Goal: Task Accomplishment & Management: Use online tool/utility

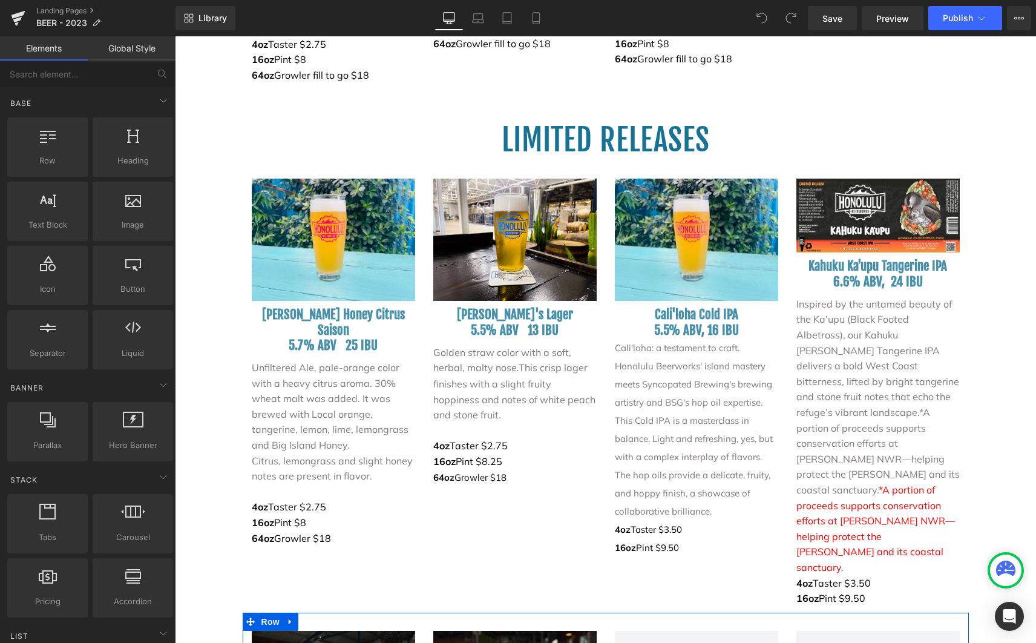
scroll to position [2115, 0]
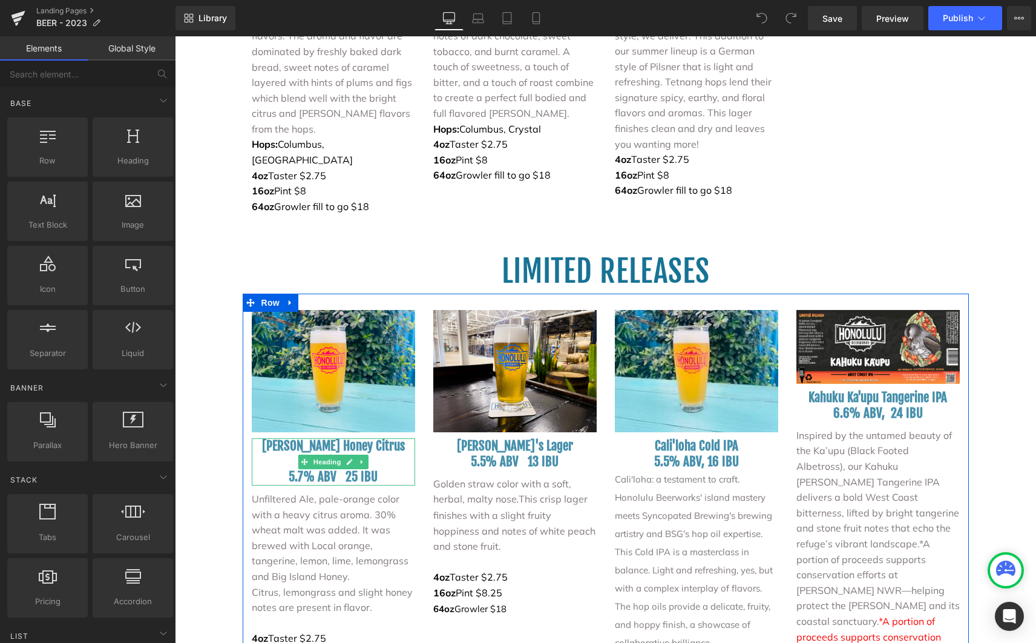
click at [377, 469] on h3 "5.7% ABV 25 IBU" at bounding box center [333, 476] width 163 height 15
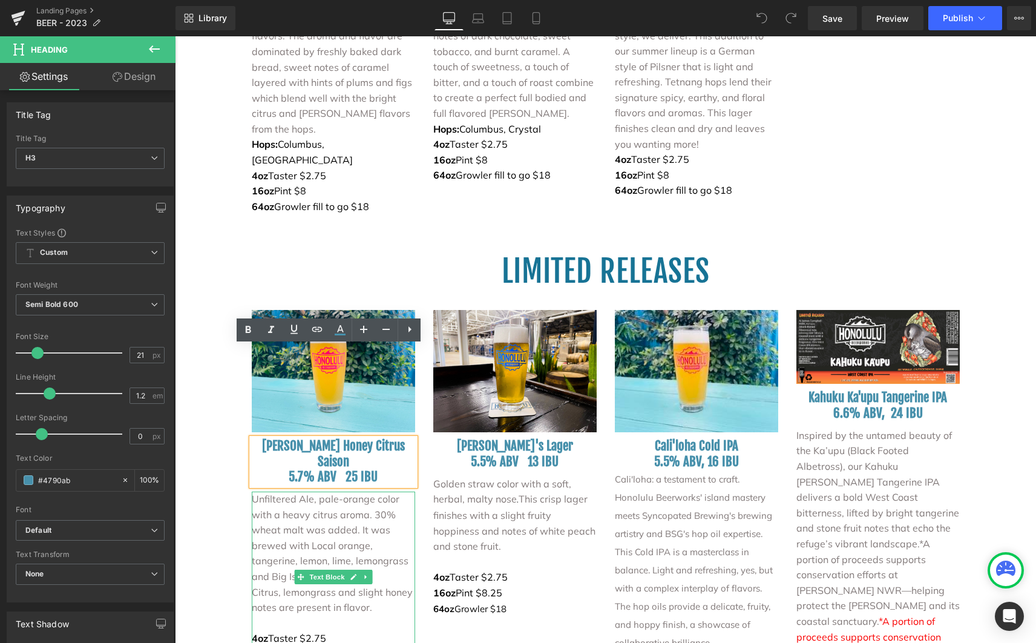
click at [316, 491] on p "Unfiltered Ale, pale-orange color with a heavy citrus aroma. 30% wheat malt was…" at bounding box center [333, 537] width 163 height 93
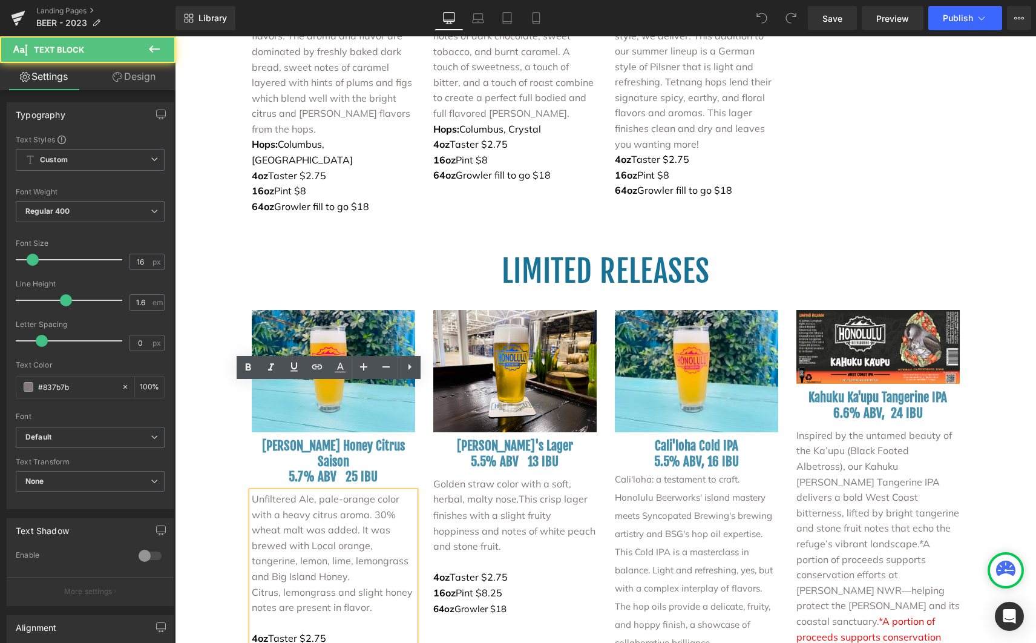
click at [252, 491] on p "Unfiltered Ale, pale-orange color with a heavy citrus aroma. 30% wheat malt was…" at bounding box center [333, 537] width 163 height 93
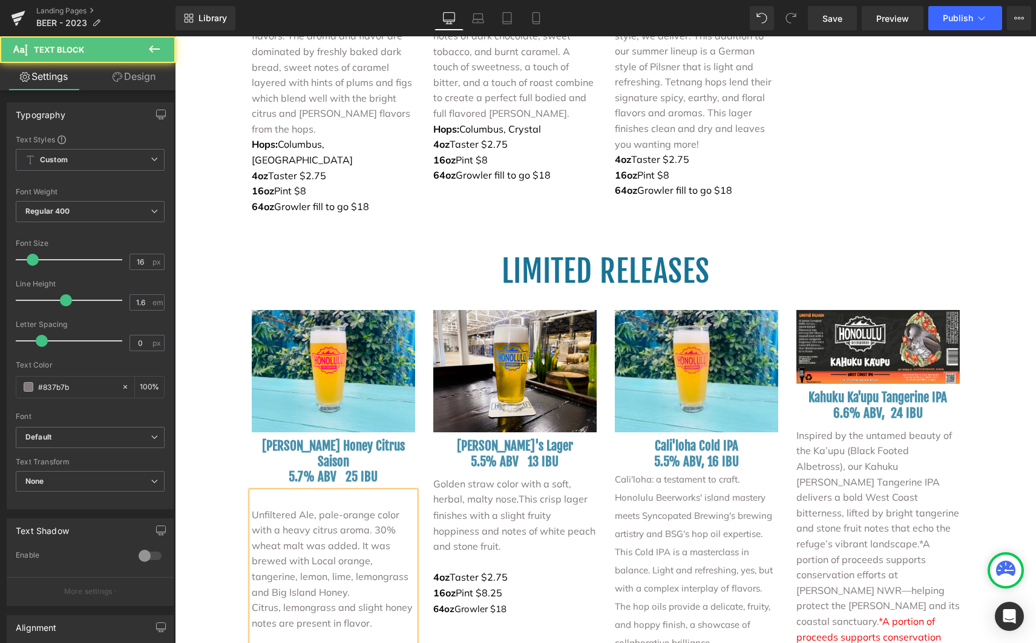
click at [255, 491] on p at bounding box center [333, 499] width 163 height 16
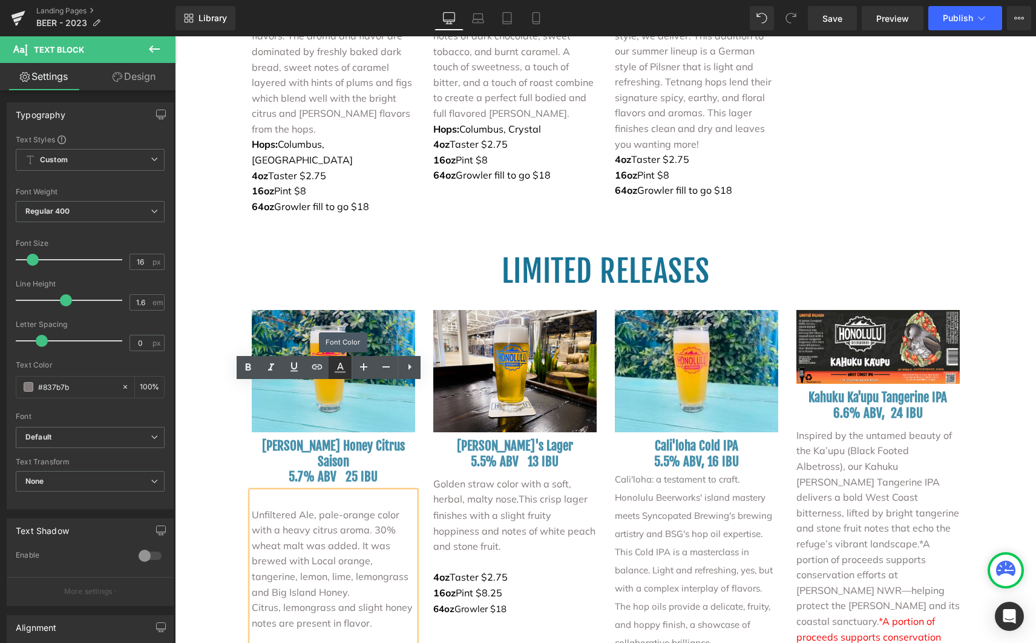
click at [343, 360] on icon at bounding box center [340, 367] width 15 height 15
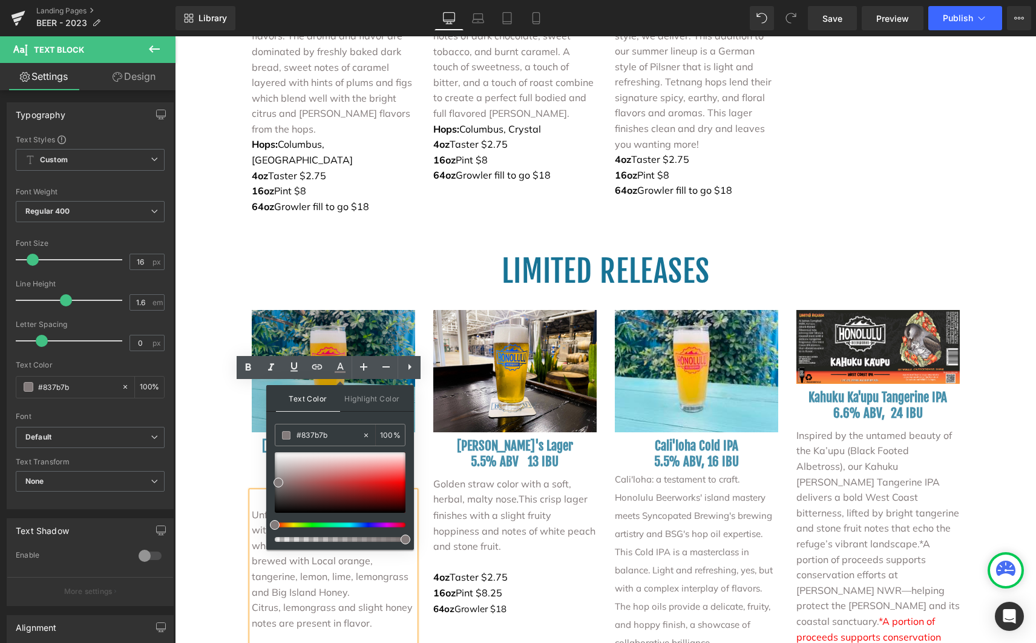
click at [364, 214] on div "LIMITED RELEASES Heading" at bounding box center [605, 253] width 861 height 79
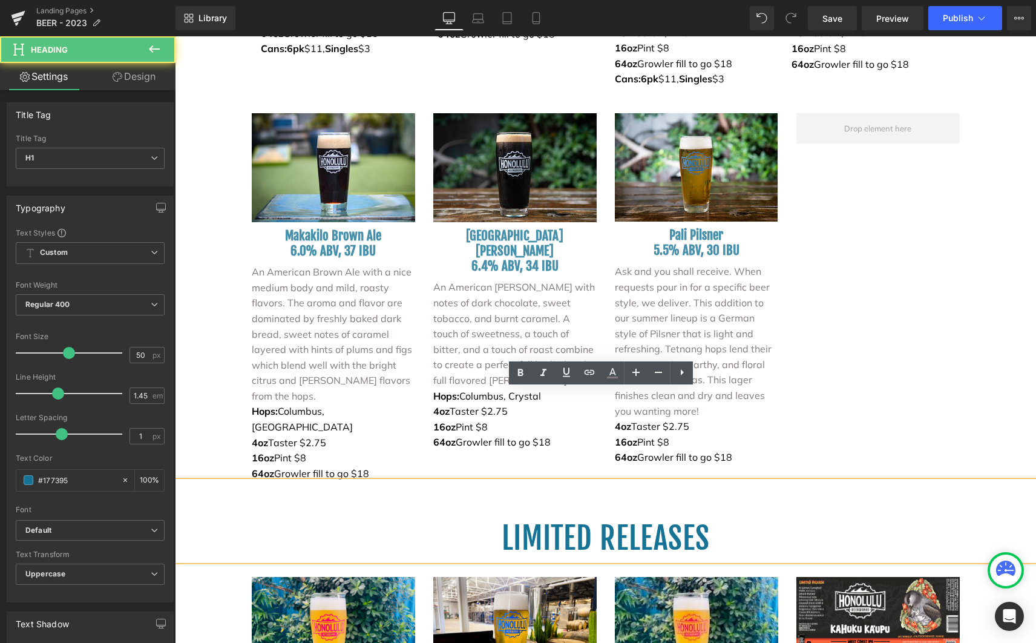
scroll to position [1417, 0]
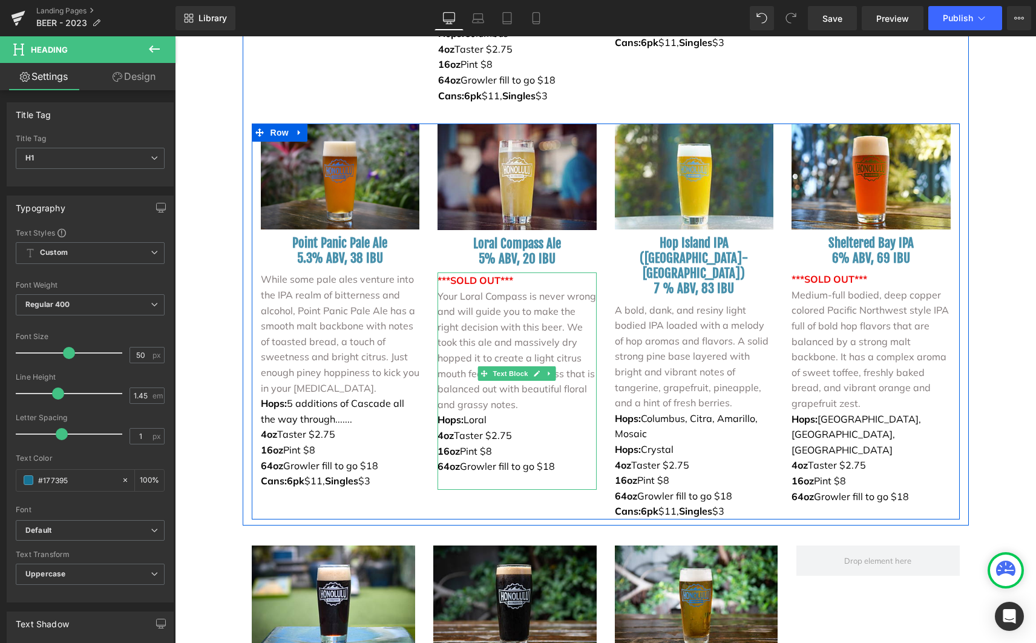
click at [459, 274] on span "***SOLD OUT***" at bounding box center [475, 280] width 76 height 12
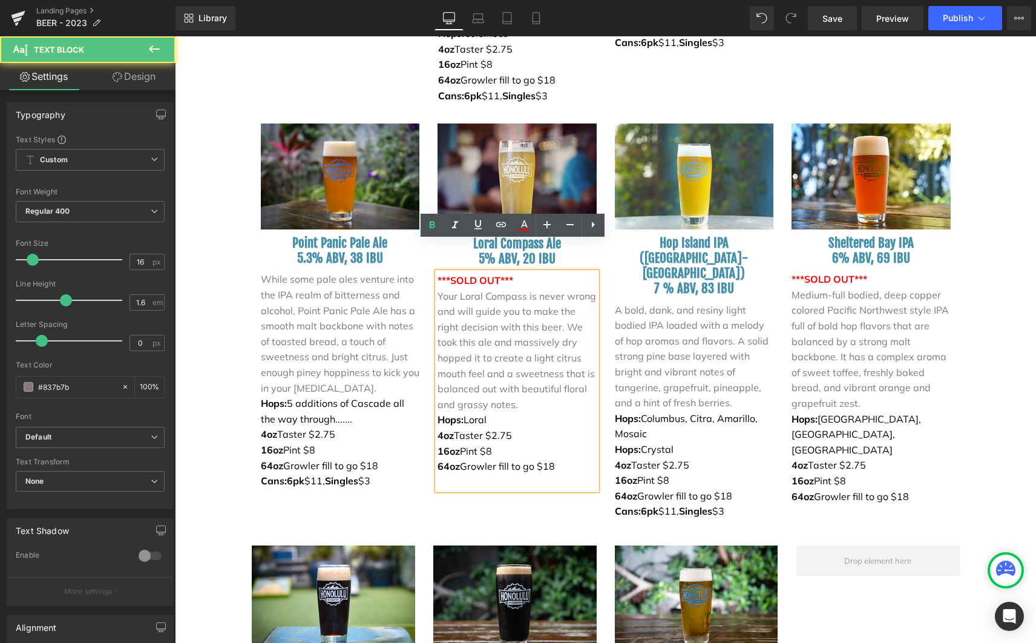
click at [440, 274] on span "***SOLD OUT***" at bounding box center [475, 280] width 76 height 12
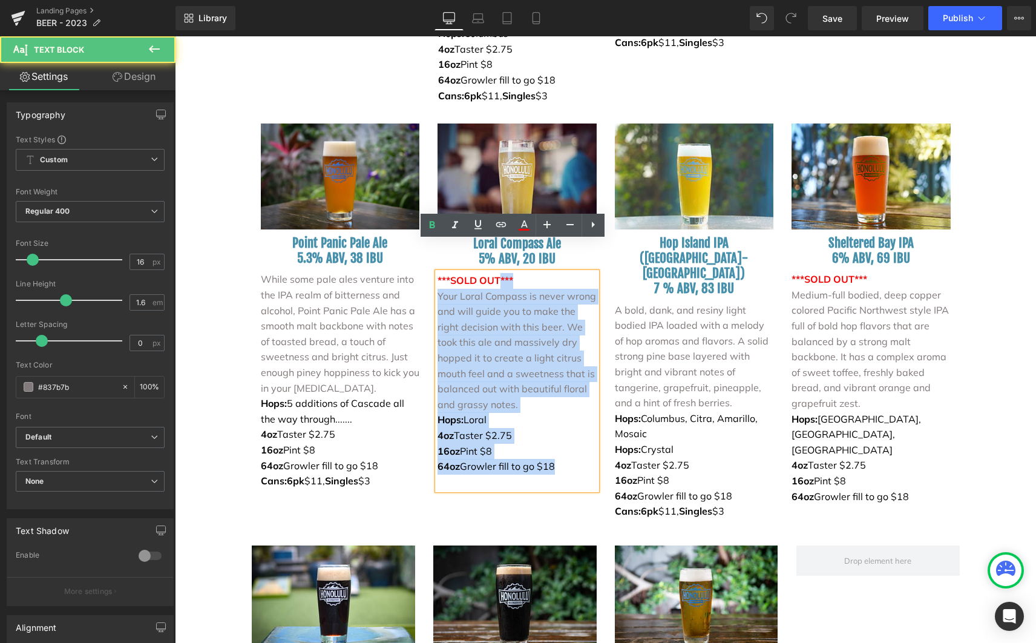
drag, startPoint x: 431, startPoint y: 249, endPoint x: 491, endPoint y: 246, distance: 59.4
click at [493, 272] on div "***SOLD OUT*** Your Loral Compass is never wrong and will guide you to make the…" at bounding box center [516, 380] width 159 height 217
click at [511, 273] on p "***SOLD OUT***" at bounding box center [516, 281] width 159 height 16
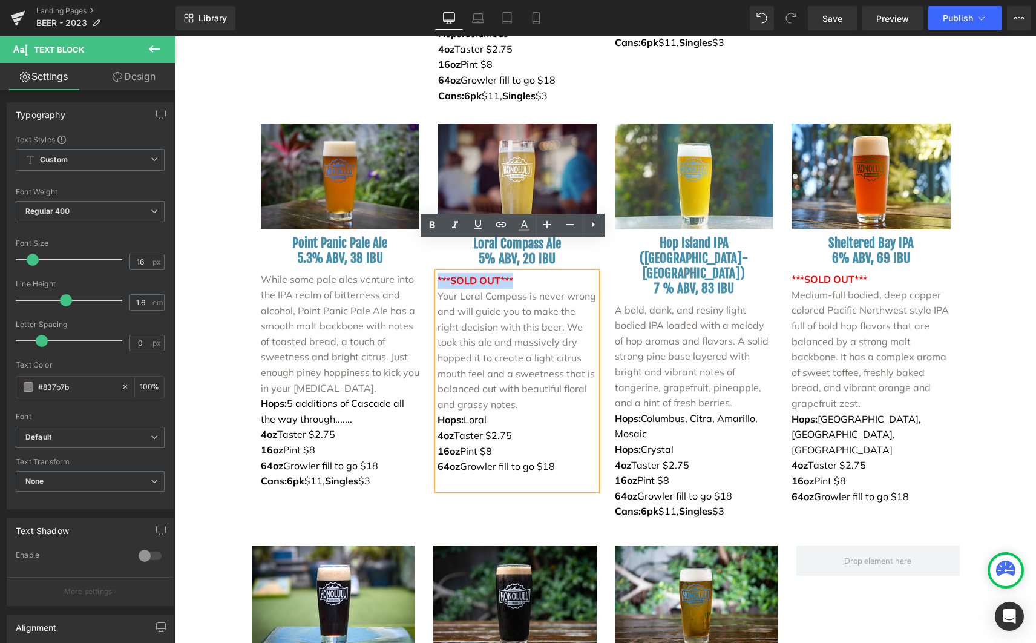
drag, startPoint x: 512, startPoint y: 249, endPoint x: 416, endPoint y: 235, distance: 97.2
click at [417, 236] on div "Image Point Panic Pale Ale 5.3% ABV, 38 IBU Heading While some pale ales ventur…" at bounding box center [606, 321] width 708 height 396
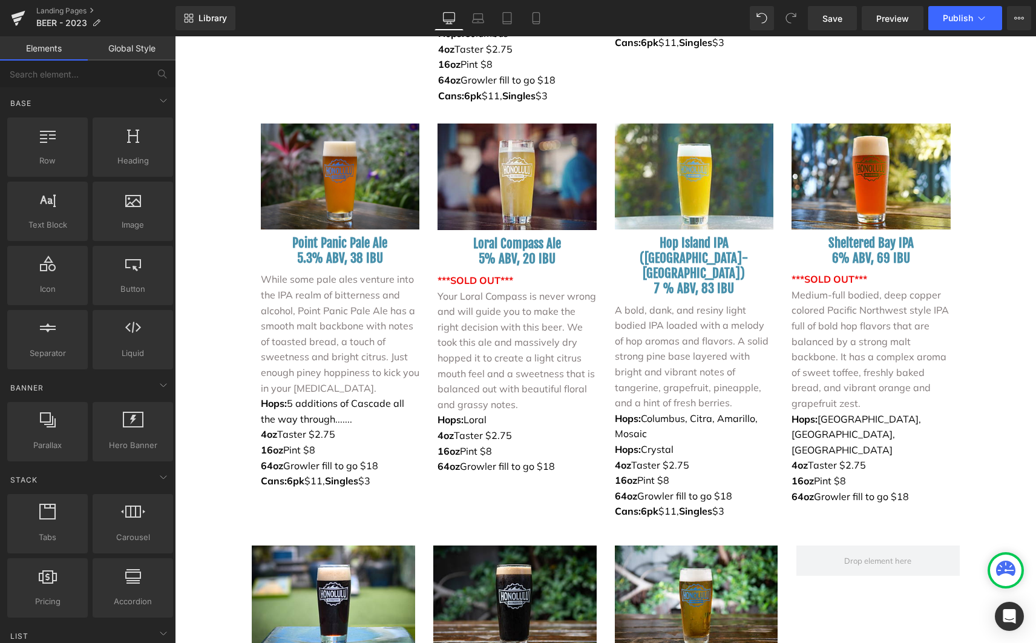
scroll to position [2027, 0]
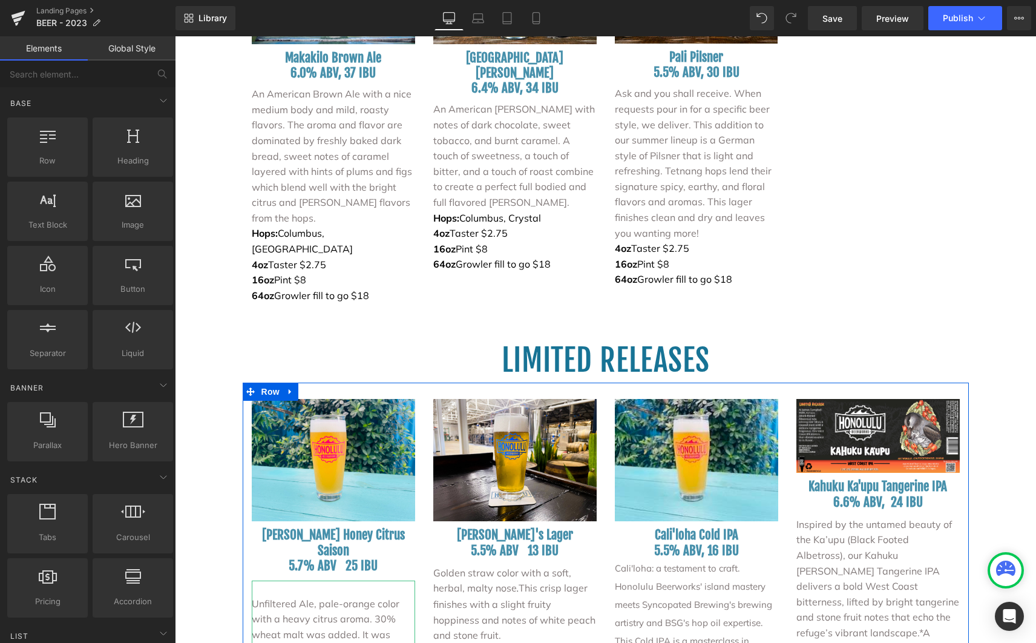
click at [307, 580] on p at bounding box center [333, 588] width 163 height 16
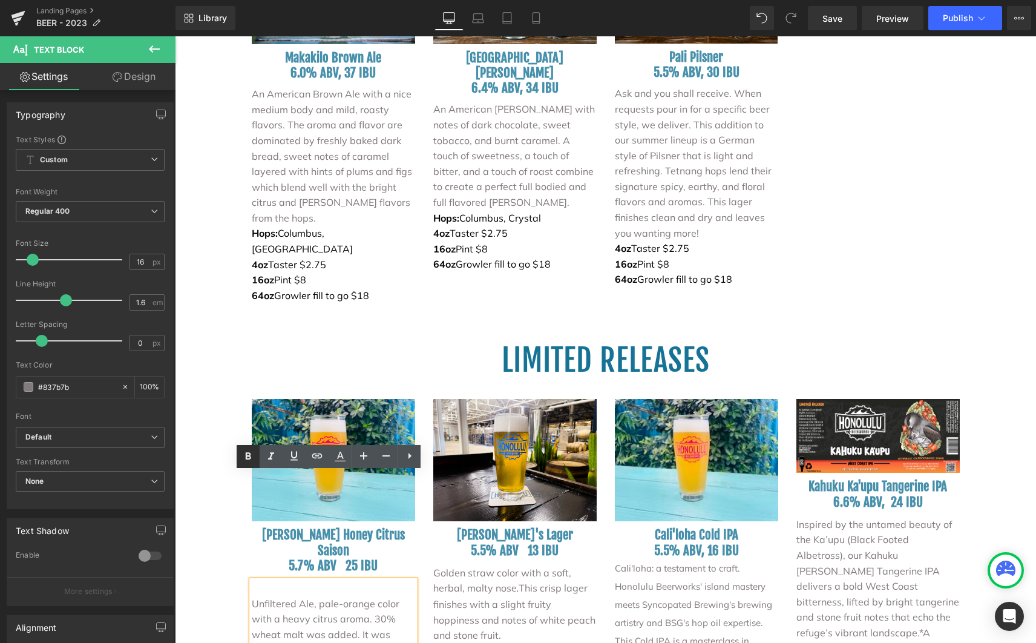
click at [247, 457] on icon at bounding box center [248, 456] width 15 height 15
click at [343, 453] on icon at bounding box center [340, 456] width 15 height 15
type input "100"
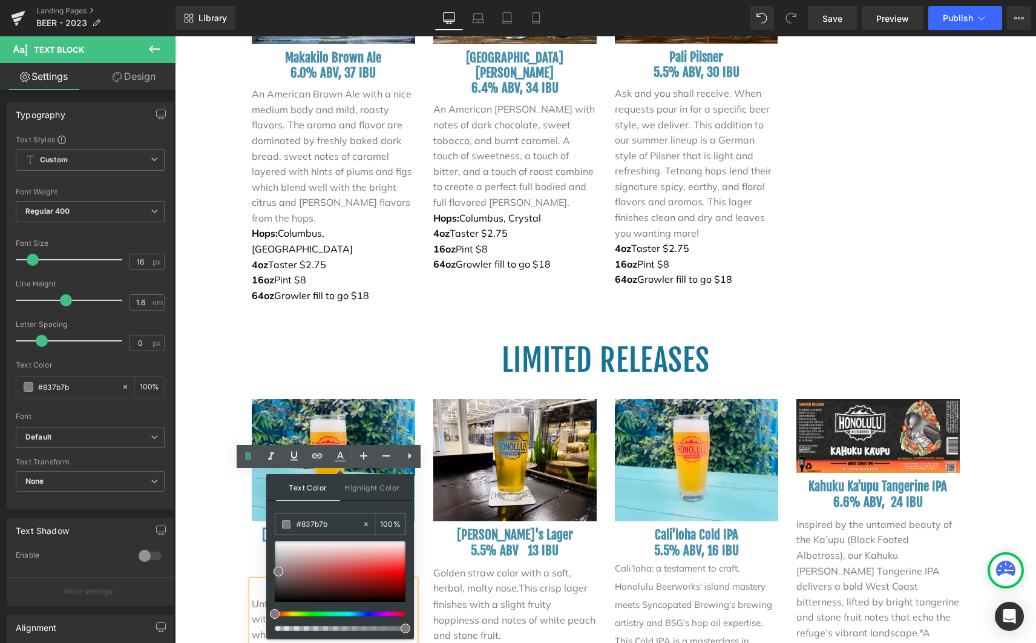
click at [404, 614] on div at bounding box center [340, 613] width 131 height 5
click at [399, 585] on div at bounding box center [340, 571] width 131 height 61
drag, startPoint x: 398, startPoint y: 575, endPoint x: 377, endPoint y: 571, distance: 21.1
click at [398, 574] on div at bounding box center [340, 571] width 131 height 61
click at [367, 573] on div at bounding box center [340, 571] width 131 height 61
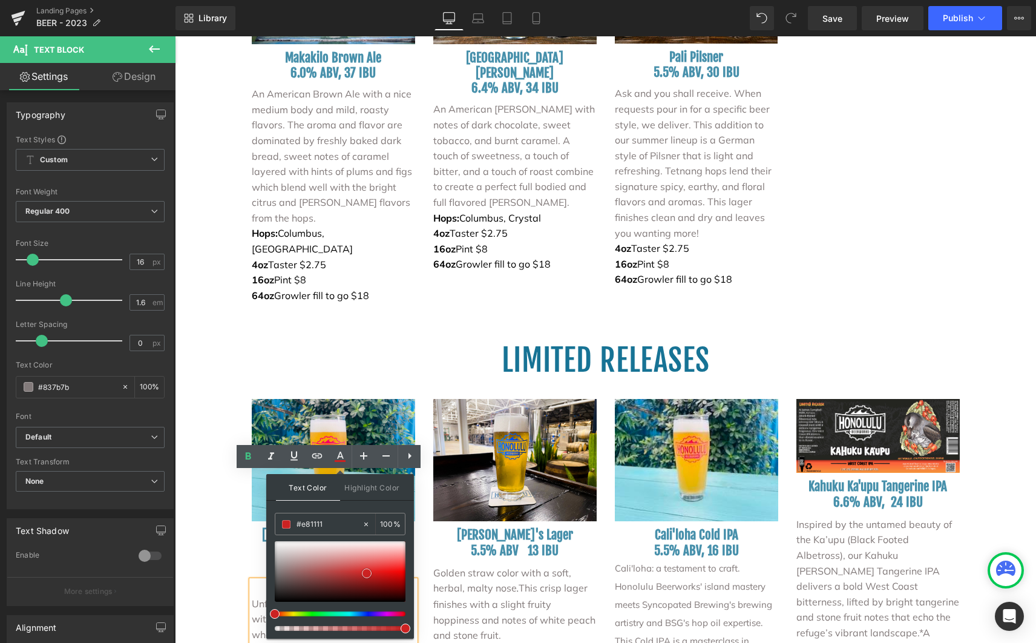
click at [386, 572] on div at bounding box center [340, 571] width 131 height 61
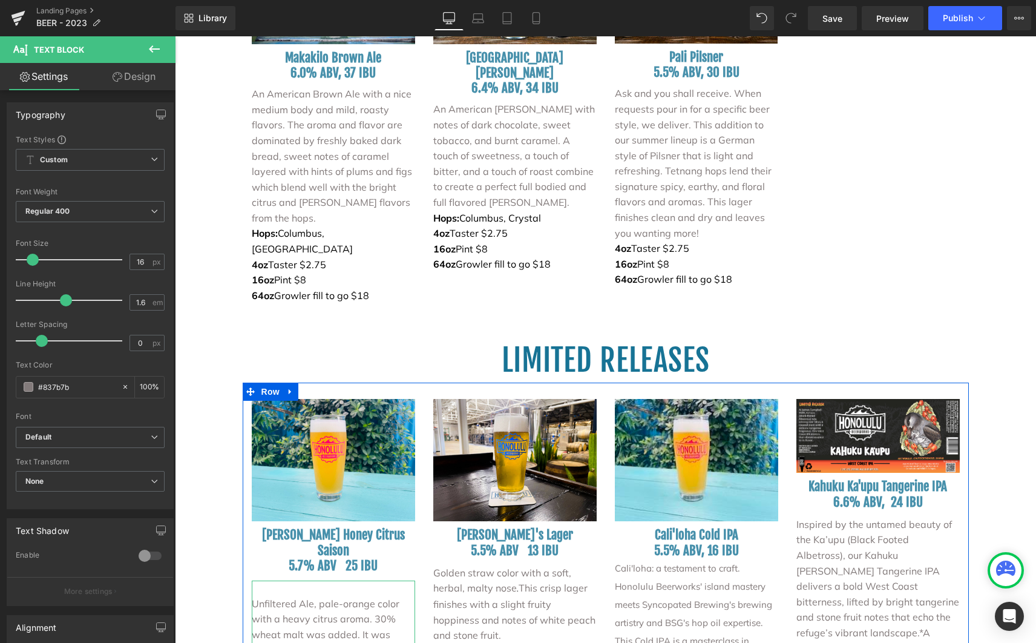
click at [257, 580] on p at bounding box center [333, 588] width 163 height 16
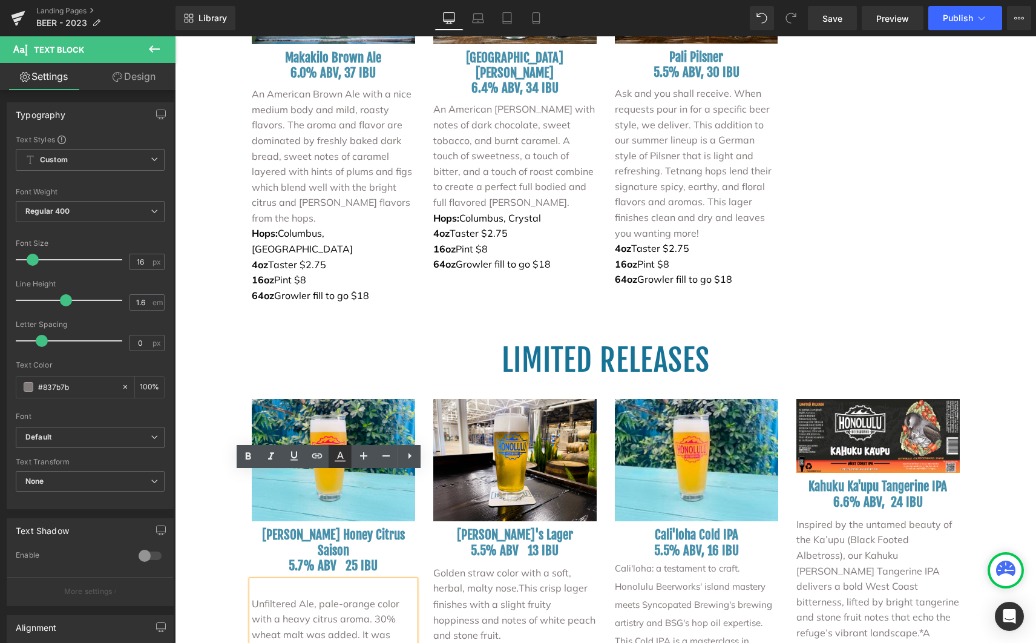
click at [335, 459] on icon at bounding box center [340, 456] width 15 height 15
type input "#837b7b"
type input "100"
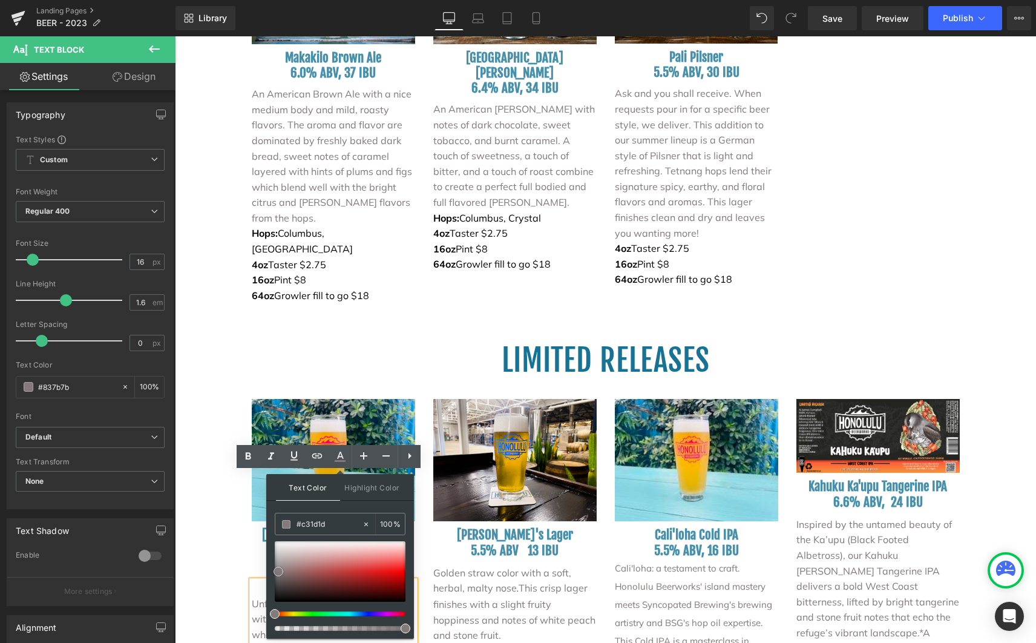
click at [372, 575] on div at bounding box center [340, 571] width 131 height 61
click at [356, 572] on div at bounding box center [340, 571] width 131 height 61
click at [370, 569] on div at bounding box center [340, 571] width 131 height 61
click at [371, 574] on div at bounding box center [340, 571] width 131 height 61
click at [375, 576] on div at bounding box center [340, 571] width 131 height 61
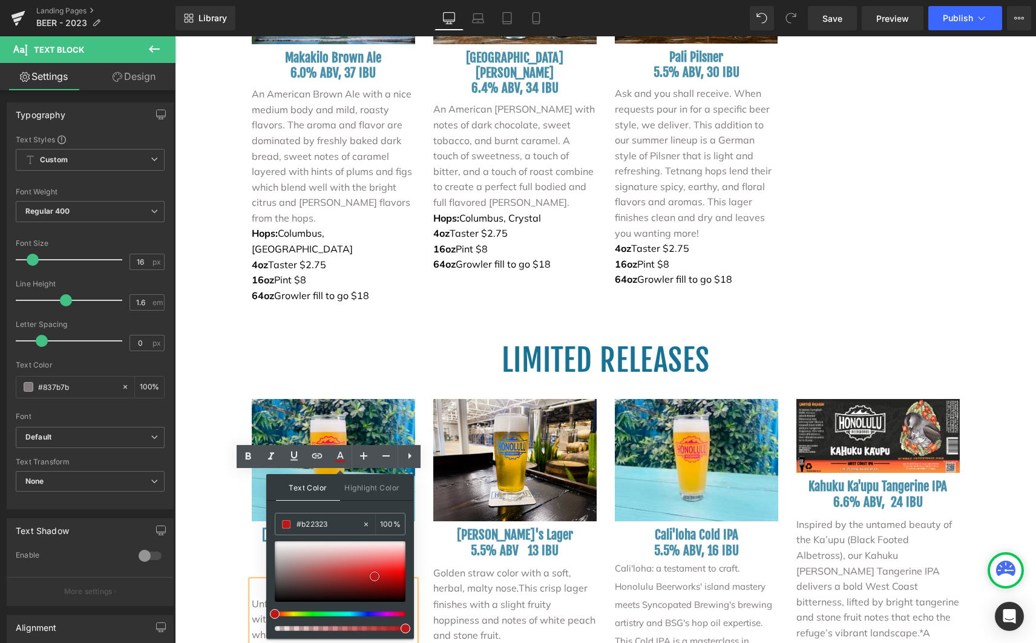
click at [362, 576] on div at bounding box center [340, 571] width 131 height 61
click at [370, 579] on div at bounding box center [340, 571] width 131 height 61
click at [381, 574] on div at bounding box center [340, 571] width 131 height 61
click at [378, 568] on div at bounding box center [340, 571] width 131 height 61
click at [372, 577] on div at bounding box center [340, 571] width 131 height 61
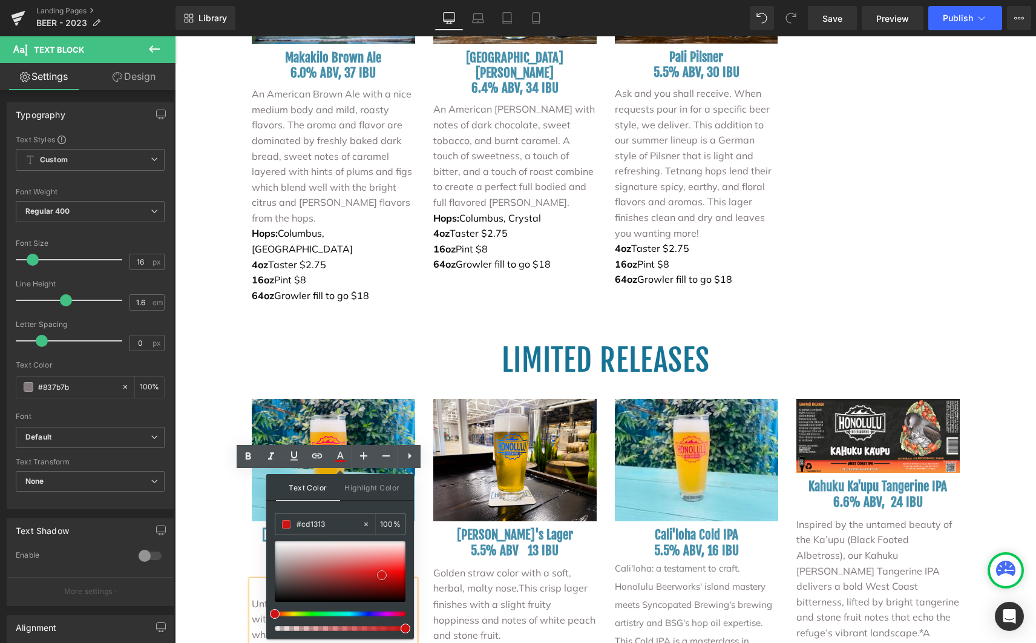
click at [382, 575] on div at bounding box center [340, 571] width 131 height 61
click at [258, 580] on p at bounding box center [333, 588] width 163 height 16
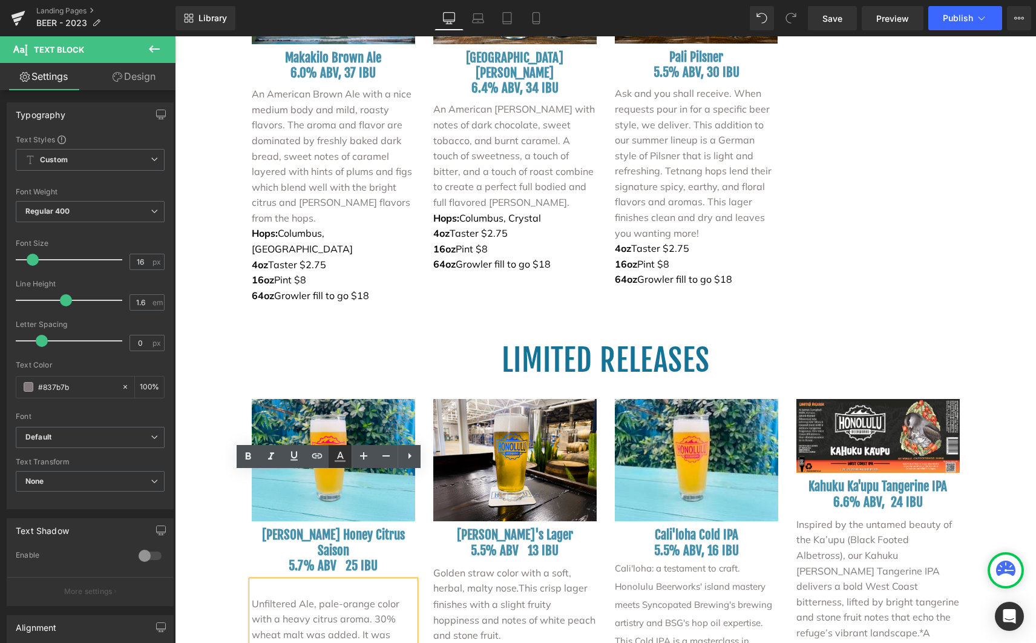
click at [335, 456] on icon at bounding box center [340, 456] width 15 height 15
type input "#837b7b"
type input "100"
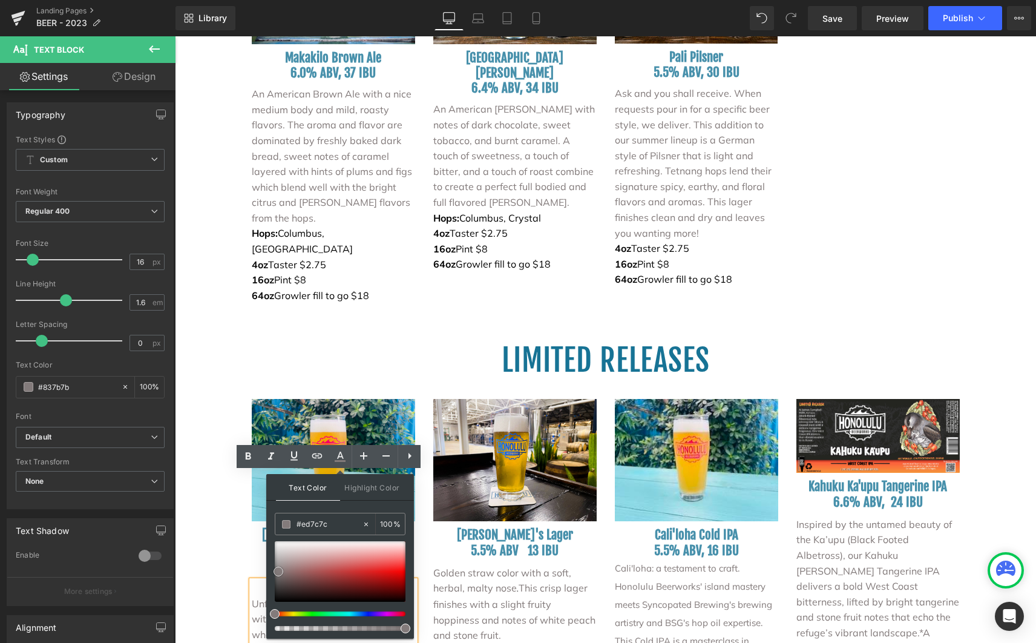
click at [376, 559] on div at bounding box center [340, 571] width 131 height 61
click at [355, 563] on div at bounding box center [340, 571] width 131 height 61
click at [402, 583] on div at bounding box center [340, 571] width 131 height 61
type input "#d82121"
click at [370, 572] on div at bounding box center [340, 571] width 131 height 61
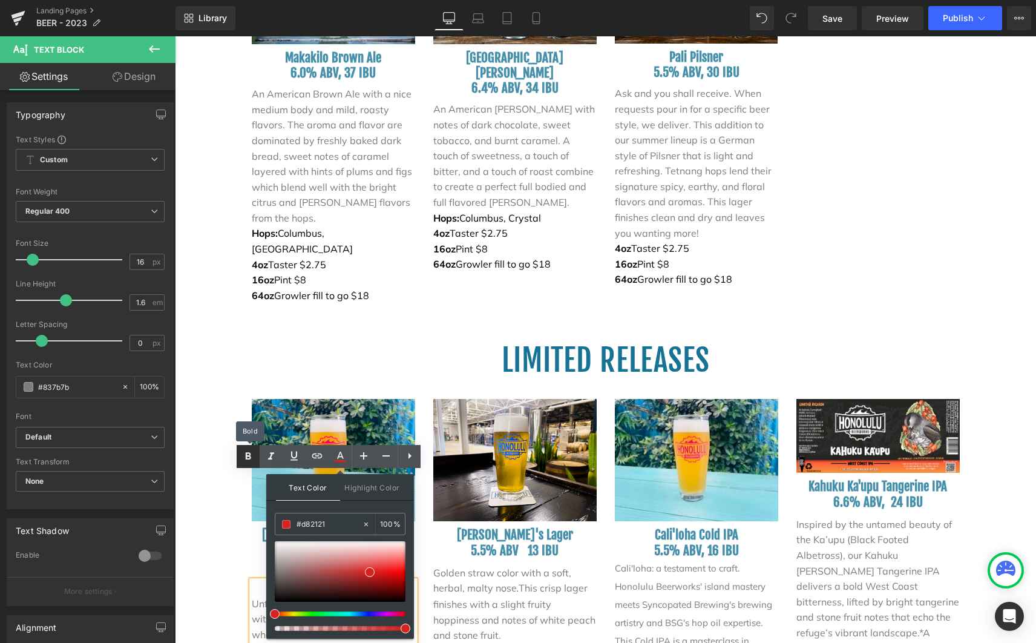
click at [252, 458] on icon at bounding box center [248, 456] width 15 height 15
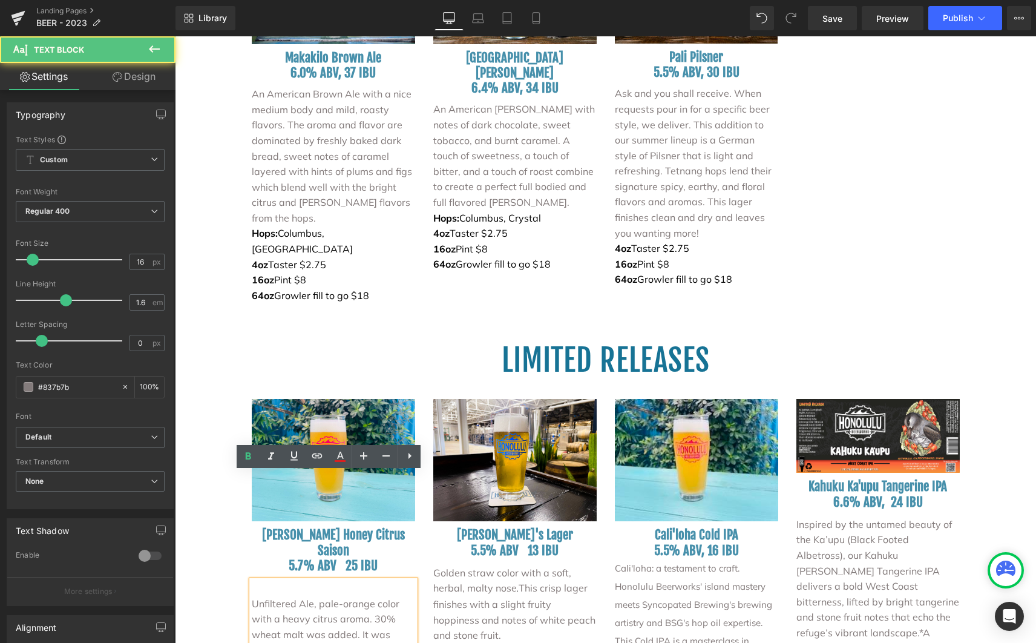
click at [274, 580] on p at bounding box center [333, 588] width 163 height 16
drag, startPoint x: 323, startPoint y: 481, endPoint x: 241, endPoint y: 481, distance: 82.3
click at [243, 482] on div "Image [PERSON_NAME] Honey Citrus Saison 5.7% ABV 25 IBU Heading ***SOLD OUT*** …" at bounding box center [334, 590] width 182 height 383
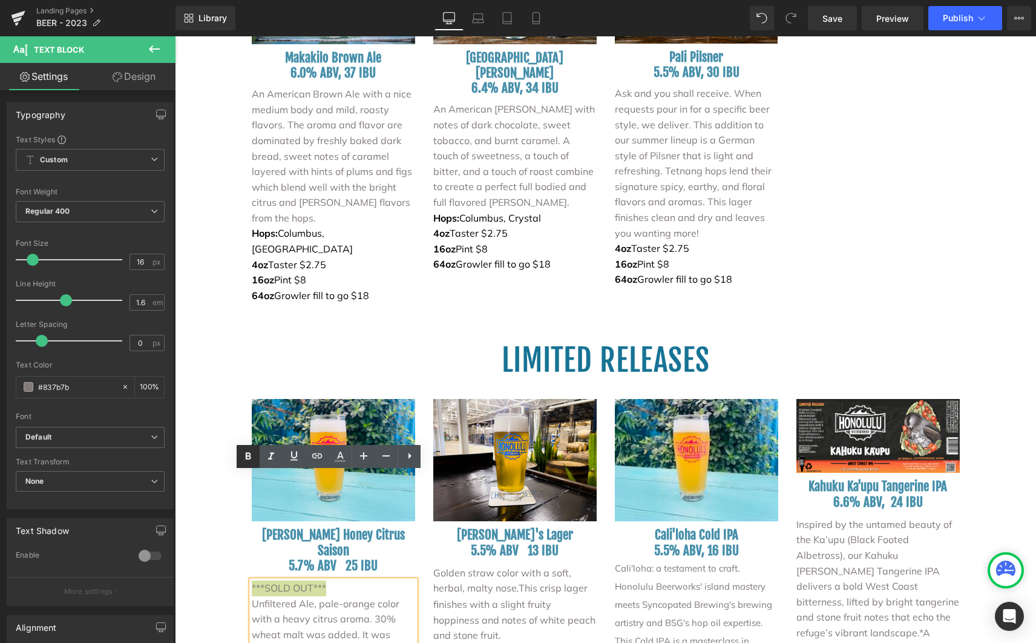
click at [249, 460] on icon at bounding box center [248, 456] width 15 height 15
click at [341, 463] on icon at bounding box center [340, 456] width 15 height 15
type input "#837b7b"
type input "100"
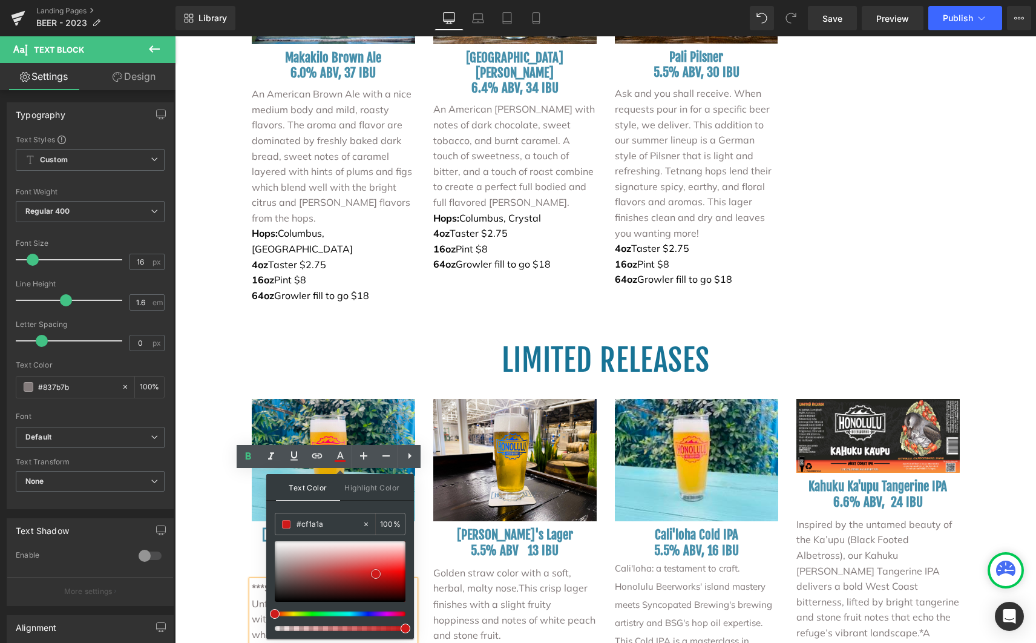
click at [376, 574] on div at bounding box center [340, 571] width 131 height 61
click at [205, 533] on div "BEER MENU Heading FOOD - COCKTAILS Text Block Row Image Row Image CORE STYLES H…" at bounding box center [605, 205] width 861 height 3954
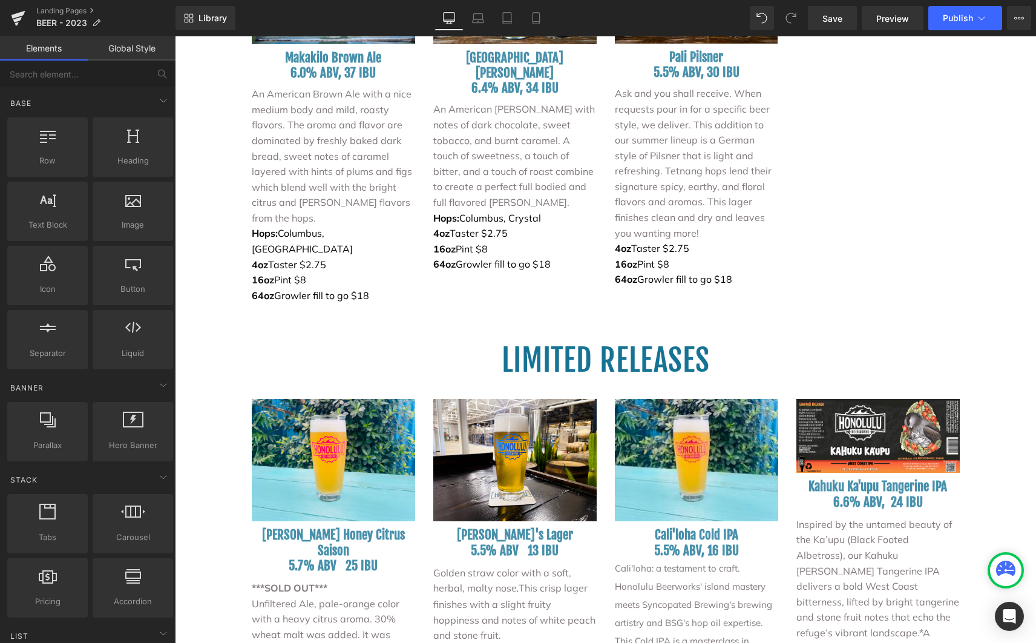
click at [175, 36] on div at bounding box center [175, 36] width 0 height 0
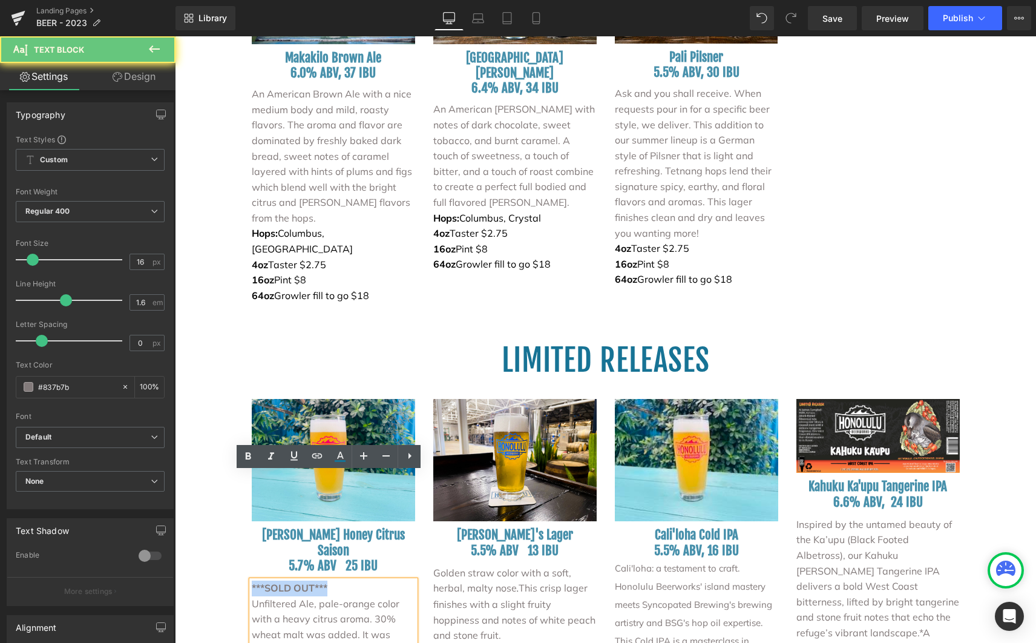
drag, startPoint x: 326, startPoint y: 477, endPoint x: 224, endPoint y: 477, distance: 102.3
click at [224, 477] on div "BEER MENU Heading FOOD - COCKTAILS Text Block Row Image Row Image CORE STYLES H…" at bounding box center [605, 205] width 861 height 3954
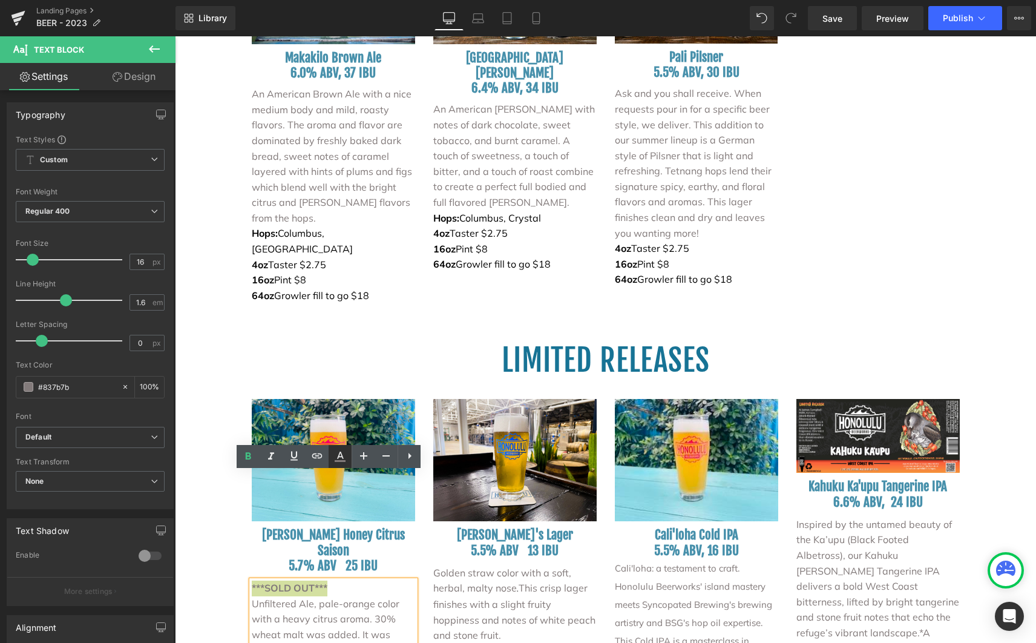
click at [341, 460] on icon at bounding box center [340, 461] width 11 height 2
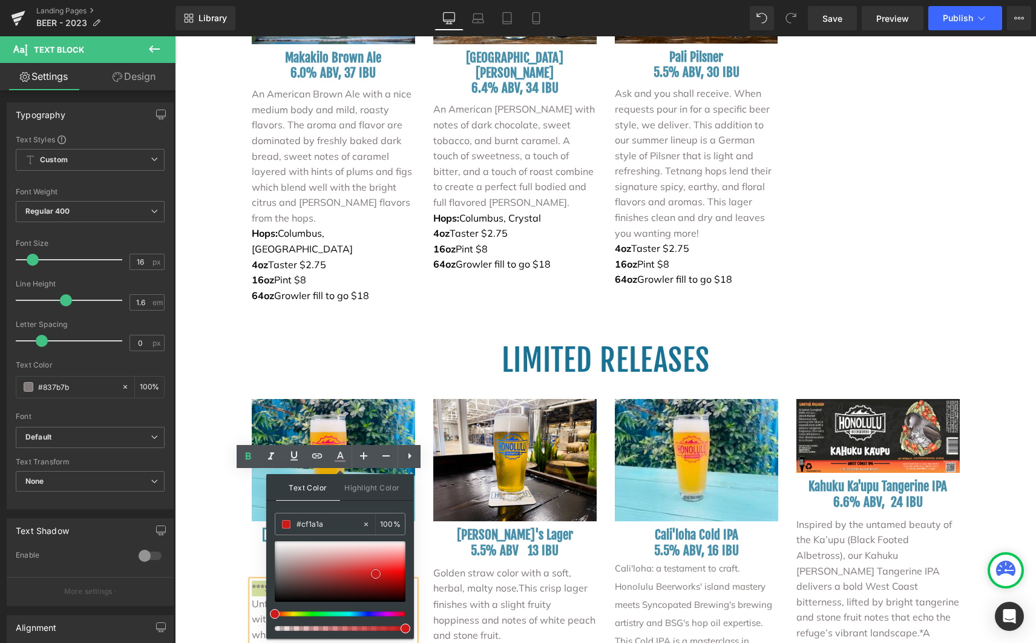
click at [375, 575] on span at bounding box center [376, 574] width 10 height 10
click at [290, 525] on span at bounding box center [286, 524] width 8 height 8
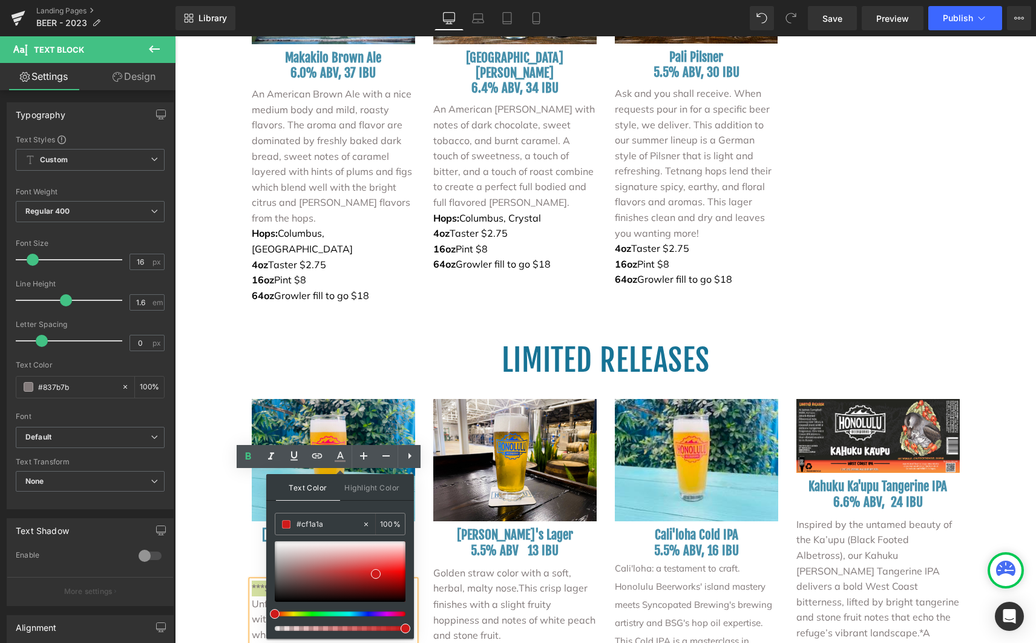
click at [297, 493] on span "Text Color" at bounding box center [308, 487] width 64 height 27
click at [347, 465] on link at bounding box center [340, 456] width 23 height 23
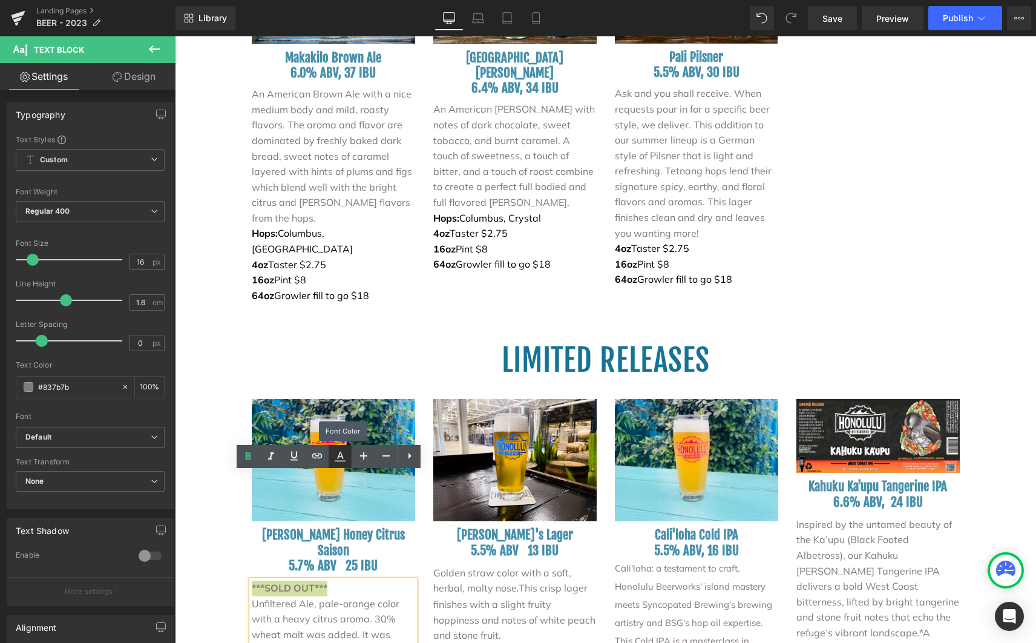
click at [347, 465] on link at bounding box center [340, 456] width 23 height 23
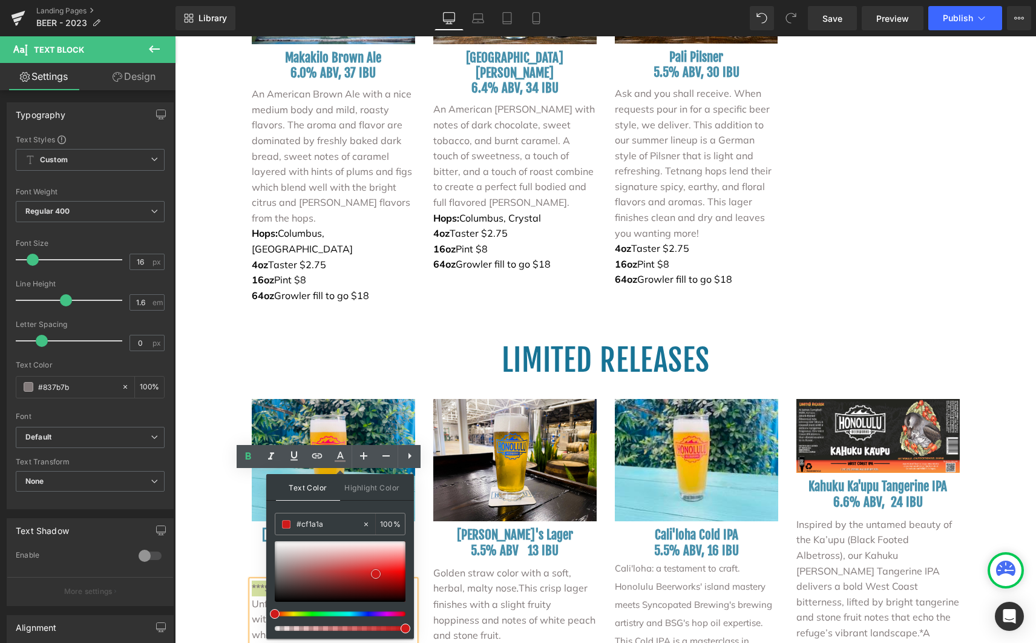
click at [377, 575] on span at bounding box center [376, 574] width 10 height 10
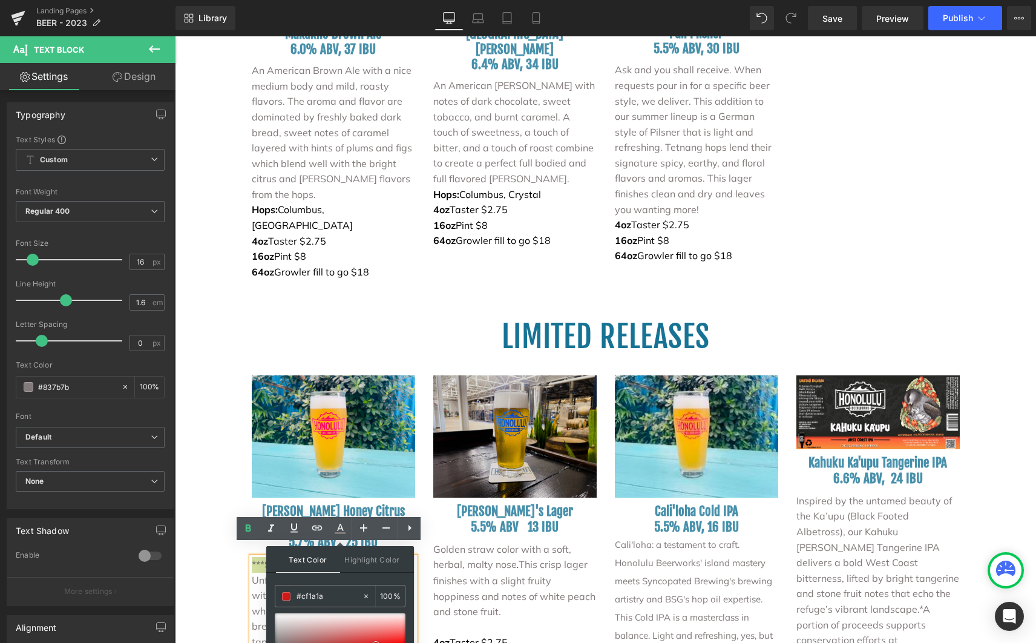
scroll to position [2197, 0]
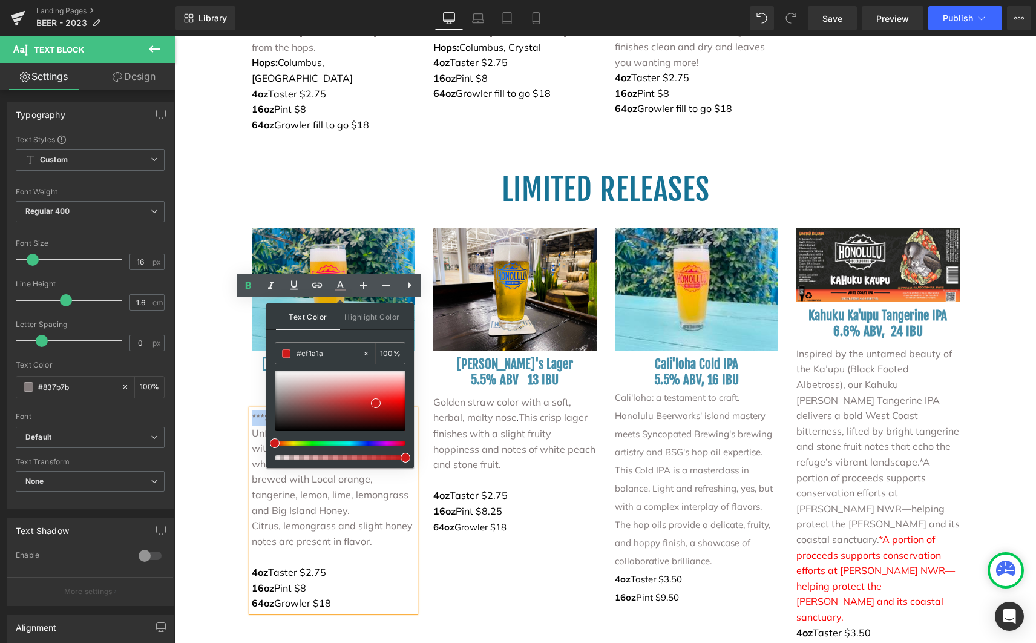
click at [472, 459] on div "Image [PERSON_NAME] Honey Citrus Saison 5.7% ABV 25 IBU Heading ***SOLD OUT*** …" at bounding box center [606, 437] width 726 height 450
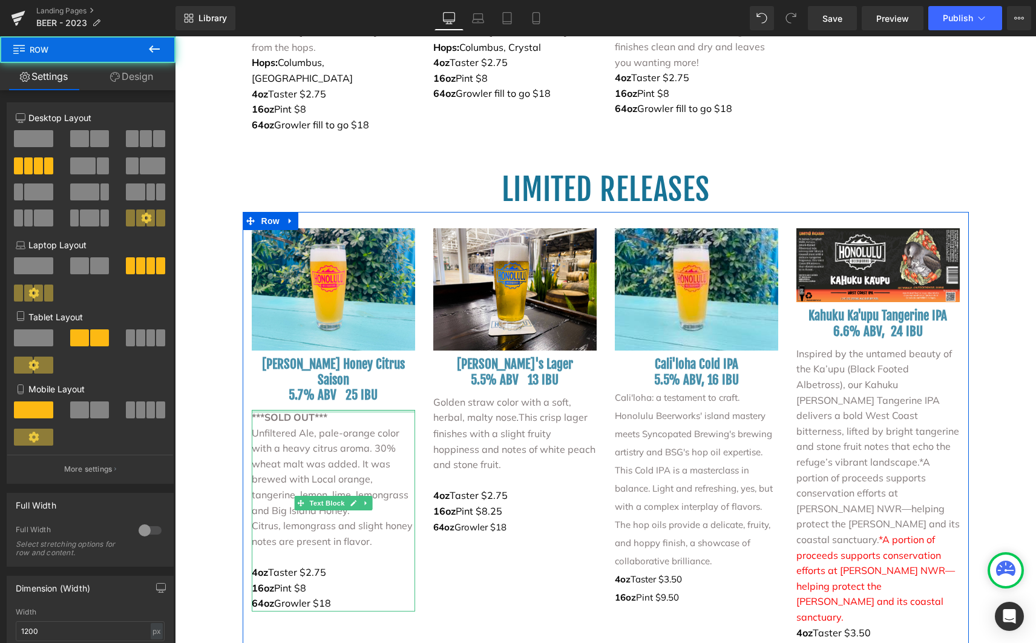
click at [296, 410] on div at bounding box center [333, 411] width 163 height 3
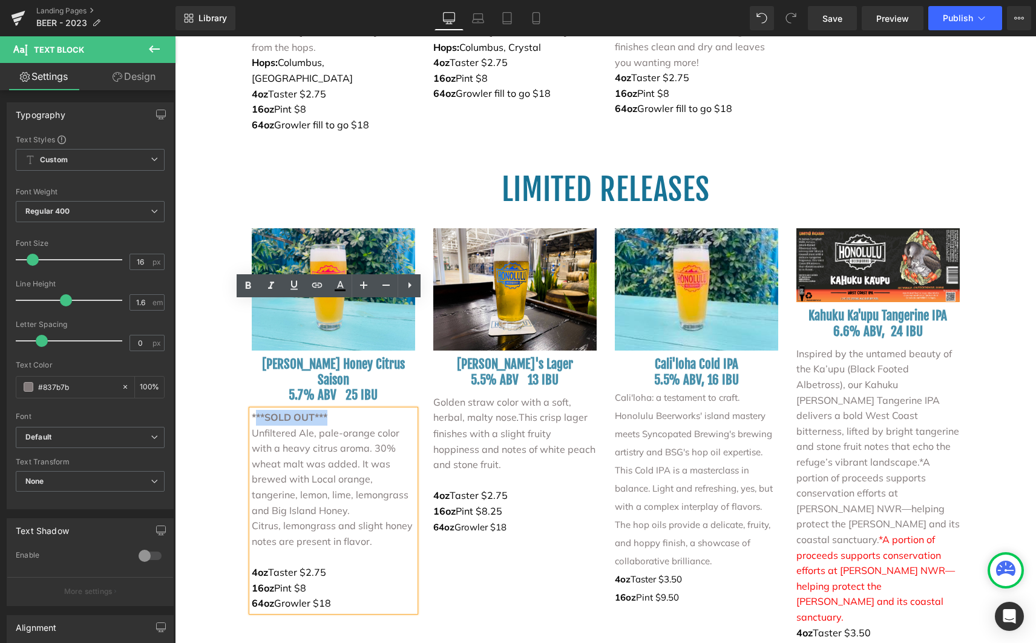
drag, startPoint x: 324, startPoint y: 309, endPoint x: 249, endPoint y: 310, distance: 75.0
click at [252, 410] on p "***SOLD OUT***" at bounding box center [333, 418] width 163 height 16
click at [340, 410] on p "***SOLD OUT***" at bounding box center [333, 418] width 163 height 16
drag, startPoint x: 336, startPoint y: 309, endPoint x: 231, endPoint y: 304, distance: 104.8
click at [231, 304] on div "BEER MENU Heading FOOD - COCKTAILS Text Block Row Image Row Image CORE STYLES H…" at bounding box center [605, 34] width 861 height 3954
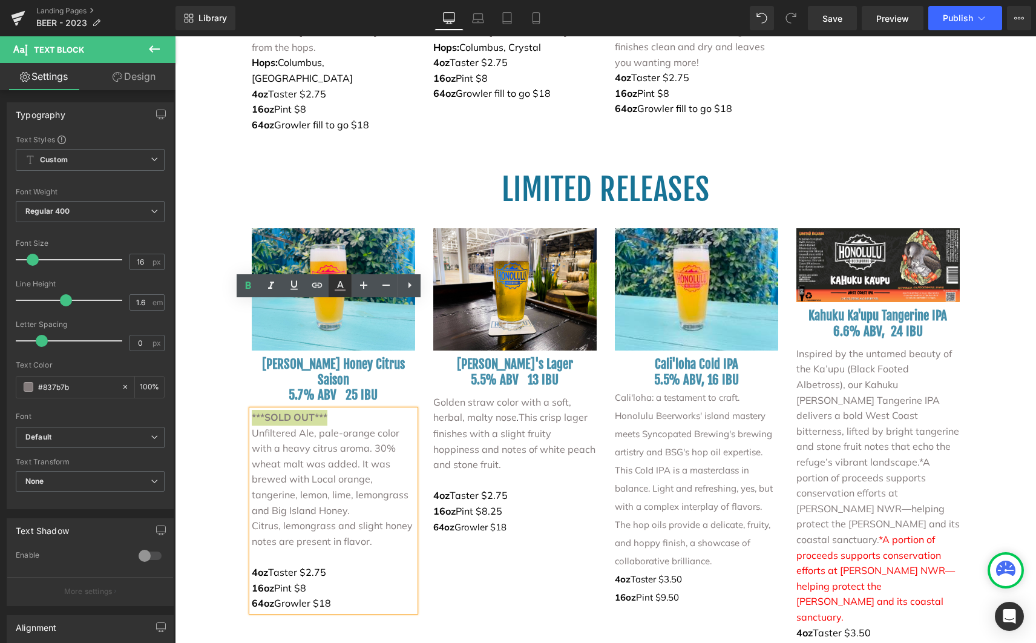
click at [347, 290] on icon at bounding box center [340, 285] width 15 height 15
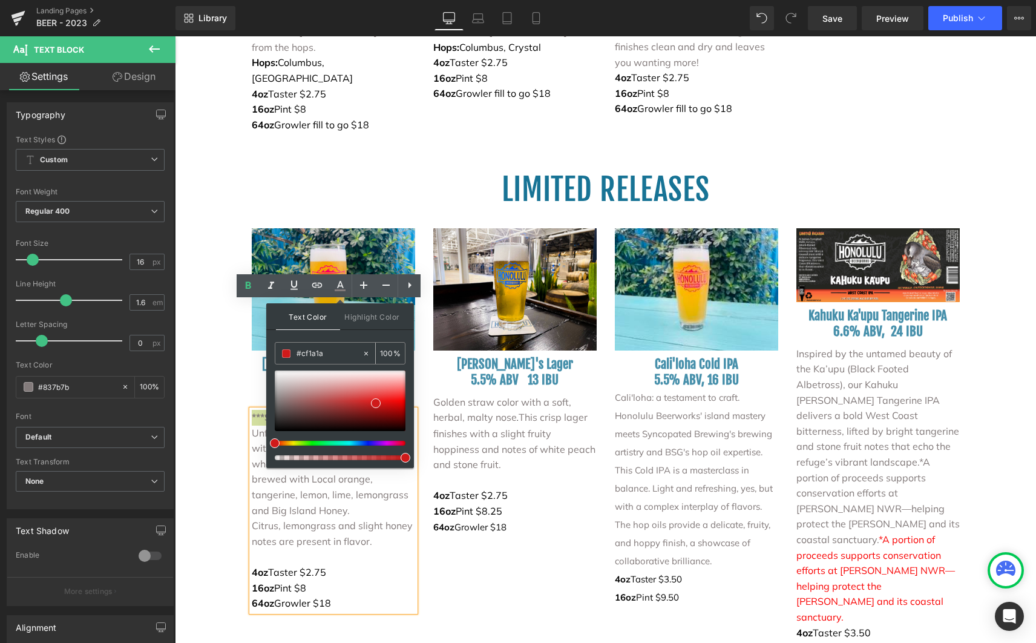
click at [285, 358] on div "#cf1a1a" at bounding box center [318, 352] width 87 height 21
click at [376, 405] on span at bounding box center [376, 403] width 10 height 10
type input "#d01919"
click at [376, 405] on span at bounding box center [376, 403] width 10 height 10
click at [552, 475] on div "Image [PERSON_NAME] Honey Citrus Saison 5.7% ABV 25 IBU Heading ***SOLD OUT*** …" at bounding box center [606, 437] width 726 height 450
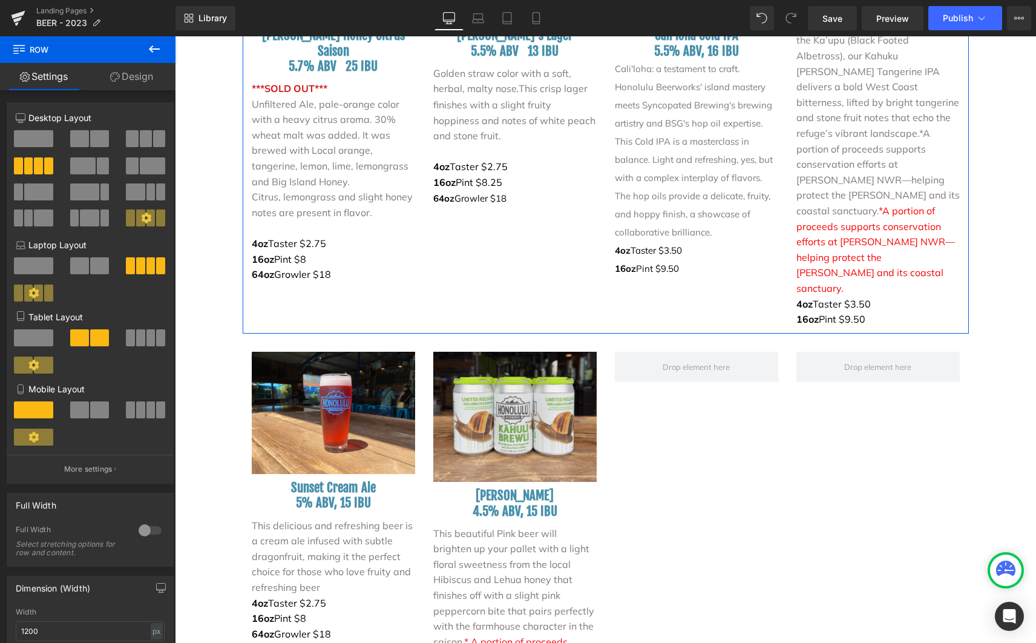
scroll to position [2554, 0]
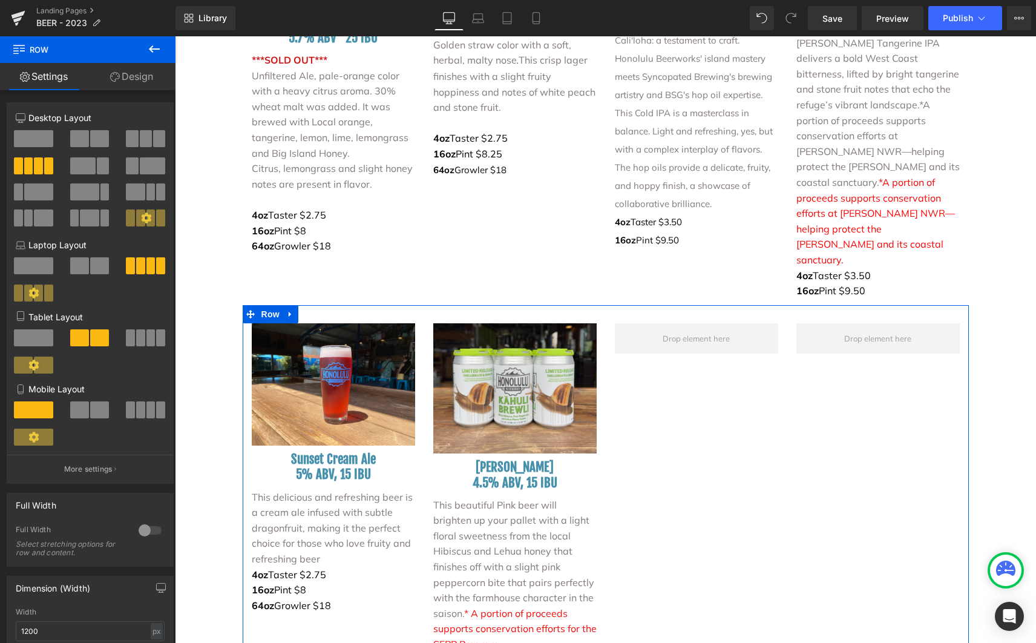
click at [532, 499] on span "This beautiful Pink beer will brighten up your pallet with a light floral sweet…" at bounding box center [513, 559] width 161 height 120
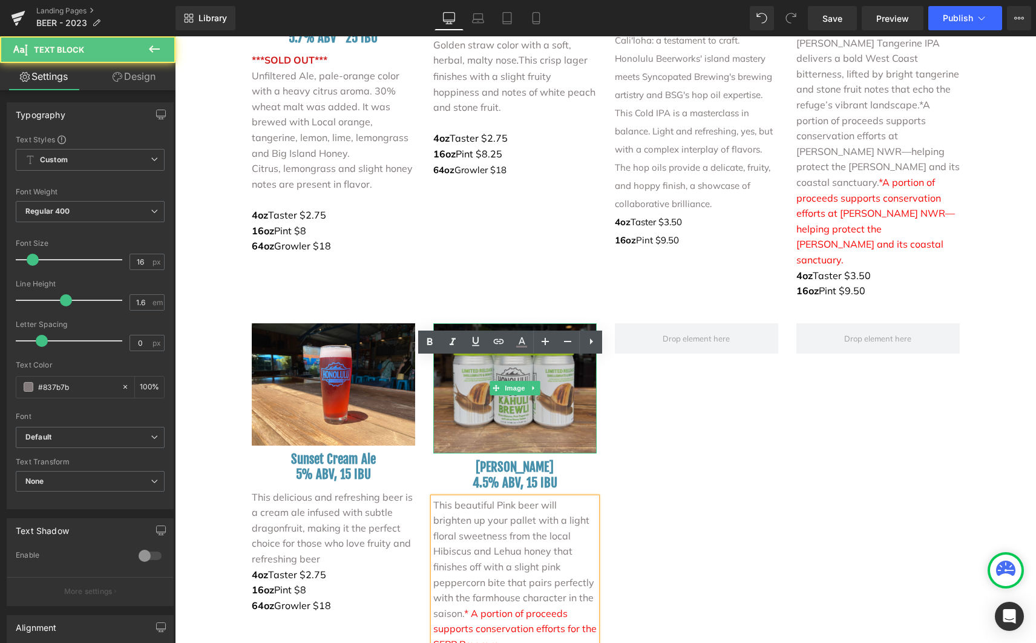
click at [554, 323] on img at bounding box center [514, 388] width 163 height 131
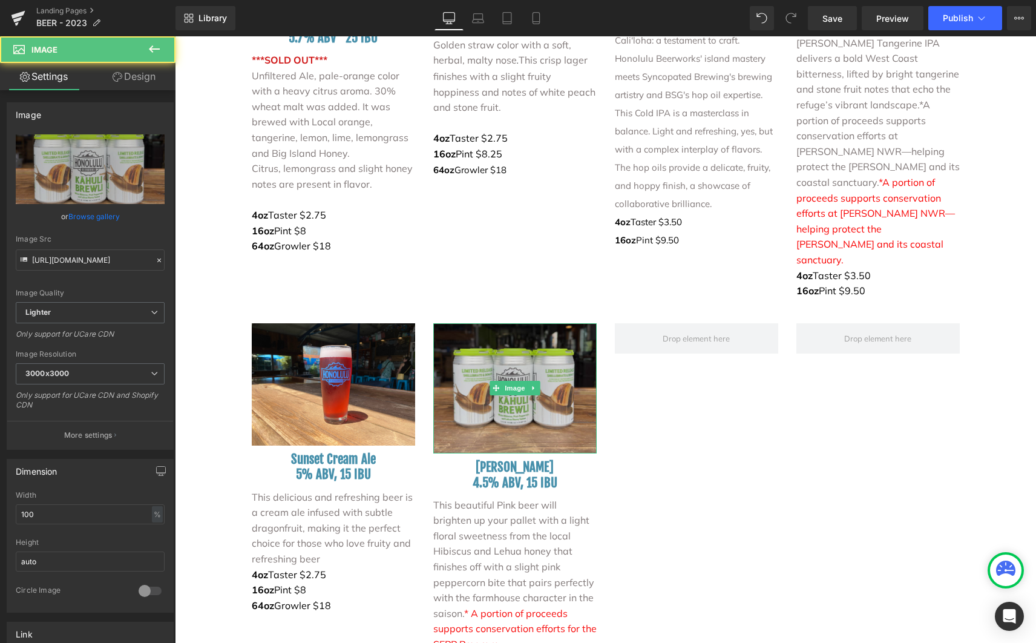
click at [555, 323] on img at bounding box center [514, 388] width 163 height 131
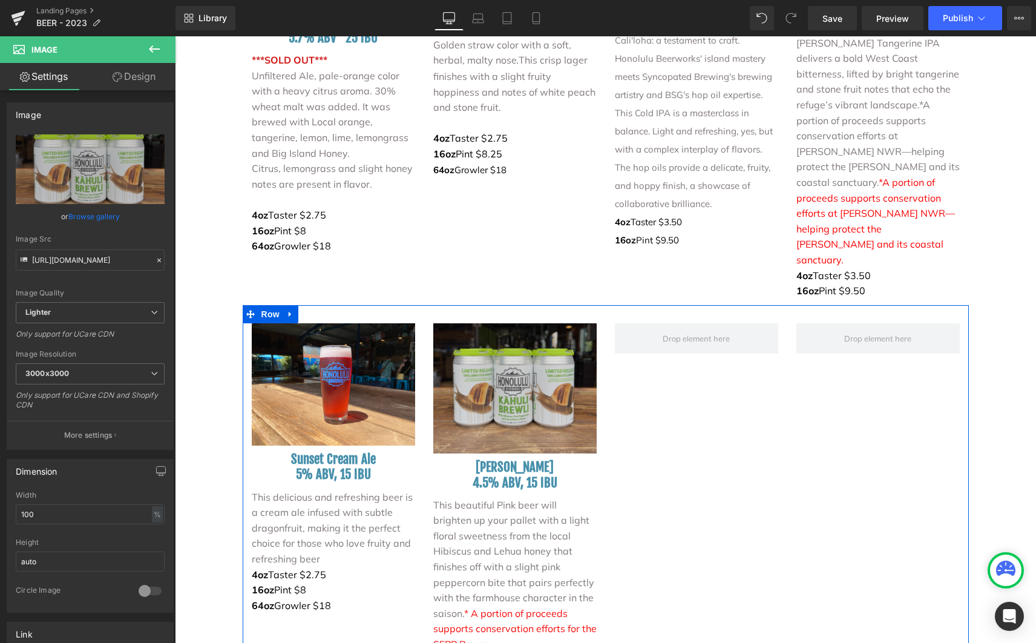
click at [555, 323] on img at bounding box center [514, 388] width 163 height 131
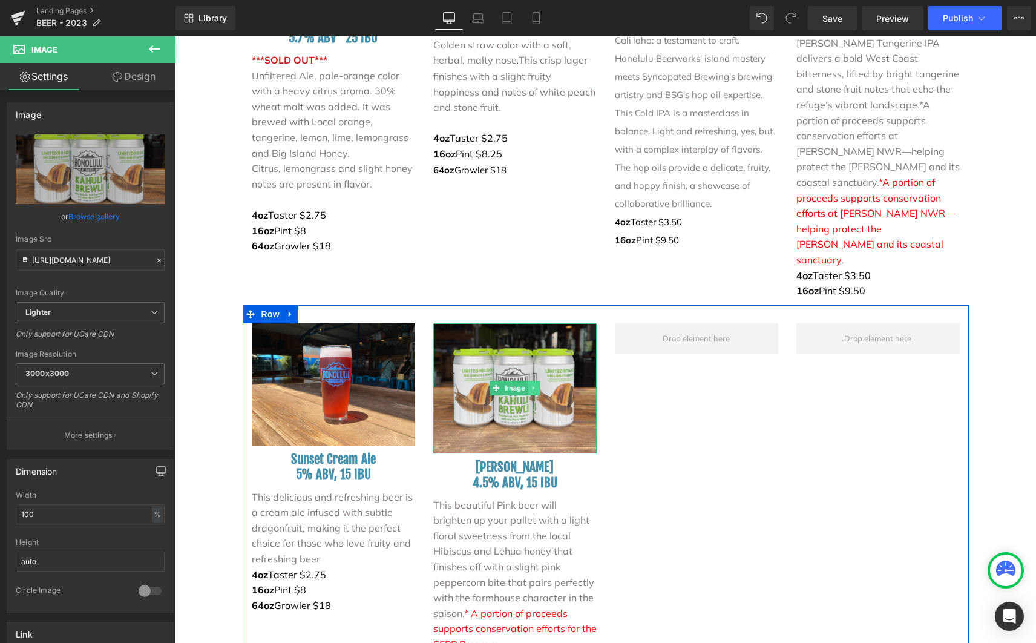
click at [528, 381] on link at bounding box center [533, 388] width 13 height 15
click at [540, 381] on link at bounding box center [540, 388] width 13 height 15
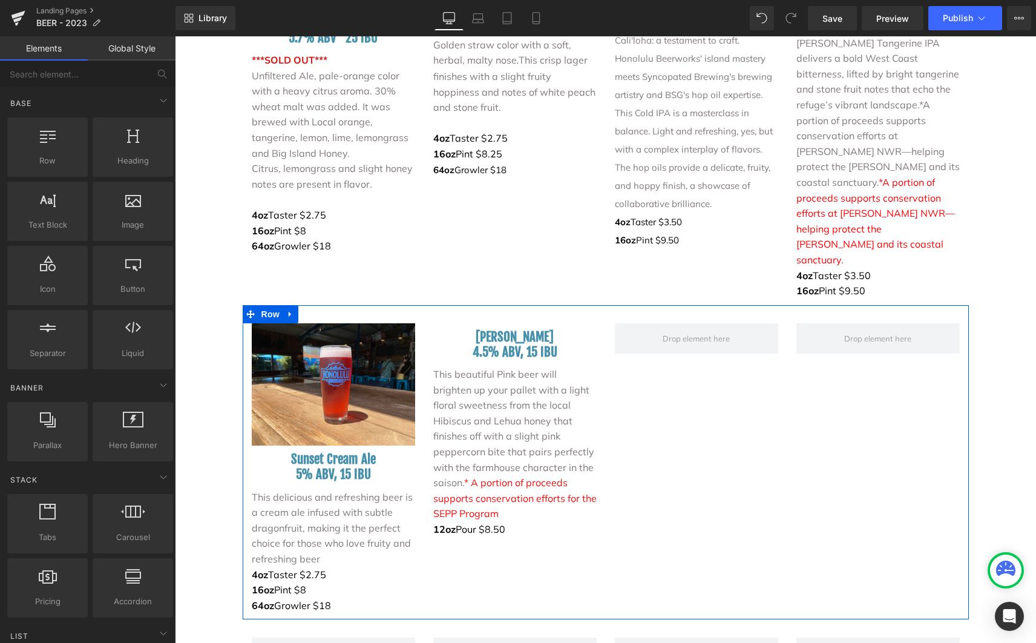
click at [510, 329] on div "[PERSON_NAME] 4.5% ABV, 15 IBU Heading" at bounding box center [514, 344] width 163 height 31
click at [510, 329] on h3 "[PERSON_NAME]" at bounding box center [514, 336] width 163 height 15
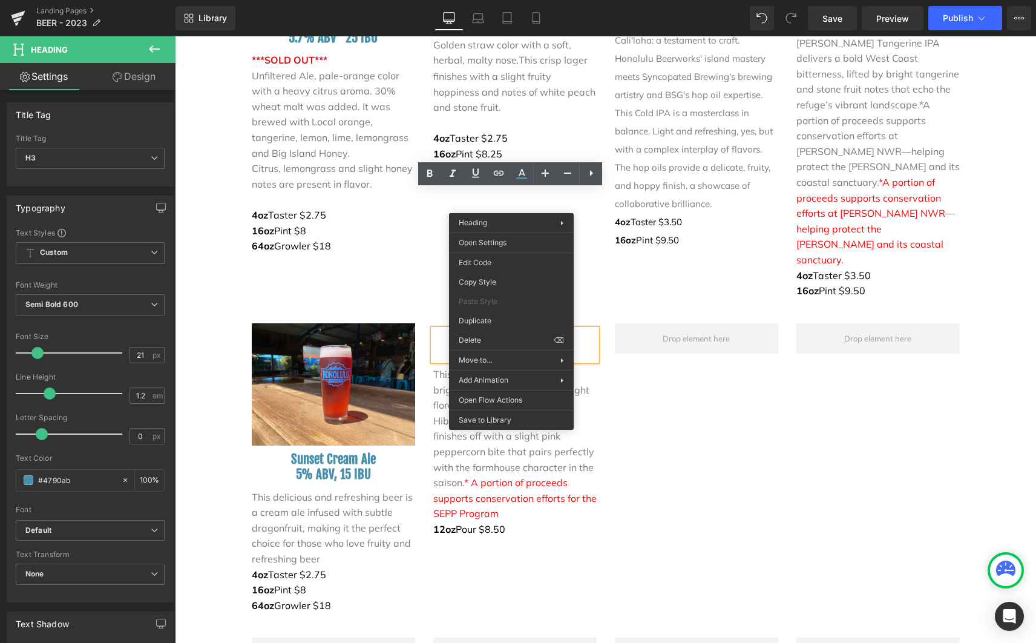
click at [703, 305] on div "Image Sunset Cream Ale 5% ABV, 15 IBU Heading This delicious and refreshing bee…" at bounding box center [606, 462] width 726 height 315
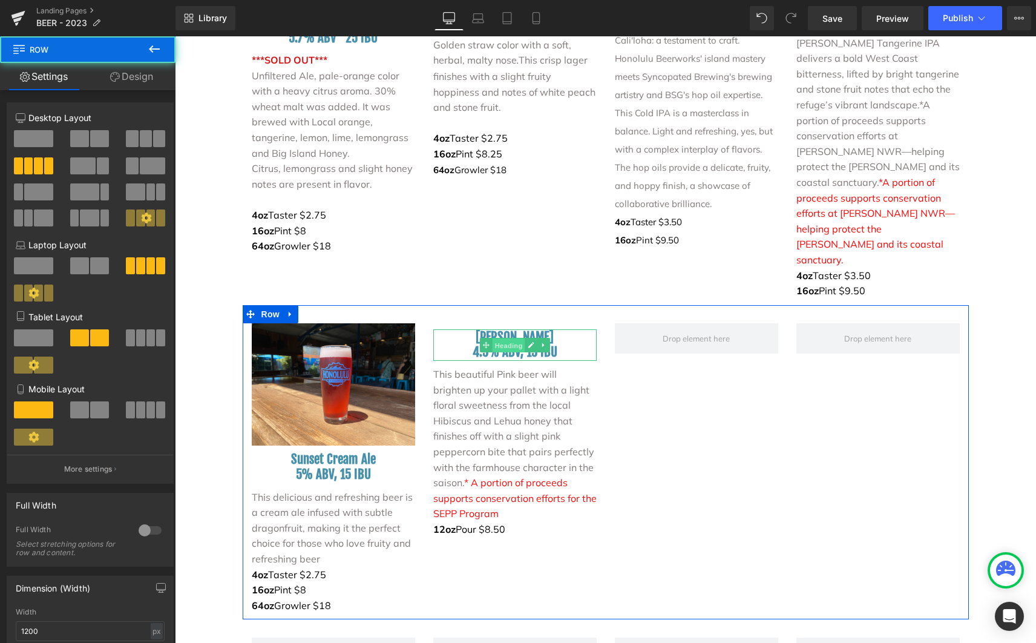
click at [499, 338] on span "Heading" at bounding box center [508, 345] width 33 height 15
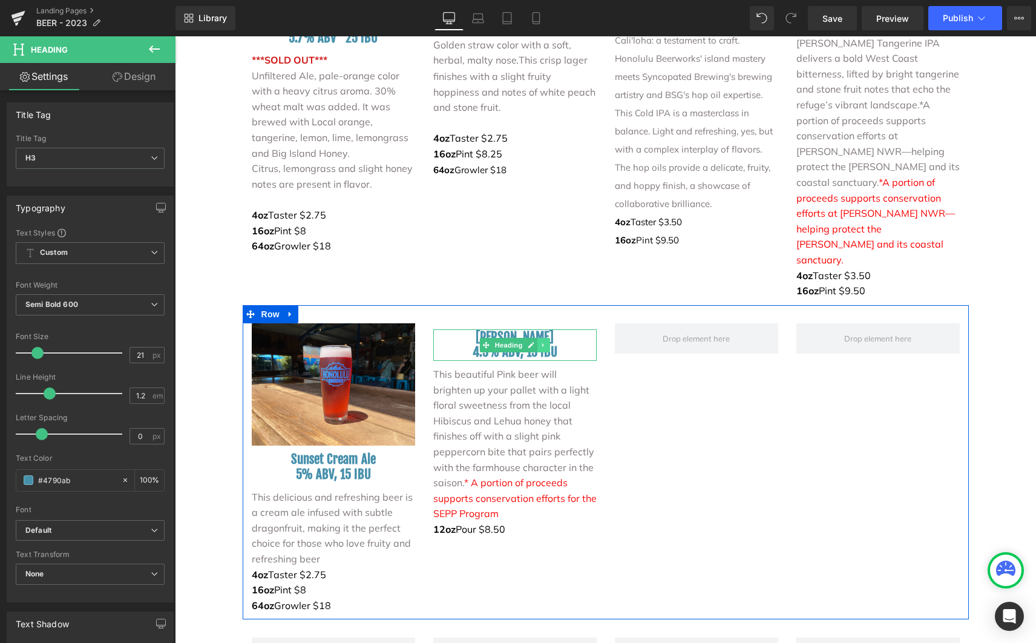
click at [540, 341] on icon at bounding box center [543, 344] width 7 height 7
click at [546, 341] on icon at bounding box center [549, 344] width 7 height 7
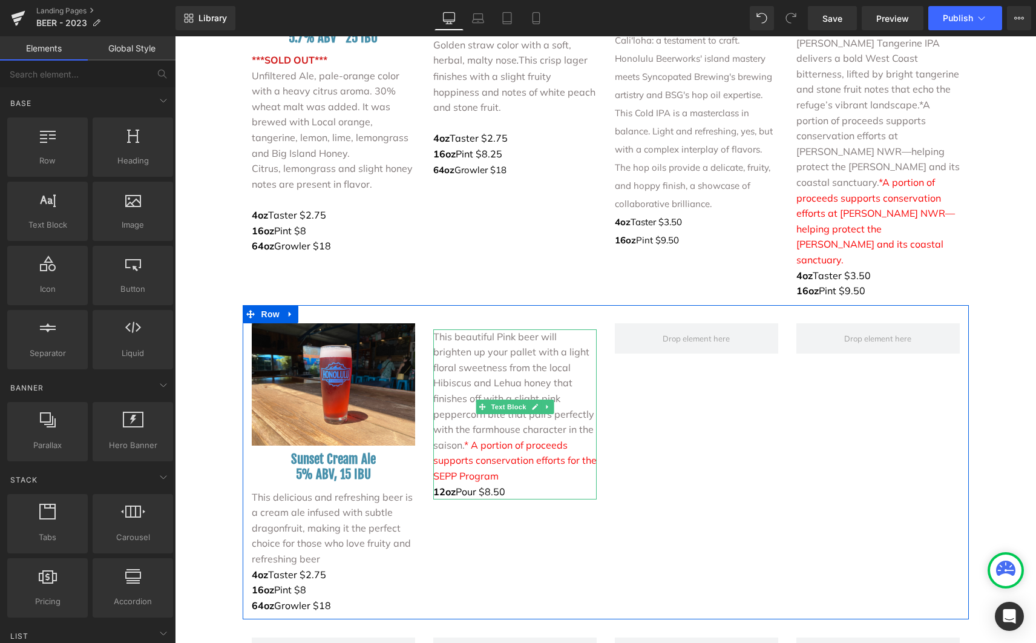
click at [510, 329] on p "This beautiful Pink beer will brighten up your pallet with a light floral sweet…" at bounding box center [514, 406] width 163 height 155
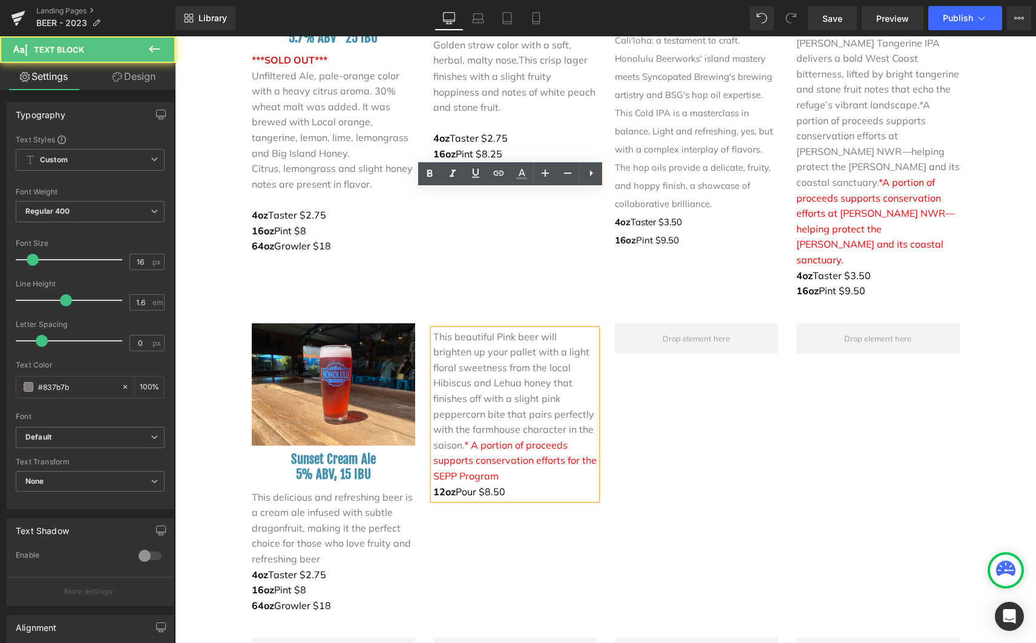
click at [539, 330] on span "This beautiful Pink beer will brighten up your pallet with a light floral sweet…" at bounding box center [513, 390] width 161 height 120
click at [680, 305] on div "Image Sunset Cream Ale 5% ABV, 15 IBU Heading This delicious and refreshing bee…" at bounding box center [606, 462] width 726 height 315
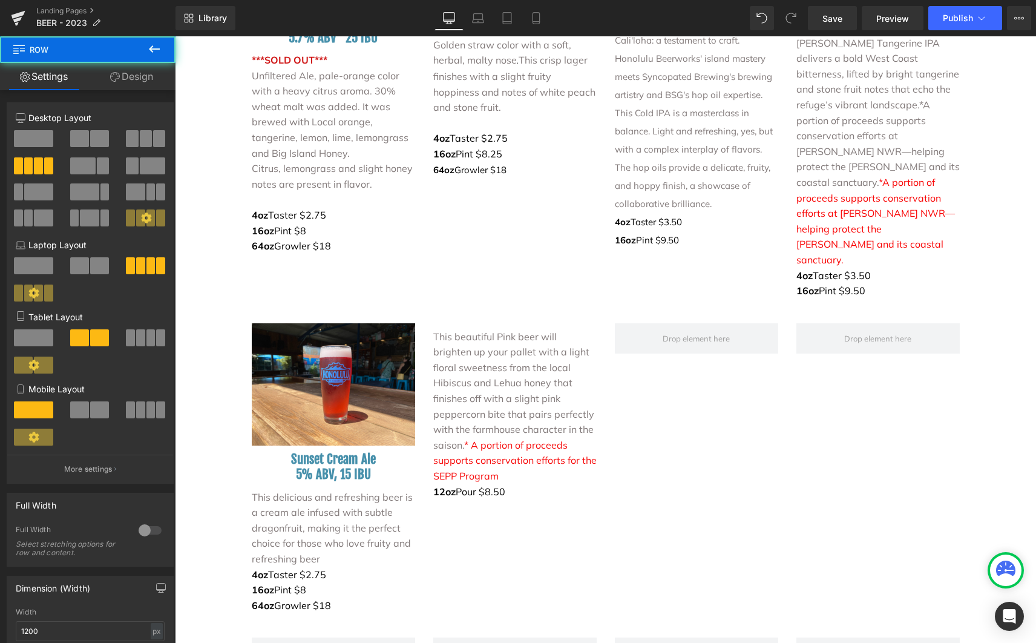
click at [505, 330] on span "This beautiful Pink beer will brighten up your pallet with a light floral sweet…" at bounding box center [513, 390] width 161 height 120
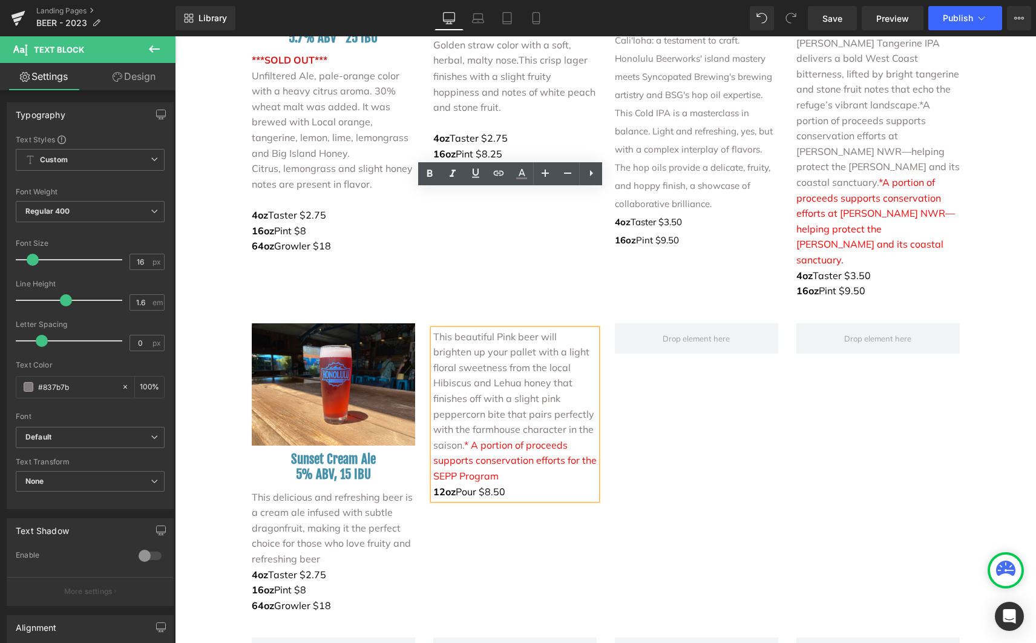
click at [742, 305] on div "Image Sunset Cream Ale 5% ABV, 15 IBU Heading This delicious and refreshing bee…" at bounding box center [606, 462] width 726 height 315
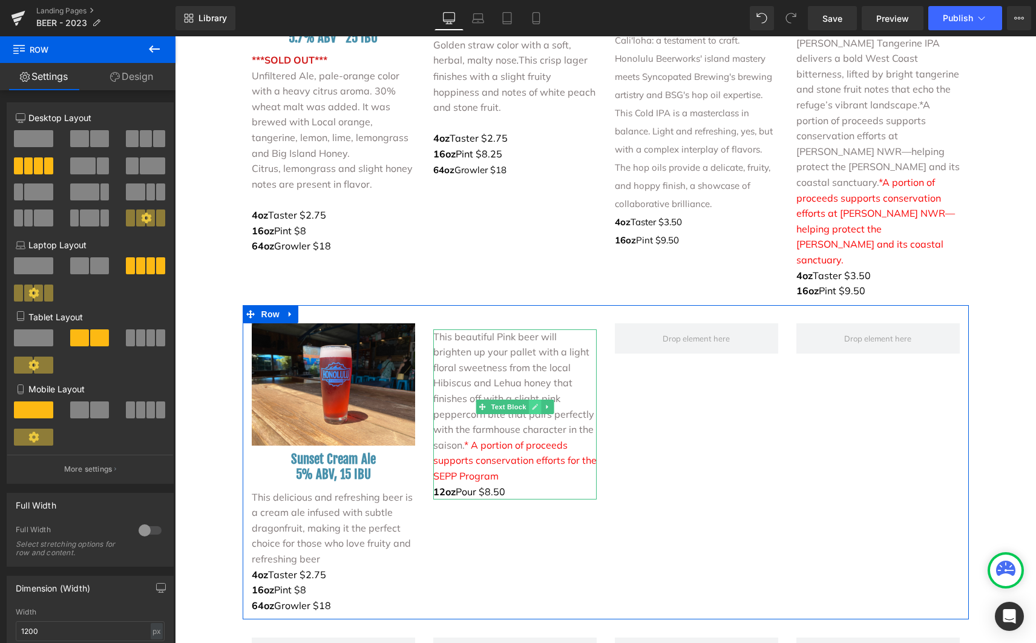
click at [529, 399] on link at bounding box center [534, 406] width 13 height 15
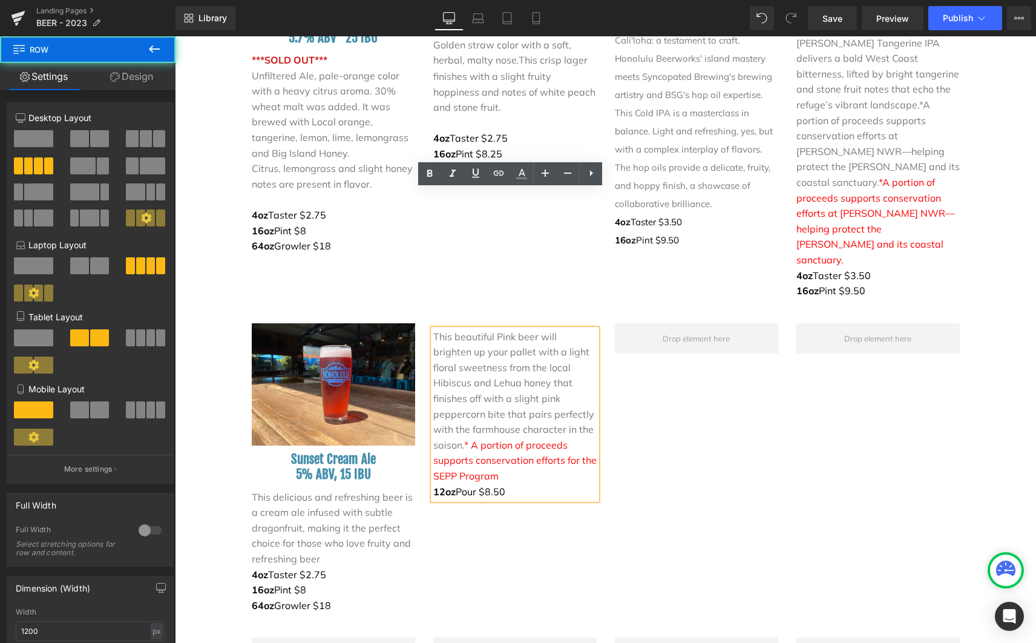
drag, startPoint x: 685, startPoint y: 284, endPoint x: 669, endPoint y: 283, distance: 16.3
click at [685, 305] on div "Image Sunset Cream Ale 5% ABV, 15 IBU Heading This delicious and refreshing bee…" at bounding box center [606, 462] width 726 height 315
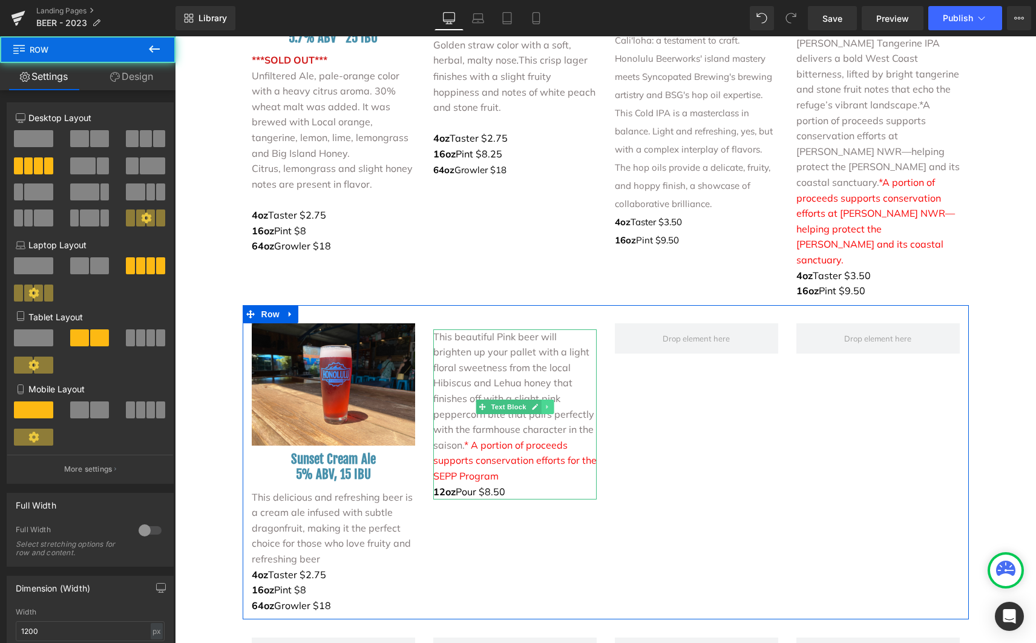
click at [544, 403] on icon at bounding box center [547, 406] width 7 height 7
click at [550, 403] on icon at bounding box center [553, 406] width 7 height 7
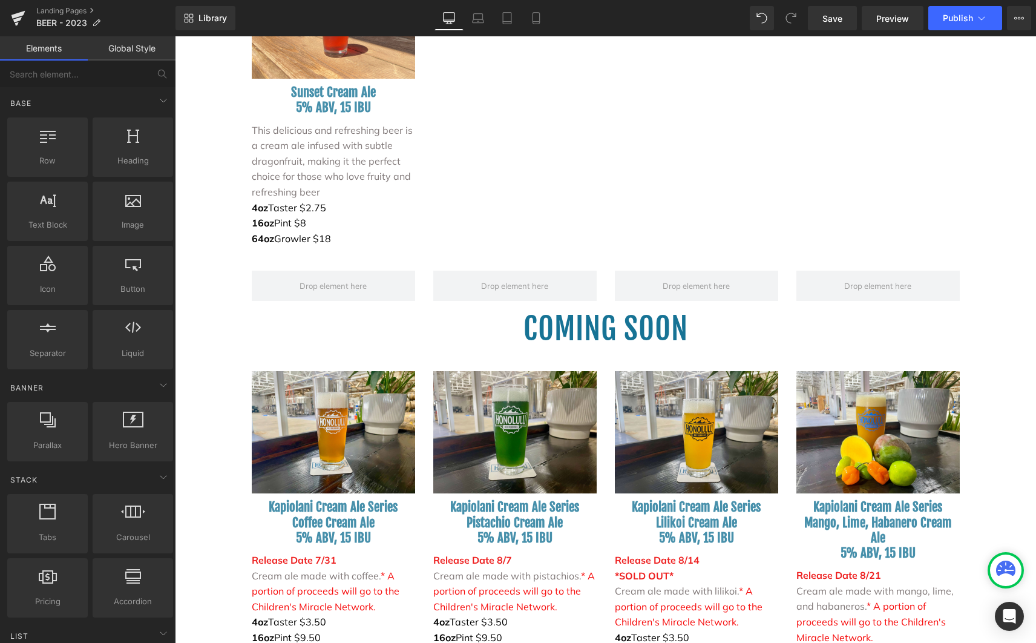
scroll to position [2851, 0]
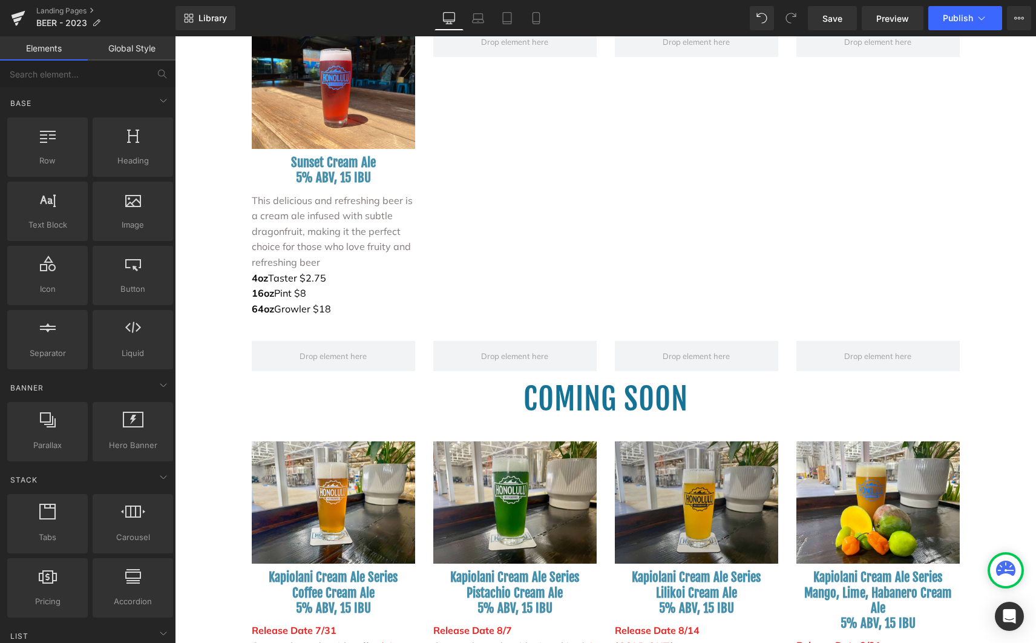
click at [694, 441] on img at bounding box center [696, 502] width 163 height 123
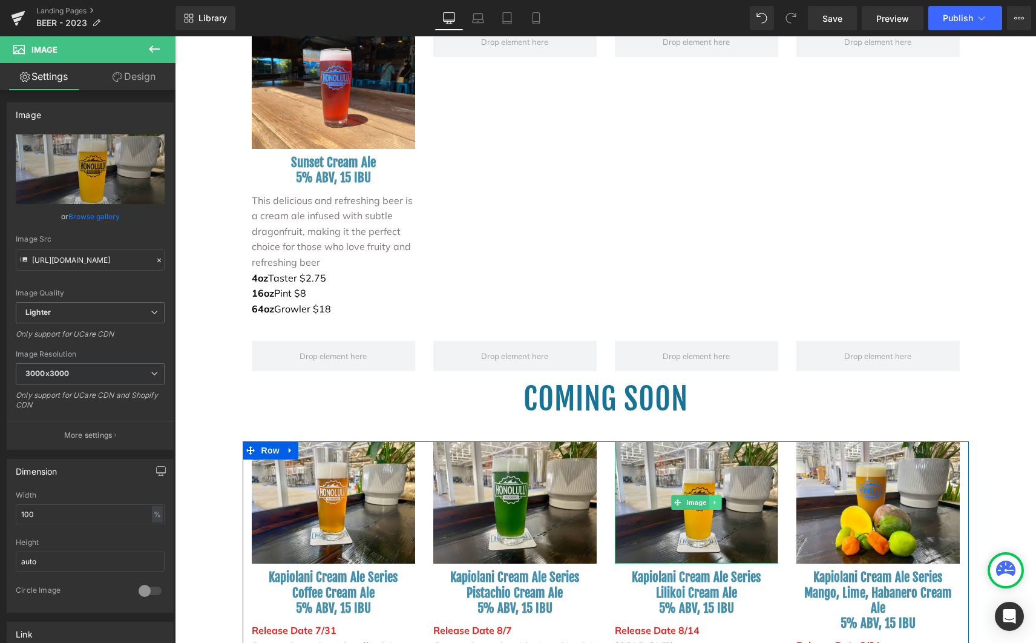
click at [713, 500] on icon at bounding box center [714, 502] width 2 height 4
click at [719, 499] on icon at bounding box center [721, 502] width 7 height 7
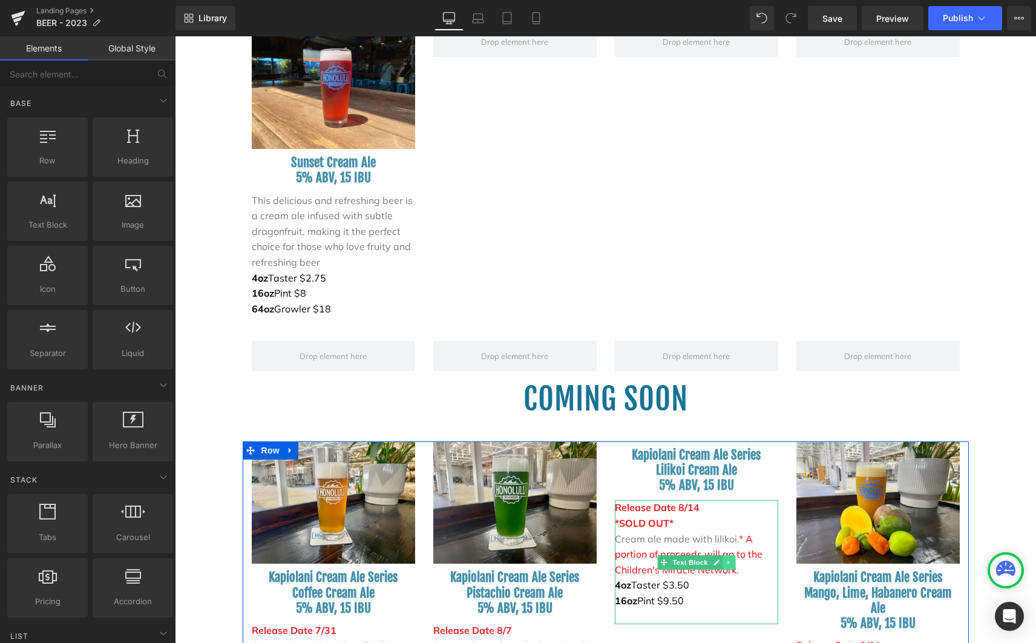
click at [726, 559] on icon at bounding box center [729, 562] width 7 height 7
click at [732, 559] on icon at bounding box center [735, 562] width 7 height 7
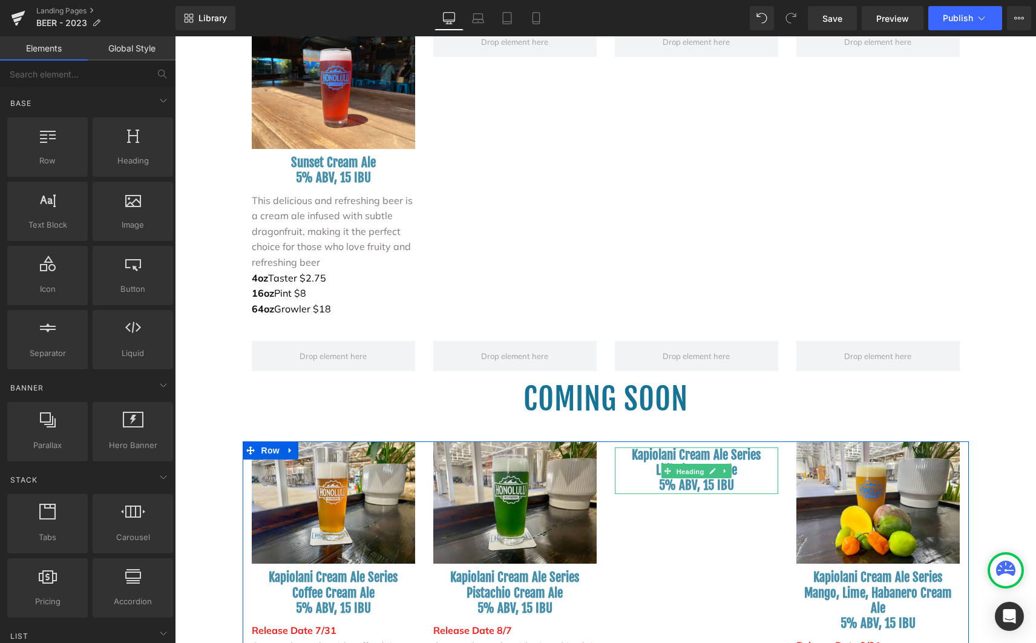
click at [700, 464] on span "Heading" at bounding box center [689, 471] width 33 height 15
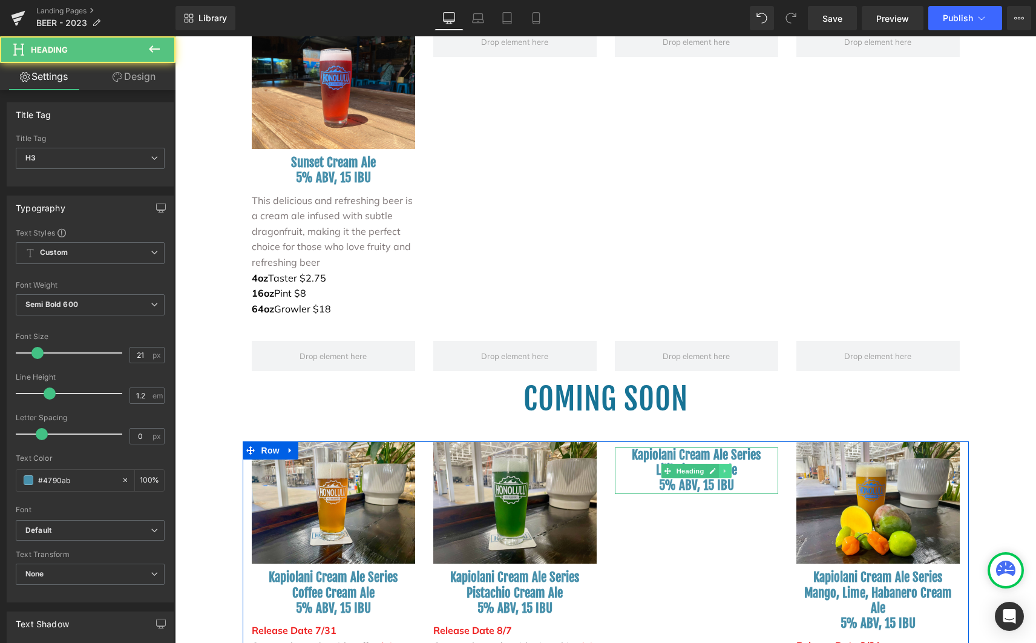
click at [722, 467] on icon at bounding box center [725, 470] width 7 height 7
click at [729, 467] on icon at bounding box center [731, 470] width 7 height 7
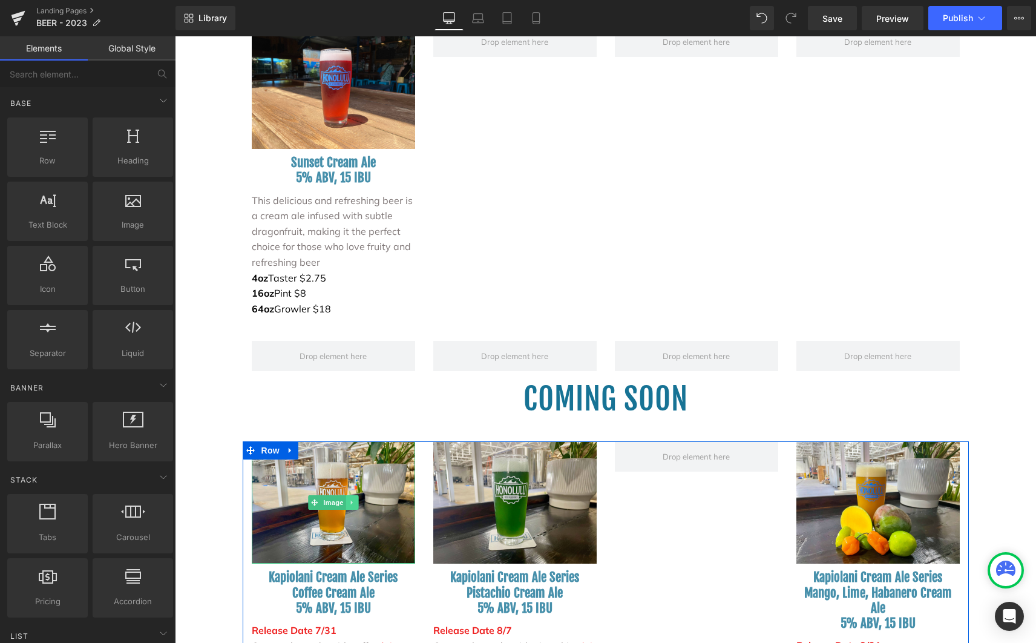
click at [349, 499] on icon at bounding box center [352, 502] width 7 height 7
click at [356, 499] on icon at bounding box center [358, 502] width 7 height 7
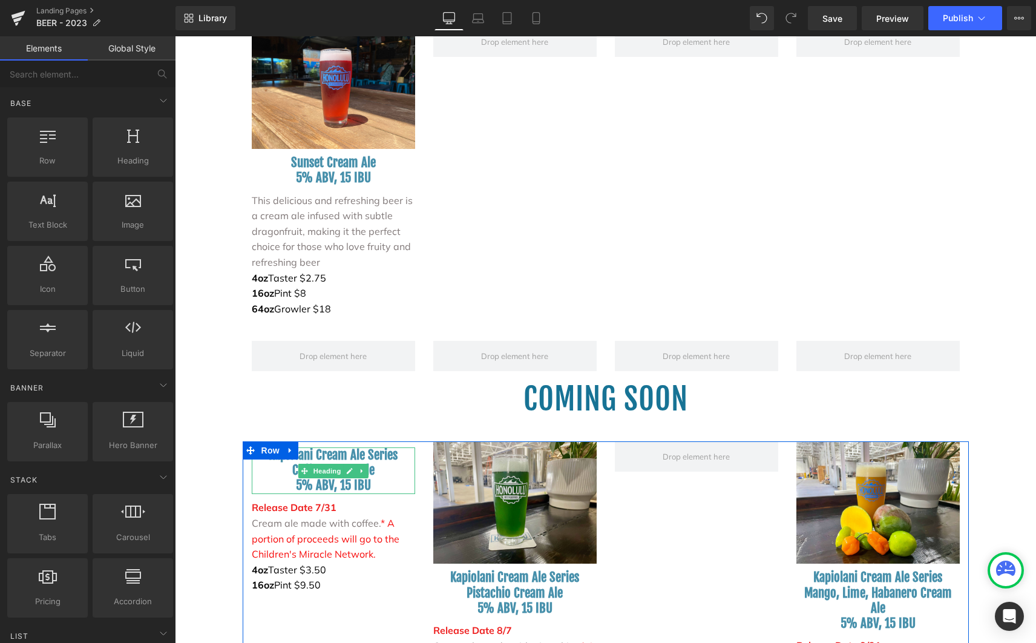
click at [305, 477] on h3 "5% ABV, 15 IBU" at bounding box center [333, 484] width 163 height 15
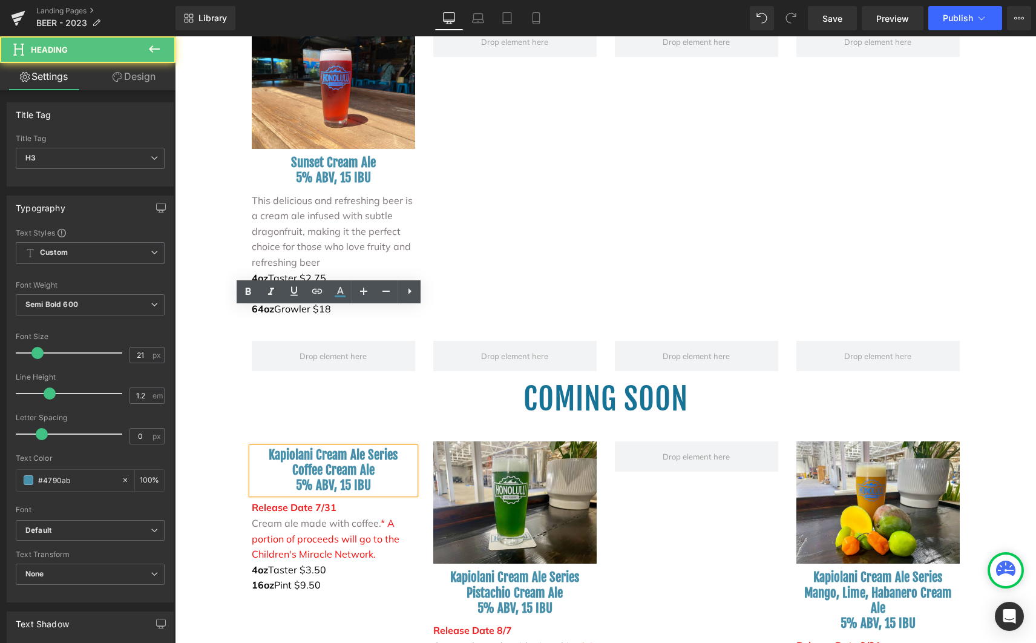
click at [346, 462] on h3 "Coffee Cream Ale" at bounding box center [333, 469] width 163 height 15
click at [725, 482] on div "Kapiolani Cream Ale Series Coffee Cream Ale 5% ABV, 15 IBU Heading Release Date…" at bounding box center [606, 601] width 726 height 321
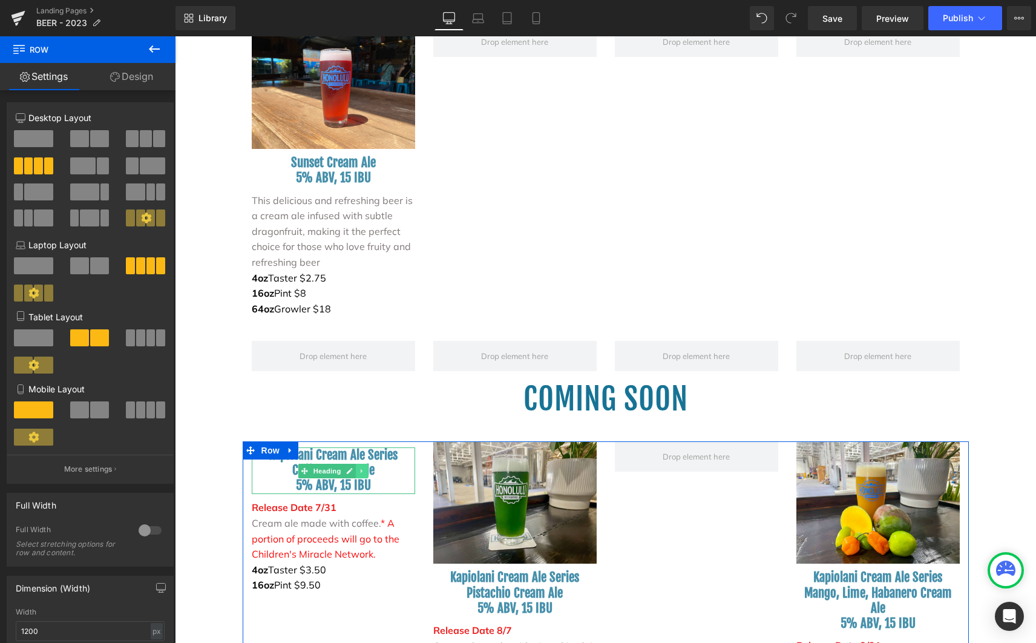
click at [361, 468] on icon at bounding box center [362, 470] width 2 height 4
click at [362, 464] on link at bounding box center [368, 471] width 13 height 15
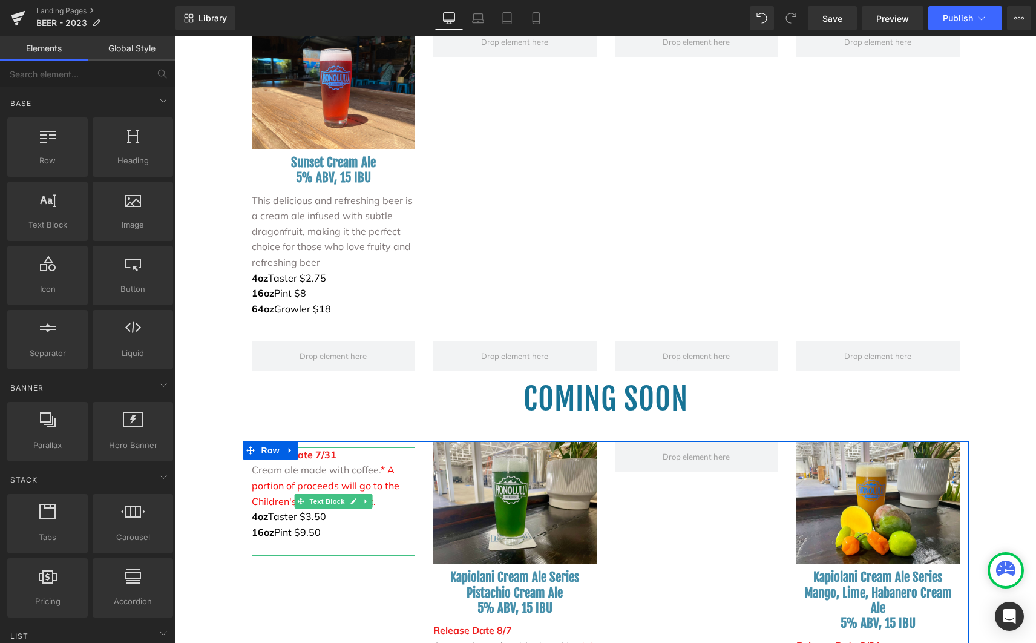
click at [323, 462] on p "Cream ale made with coffee. * A portion of proceeds will go to the Children's M…" at bounding box center [333, 485] width 163 height 47
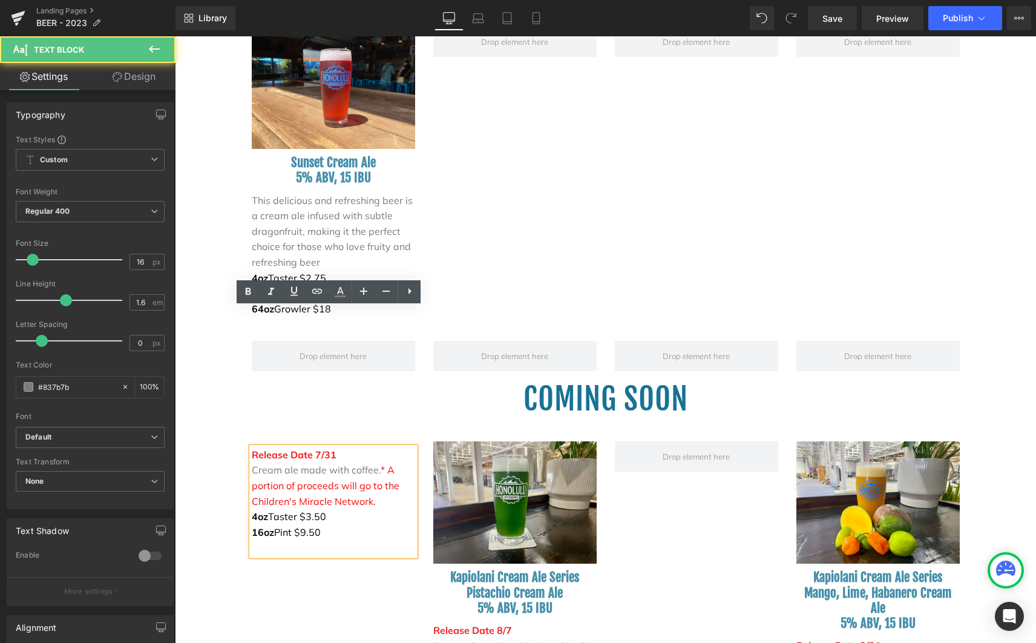
click at [340, 464] on span "* A portion of proceeds will go to the Children's Miracle Network." at bounding box center [326, 485] width 148 height 43
click at [370, 525] on p "16oz Pint $9.50" at bounding box center [333, 533] width 163 height 16
click at [295, 582] on div "Release Date 7/31 Cream ale made with coffee. * A portion of proceeds will go t…" at bounding box center [606, 601] width 726 height 321
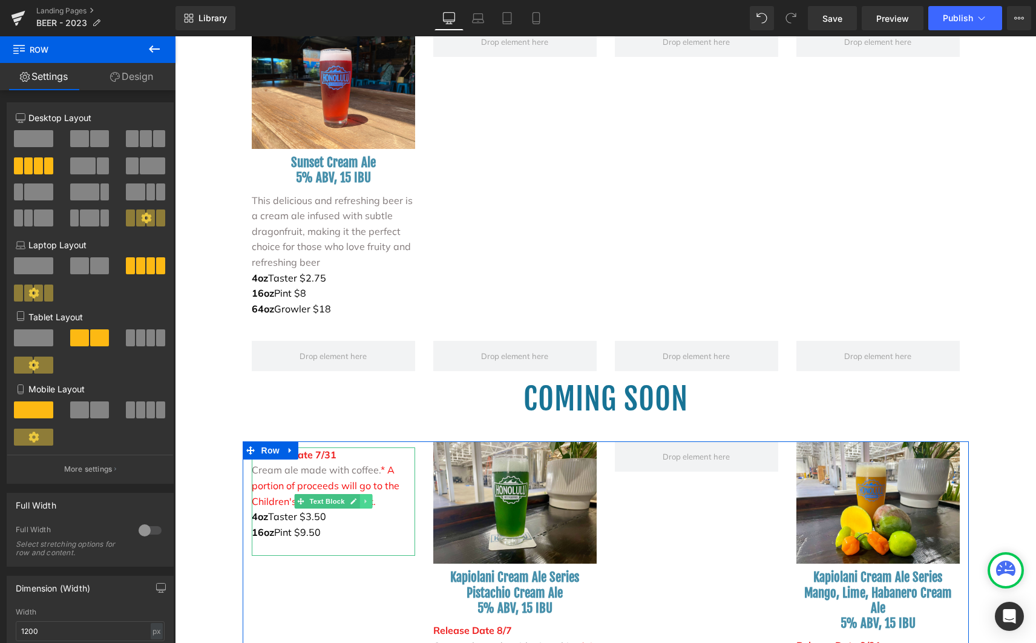
click at [361, 494] on link at bounding box center [365, 501] width 13 height 15
click at [370, 494] on link at bounding box center [371, 501] width 13 height 15
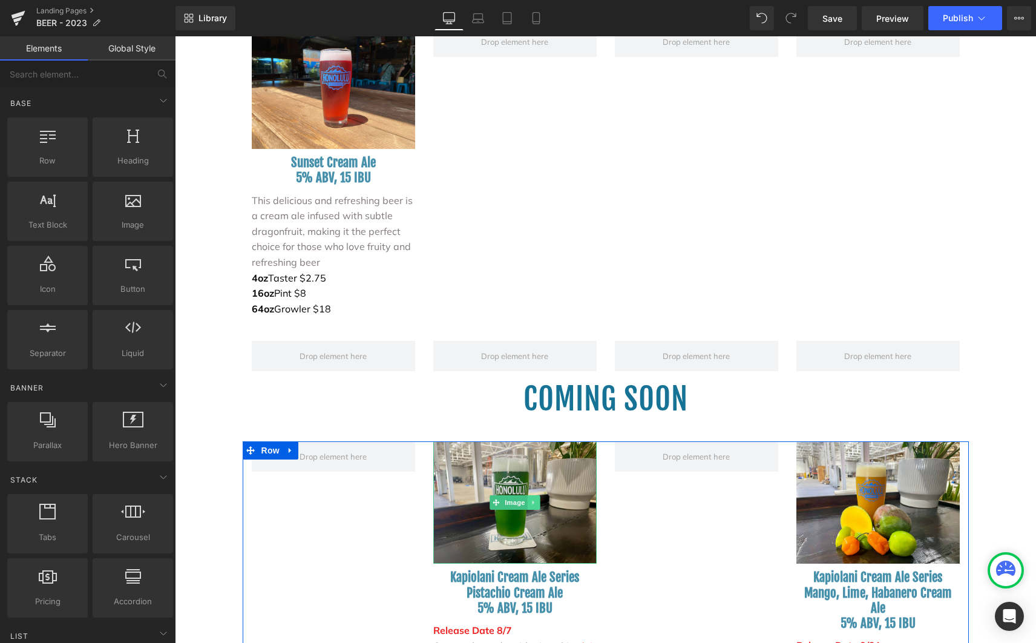
click at [530, 499] on icon at bounding box center [533, 502] width 7 height 7
click at [536, 499] on icon at bounding box center [539, 502] width 7 height 7
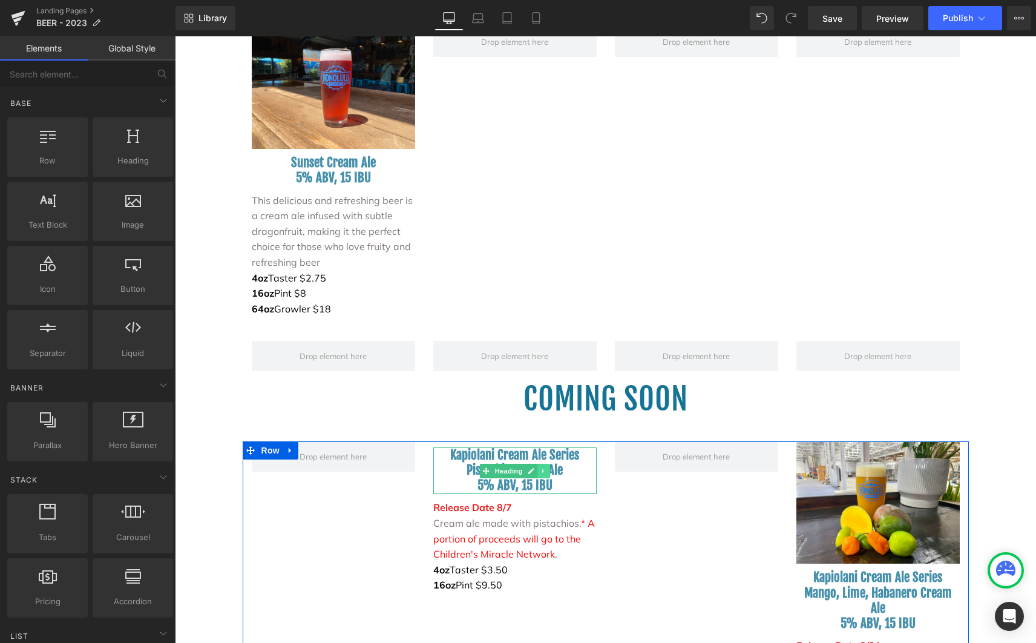
click at [540, 464] on link at bounding box center [543, 471] width 13 height 15
click at [546, 467] on icon at bounding box center [549, 470] width 7 height 7
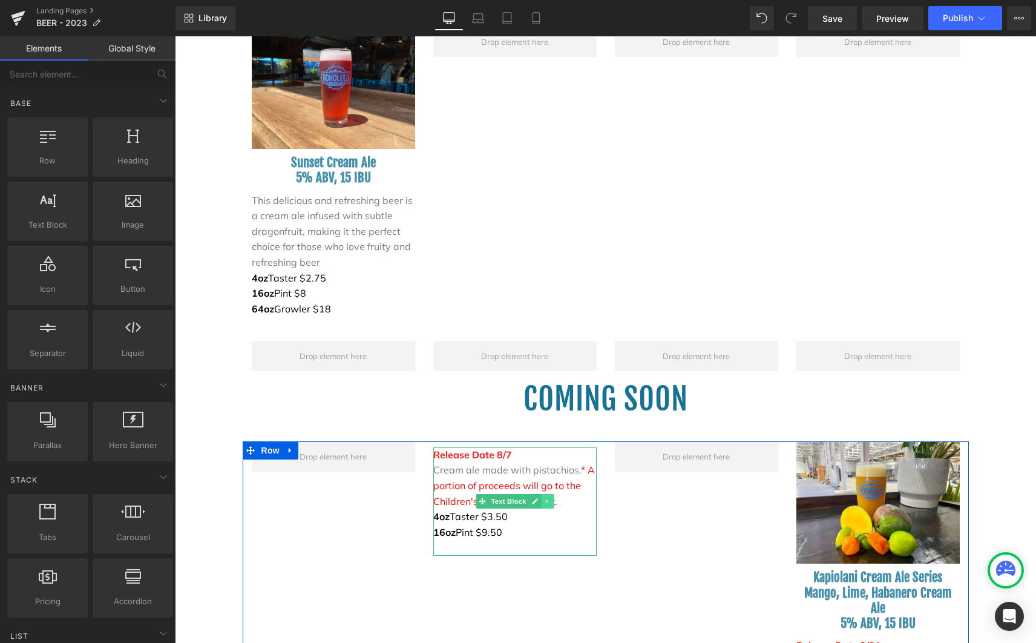
click at [544, 497] on icon at bounding box center [547, 500] width 7 height 7
click at [551, 498] on icon at bounding box center [553, 501] width 7 height 7
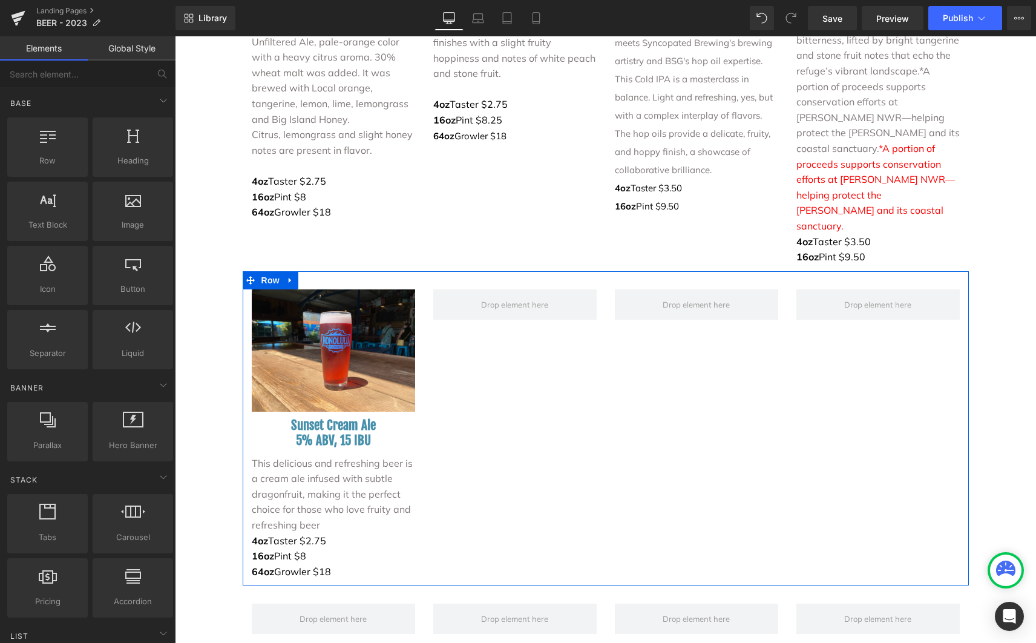
scroll to position [2905, 0]
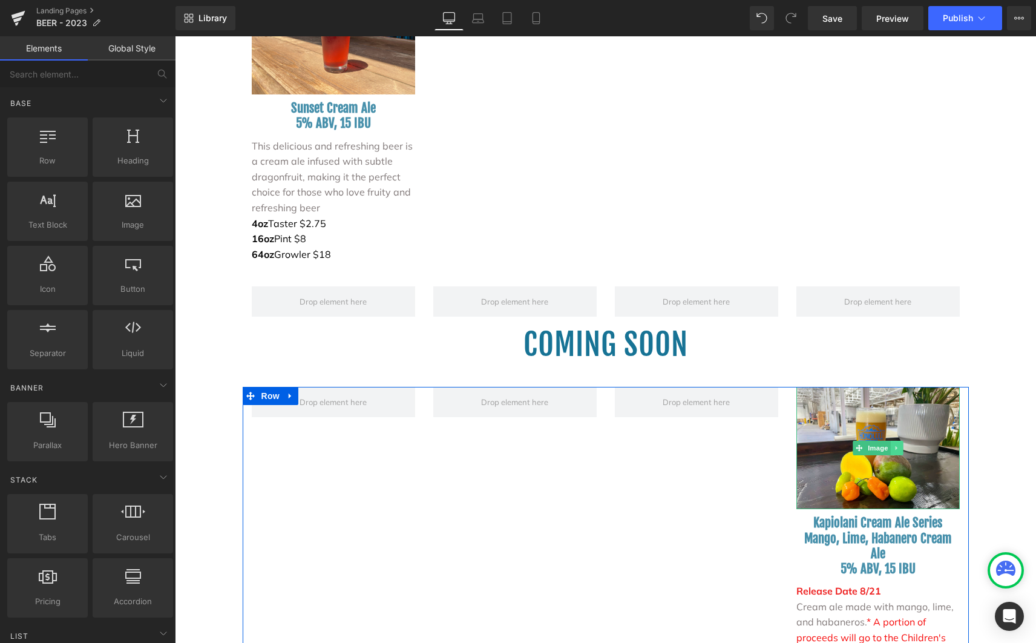
click at [893, 444] on icon at bounding box center [896, 447] width 7 height 7
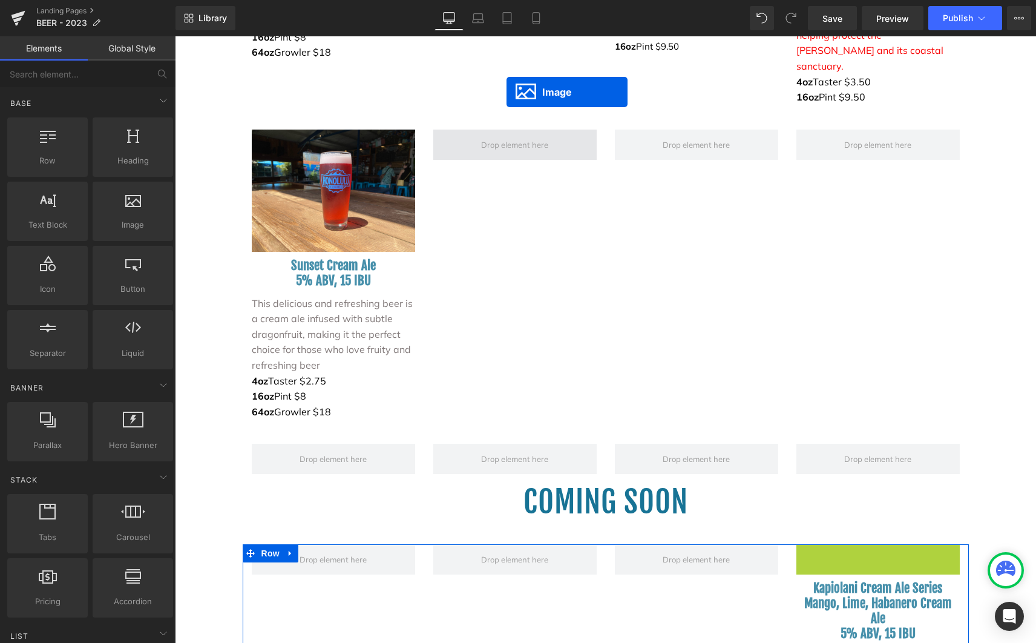
scroll to position [2675, 0]
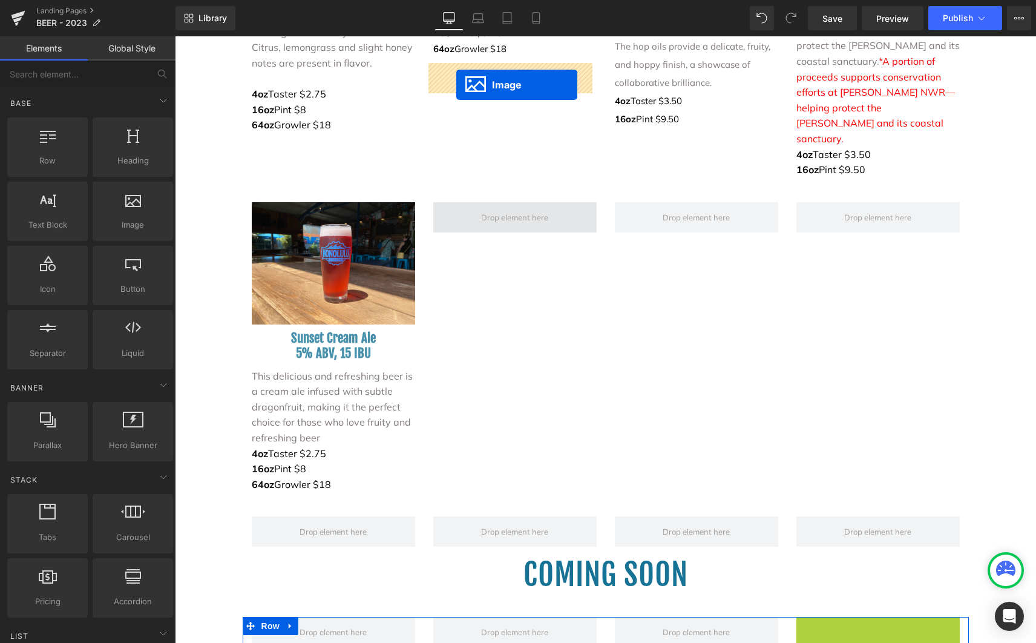
drag, startPoint x: 834, startPoint y: 309, endPoint x: 456, endPoint y: 85, distance: 439.8
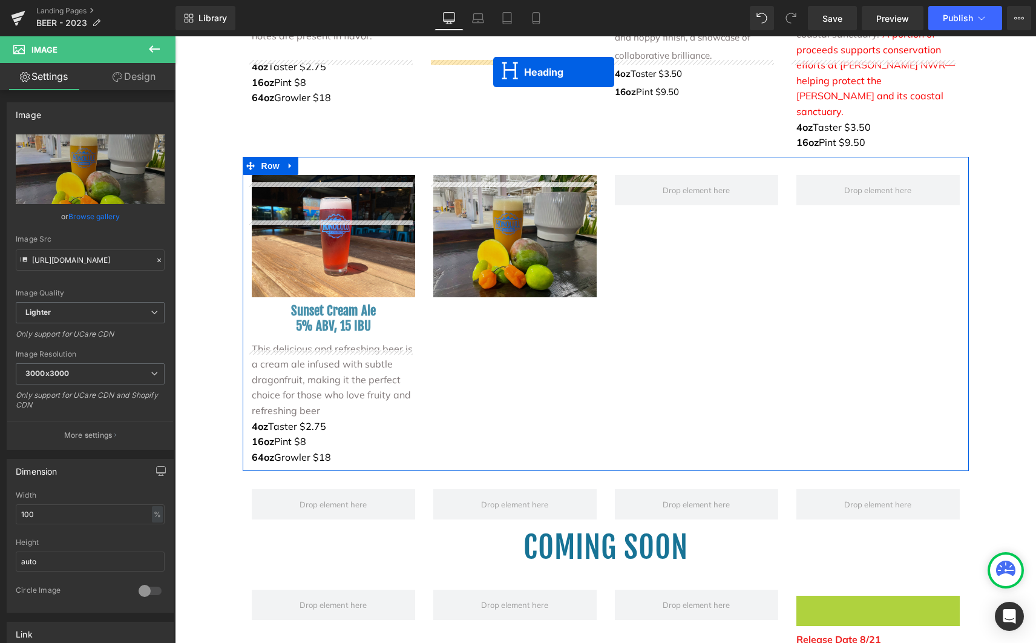
scroll to position [2654, 0]
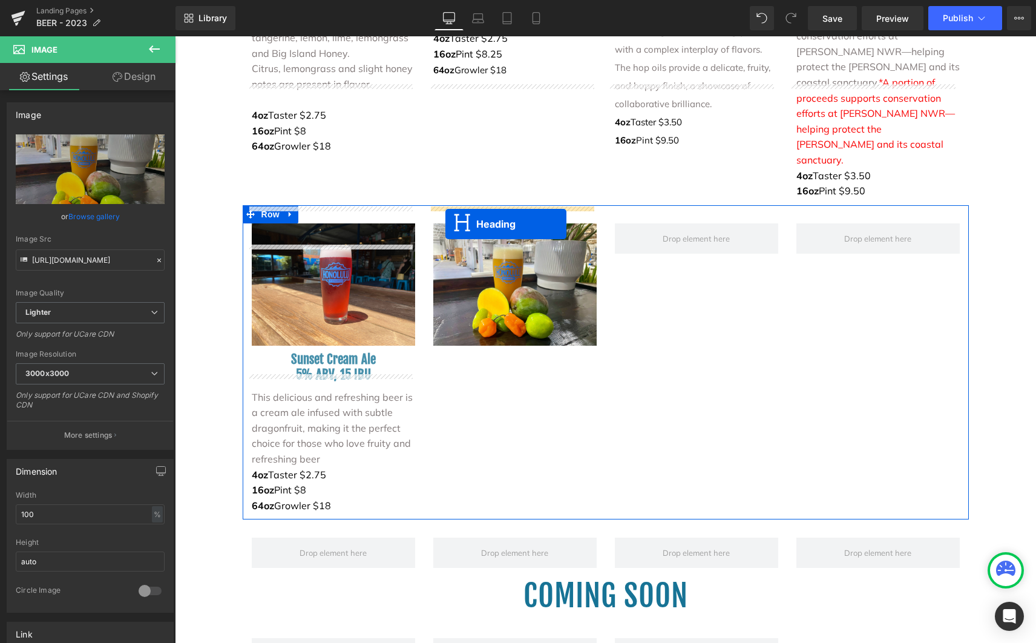
drag, startPoint x: 843, startPoint y: 329, endPoint x: 445, endPoint y: 224, distance: 411.1
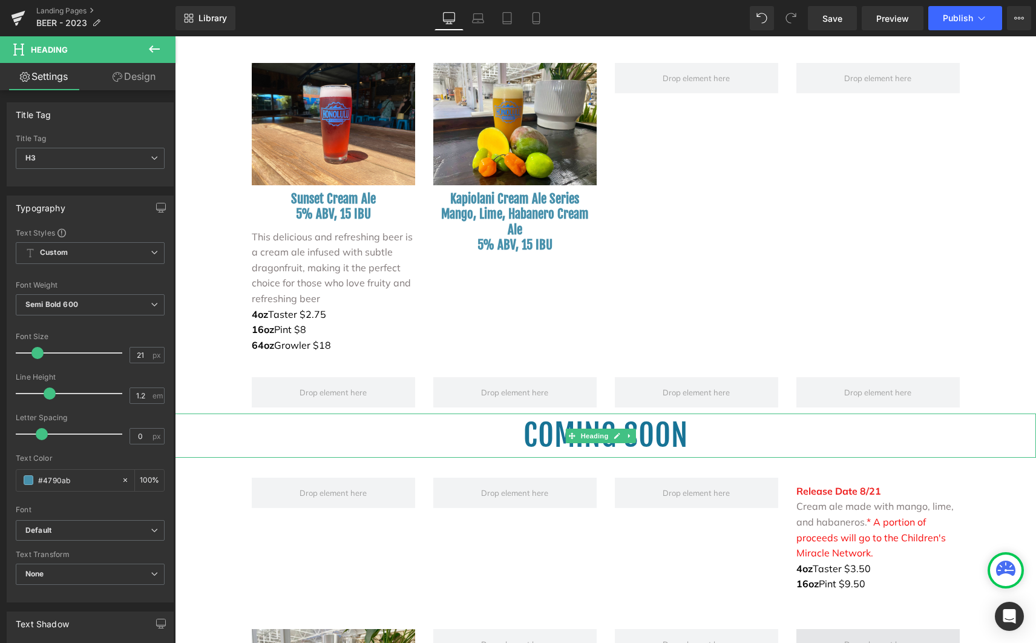
scroll to position [2905, 0]
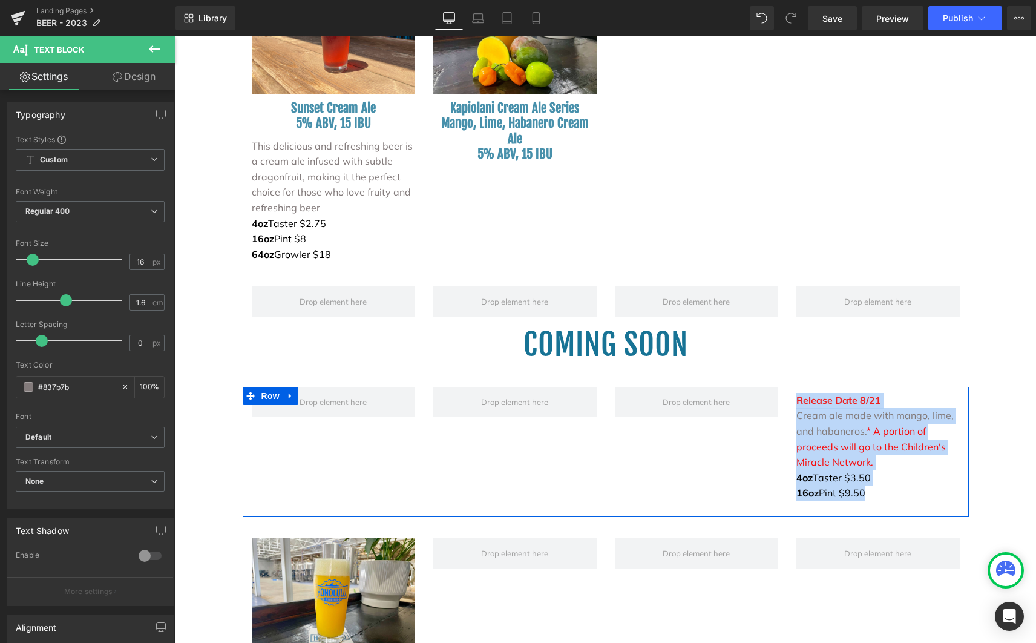
drag, startPoint x: 804, startPoint y: 323, endPoint x: 791, endPoint y: 252, distance: 71.3
click at [787, 387] on div "Release Date 8/21 Cream ale made with mango, lime, and habaneros. * A portion o…" at bounding box center [878, 452] width 182 height 130
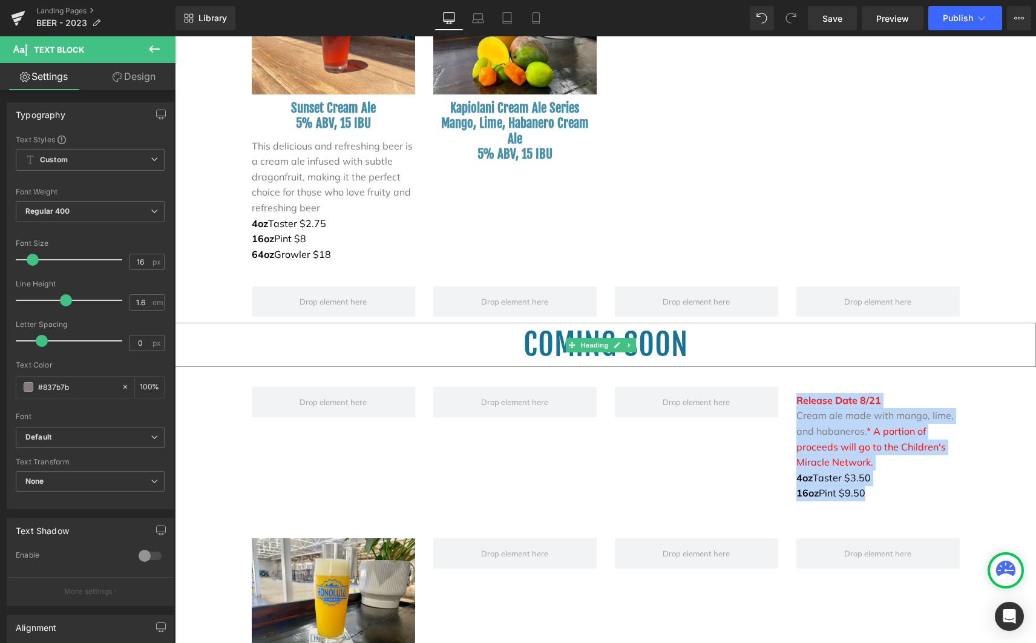
click at [899, 323] on h1 "Coming Soon" at bounding box center [605, 345] width 861 height 44
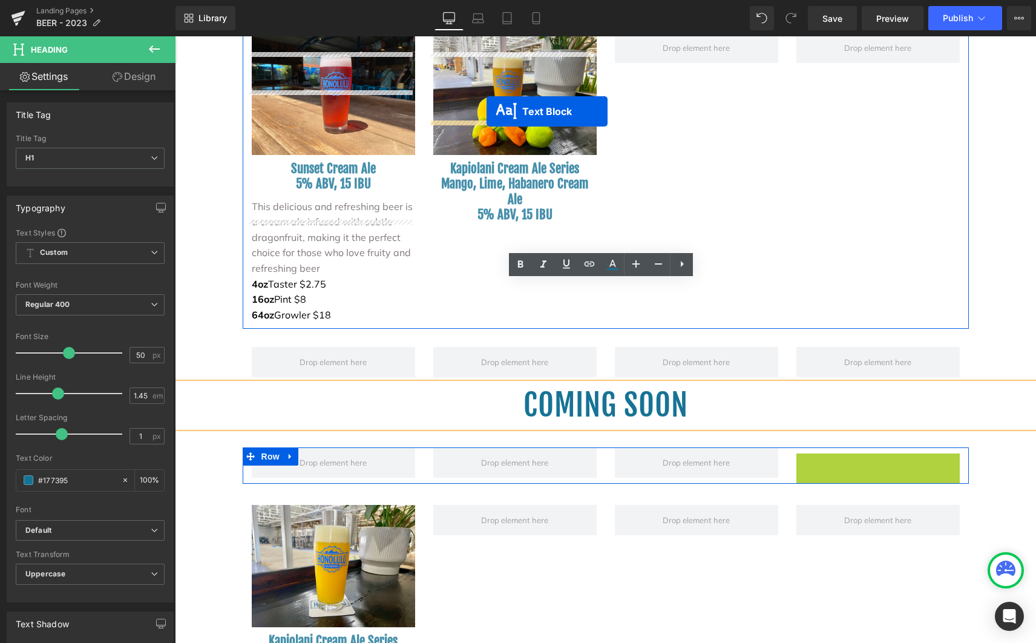
scroll to position [2808, 0]
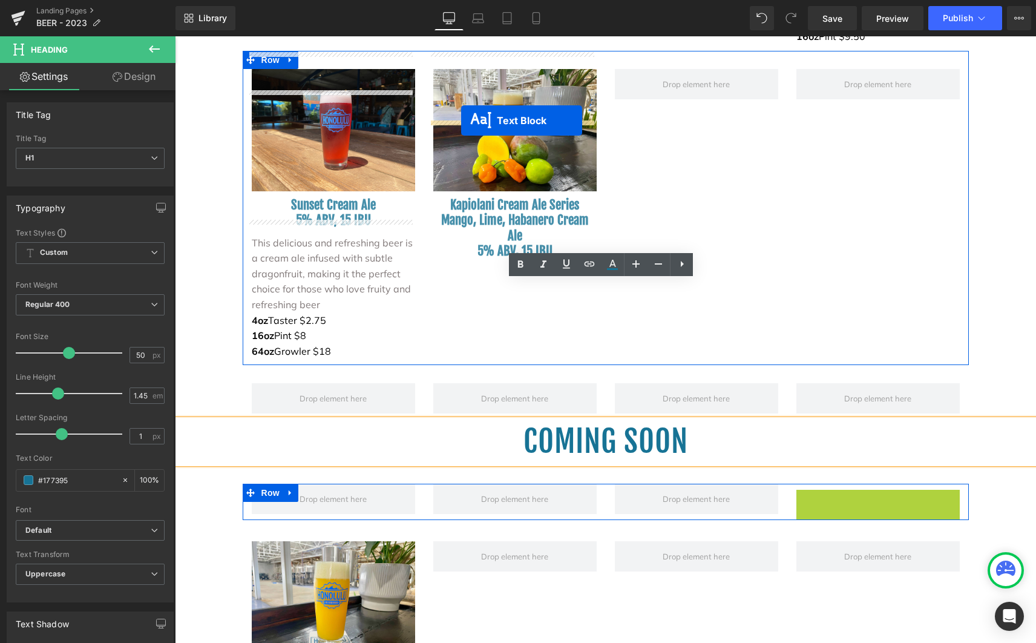
drag, startPoint x: 838, startPoint y: 314, endPoint x: 461, endPoint y: 120, distance: 423.8
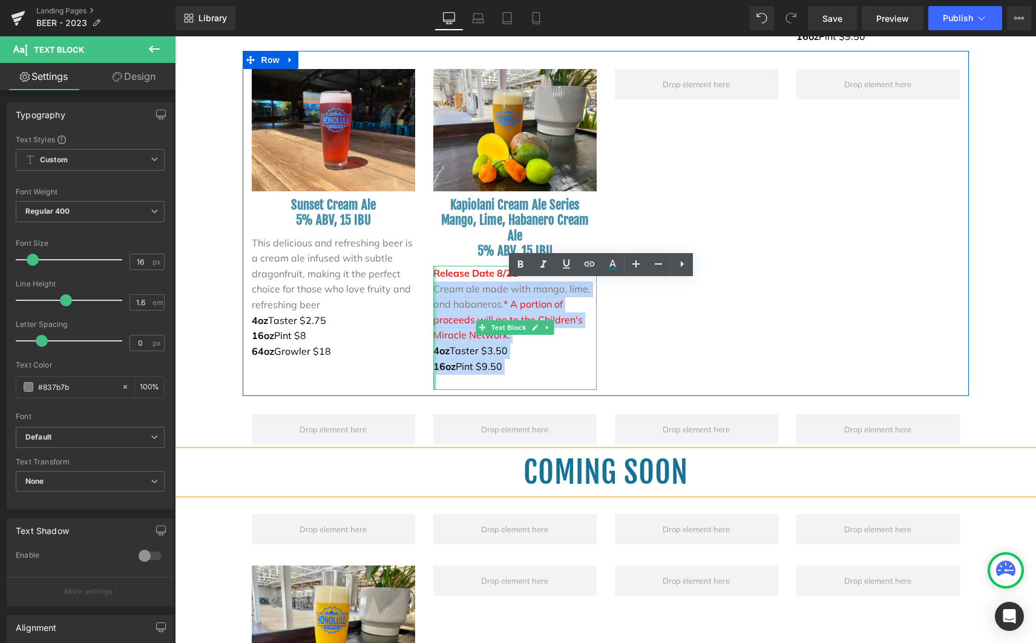
drag, startPoint x: 513, startPoint y: 134, endPoint x: 429, endPoint y: 134, distance: 84.1
click at [433, 266] on div "Release Date 8/21 Cream ale made with mango, lime, and habaneros. * A portion o…" at bounding box center [514, 328] width 163 height 124
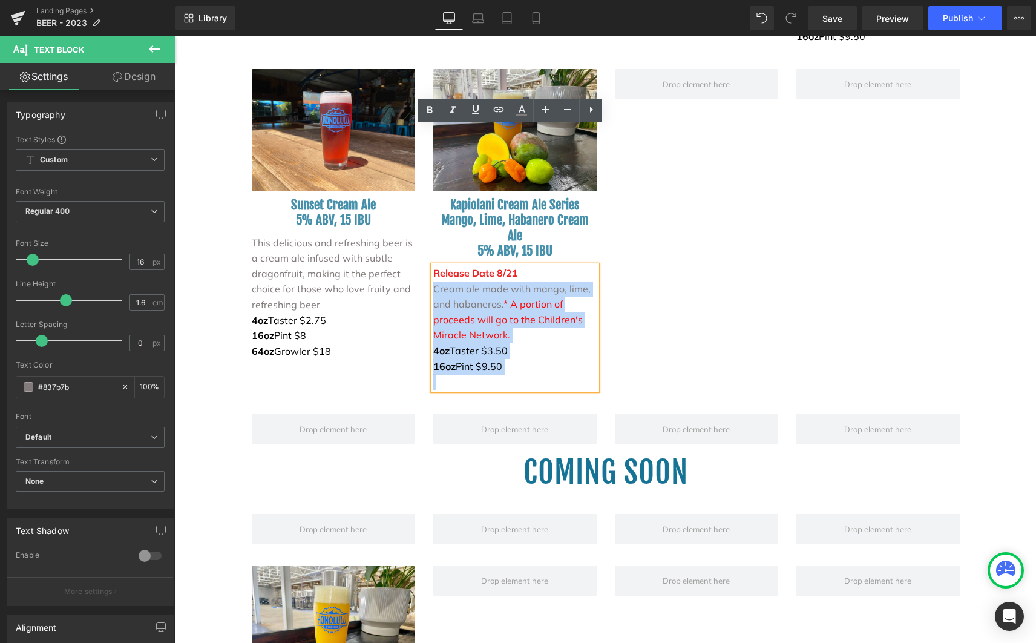
click at [545, 283] on span "Cream ale made with mango, lime, and habaneros." at bounding box center [511, 297] width 157 height 28
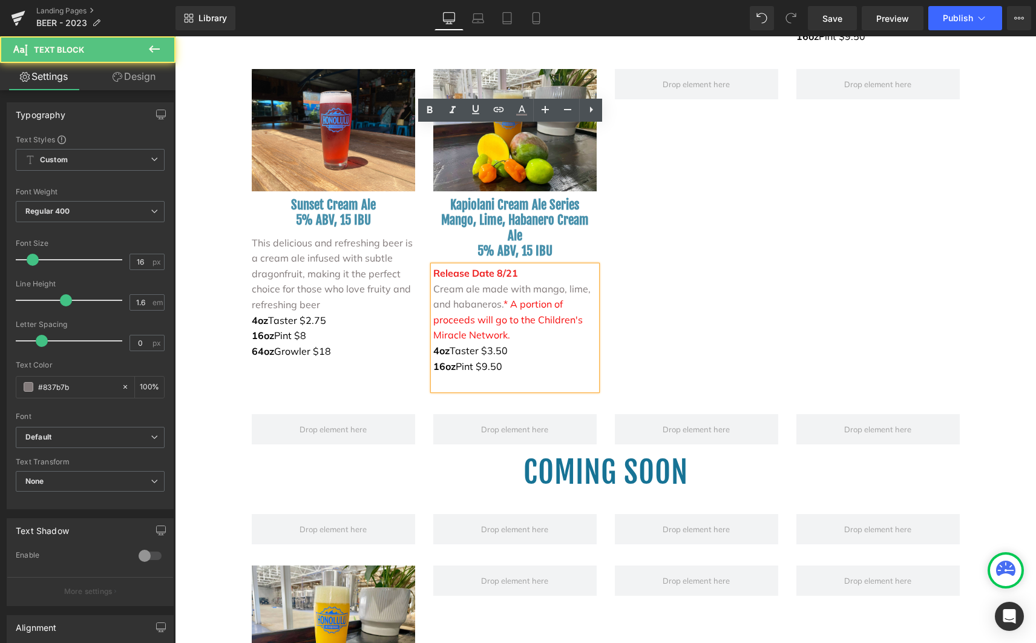
click at [517, 266] on p "Release Date 8/21" at bounding box center [514, 274] width 163 height 16
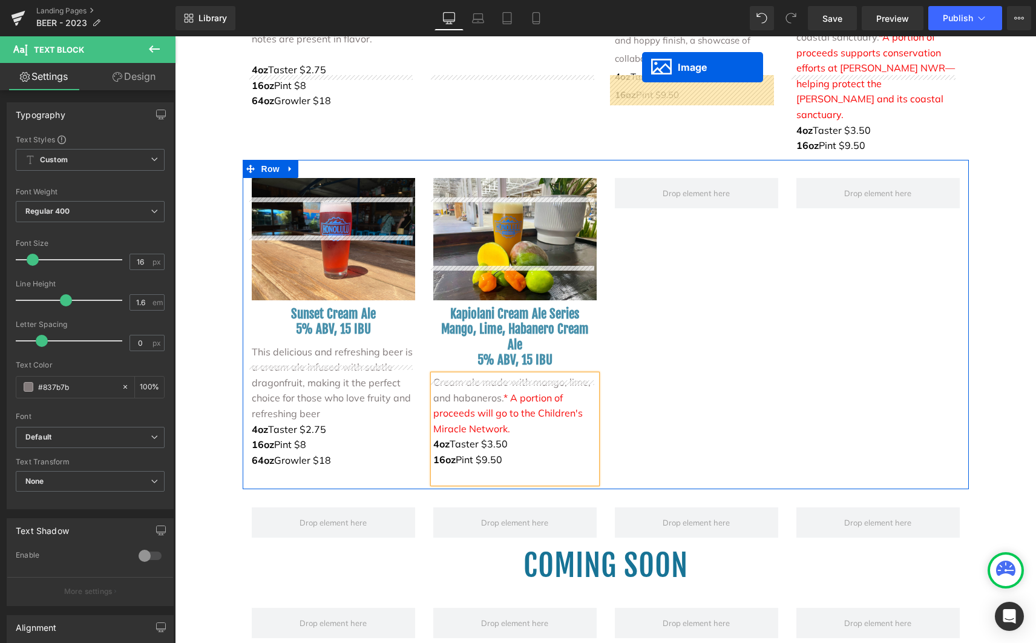
scroll to position [2578, 0]
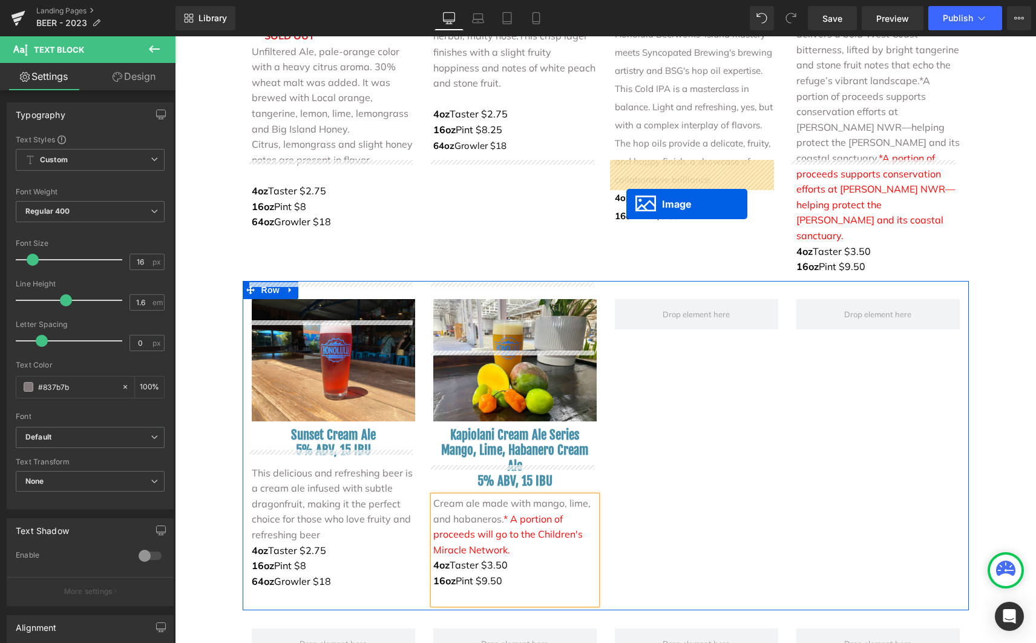
drag, startPoint x: 305, startPoint y: 474, endPoint x: 628, endPoint y: 202, distance: 422.5
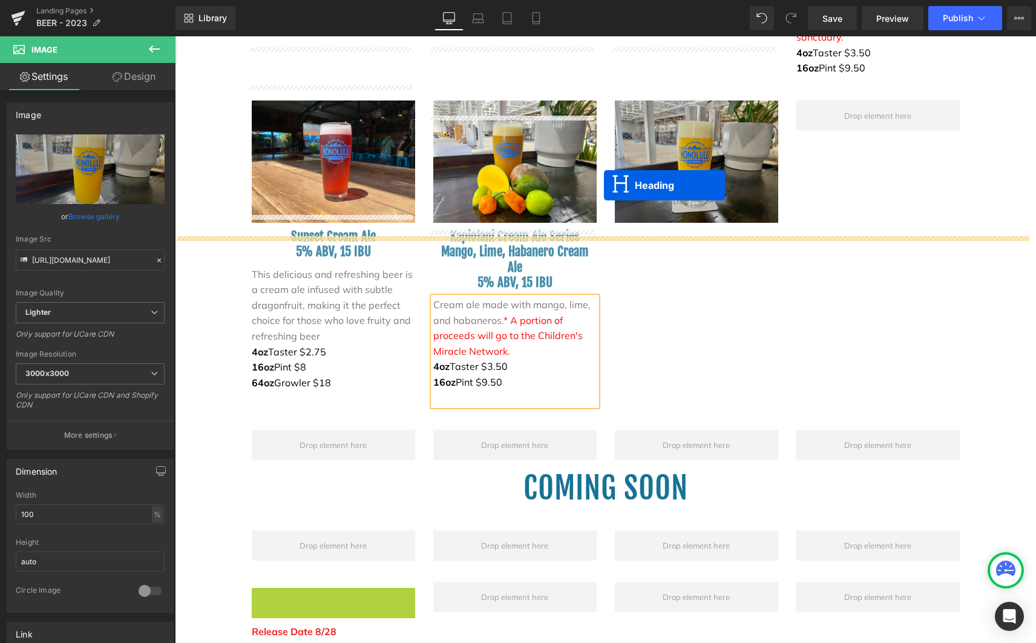
scroll to position [2716, 0]
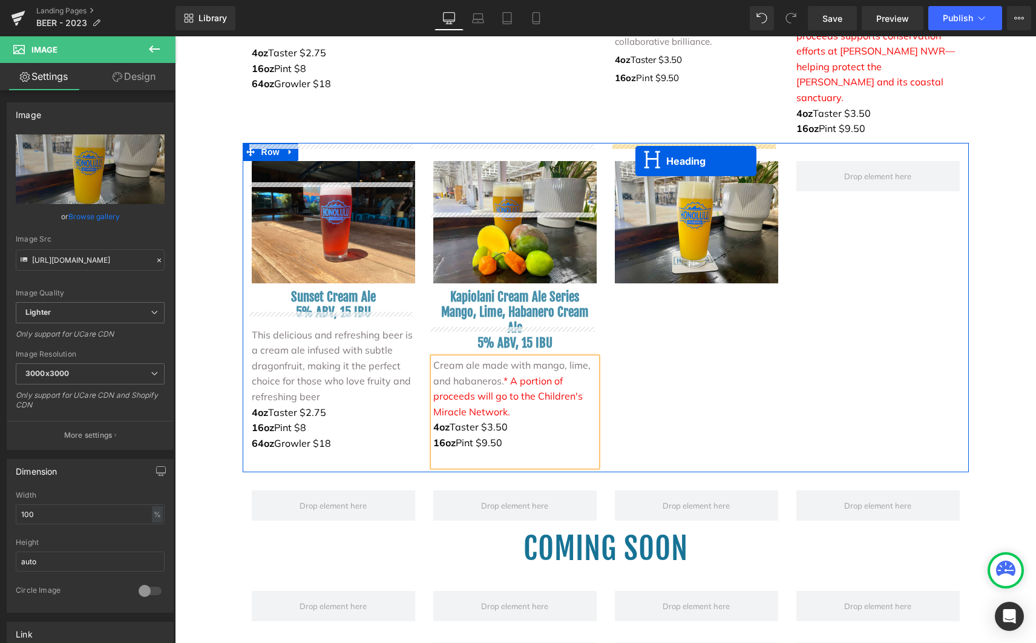
drag, startPoint x: 299, startPoint y: 255, endPoint x: 635, endPoint y: 161, distance: 349.3
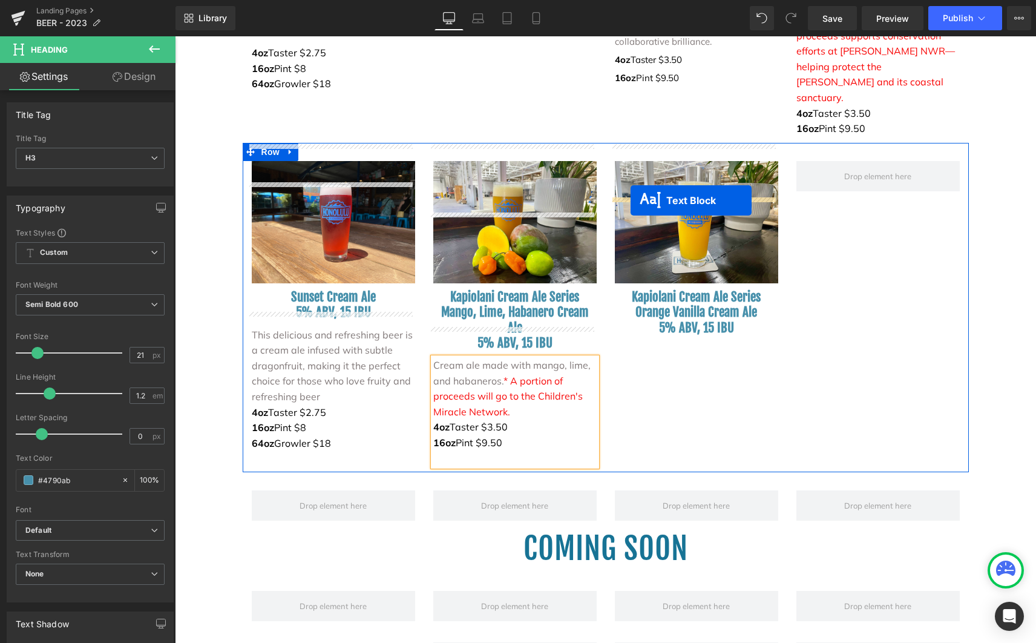
drag, startPoint x: 293, startPoint y: 562, endPoint x: 631, endPoint y: 200, distance: 494.5
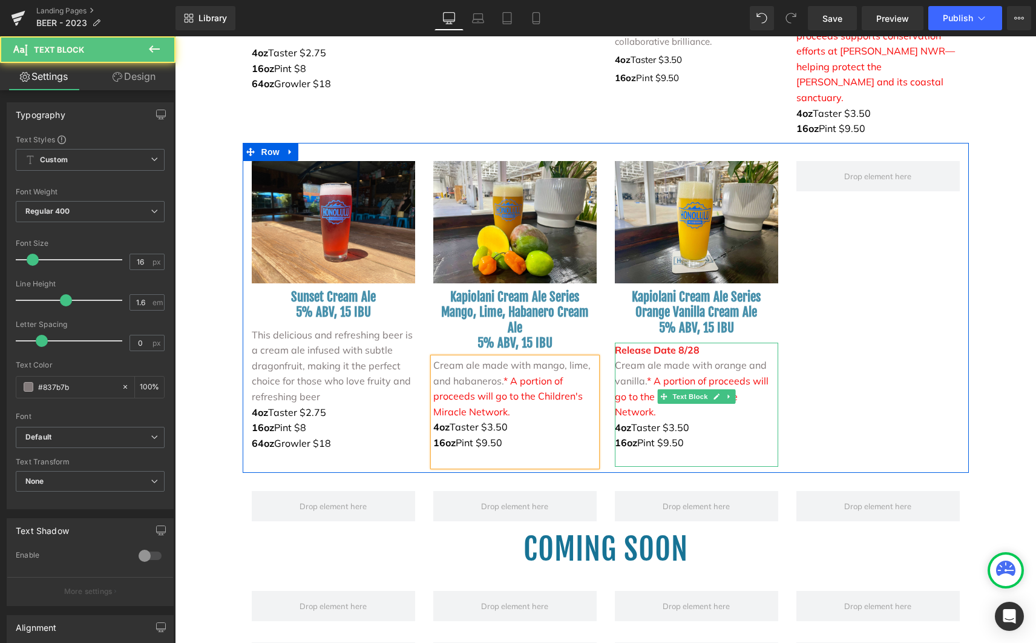
click at [693, 342] on p "Release Date 8/28" at bounding box center [696, 350] width 163 height 16
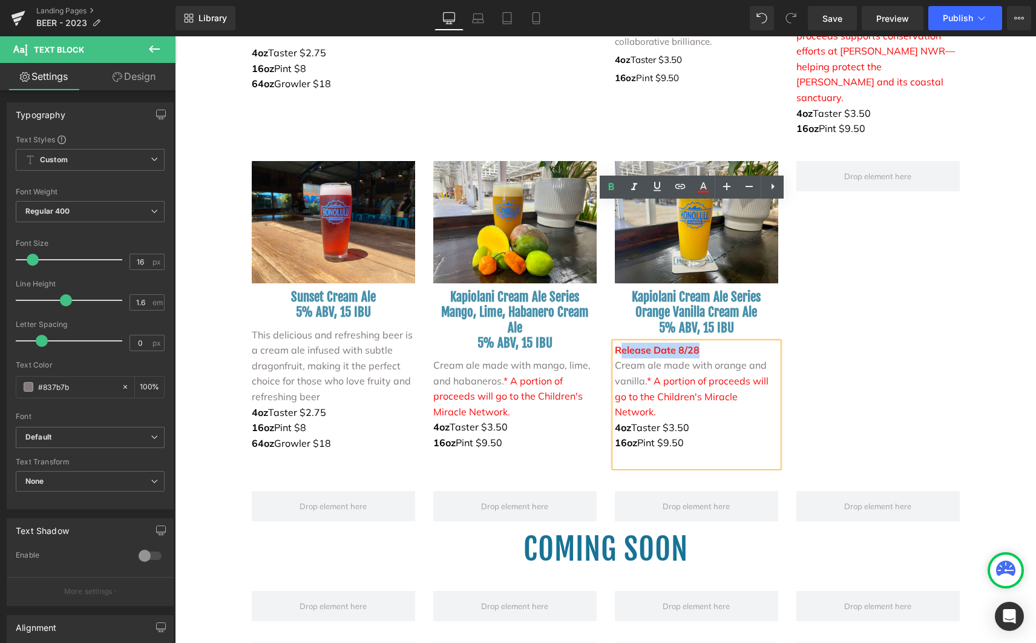
drag, startPoint x: 698, startPoint y: 211, endPoint x: 615, endPoint y: 210, distance: 82.9
click at [615, 342] on p "Release Date 8/28" at bounding box center [696, 350] width 163 height 16
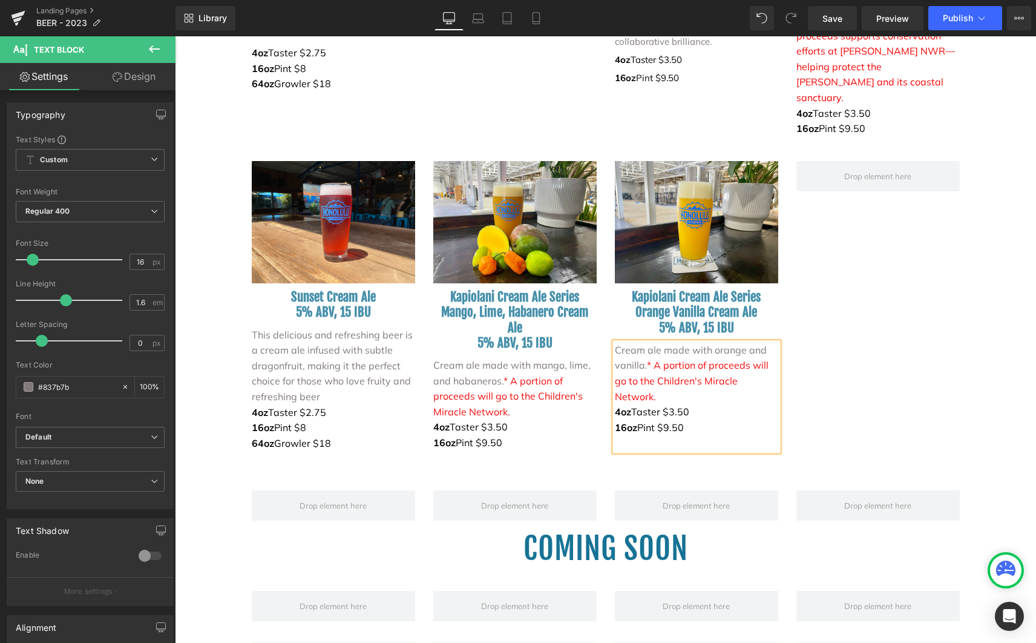
click at [859, 295] on div "Image Sunset Cream Ale 5% ABV, 15 IBU Heading This delicious and refreshing bee…" at bounding box center [606, 307] width 726 height 329
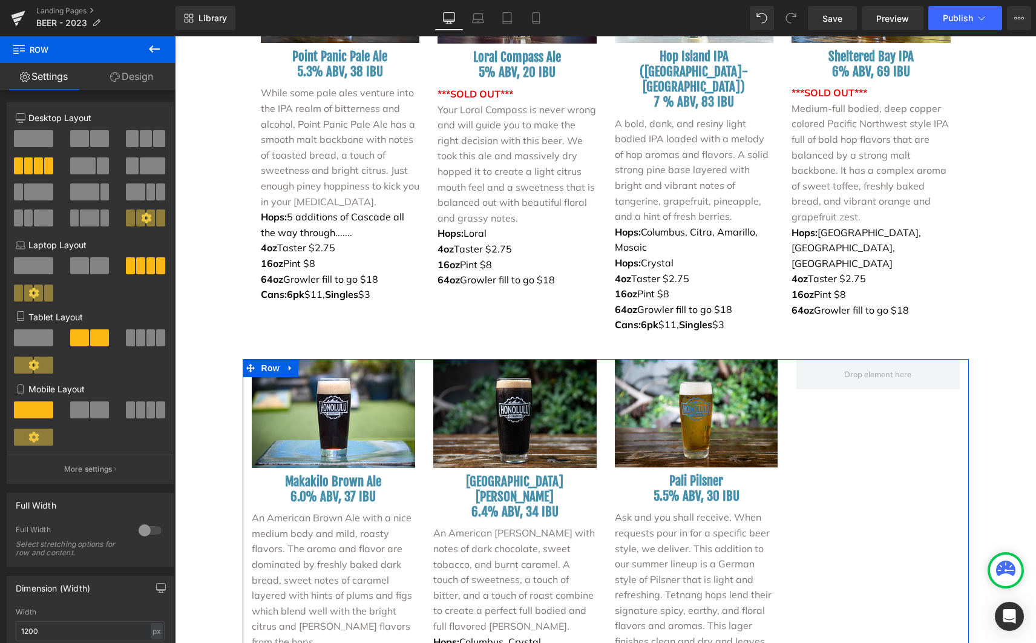
scroll to position [1647, 0]
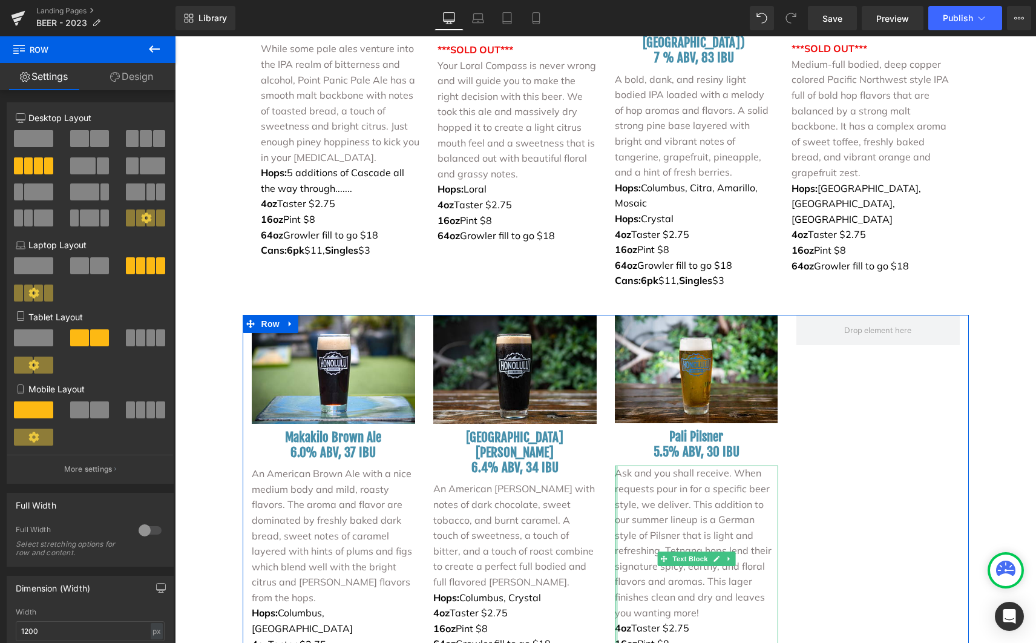
click at [615, 465] on div at bounding box center [616, 566] width 3 height 202
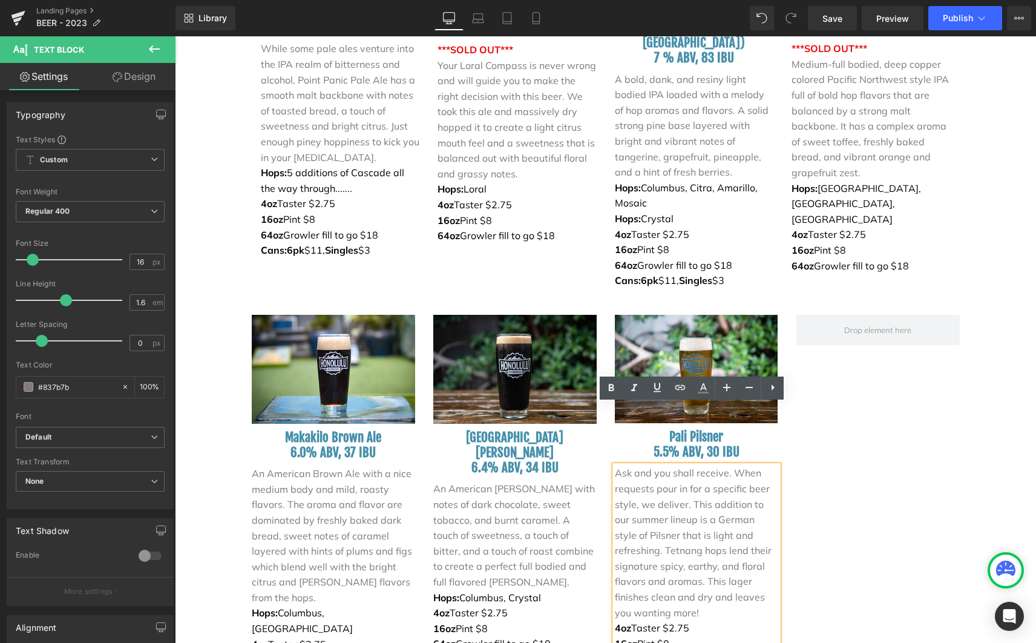
click at [615, 467] on span "Ask and you shall receive. When requests pour in for a specific beer style, we …" at bounding box center [693, 542] width 157 height 151
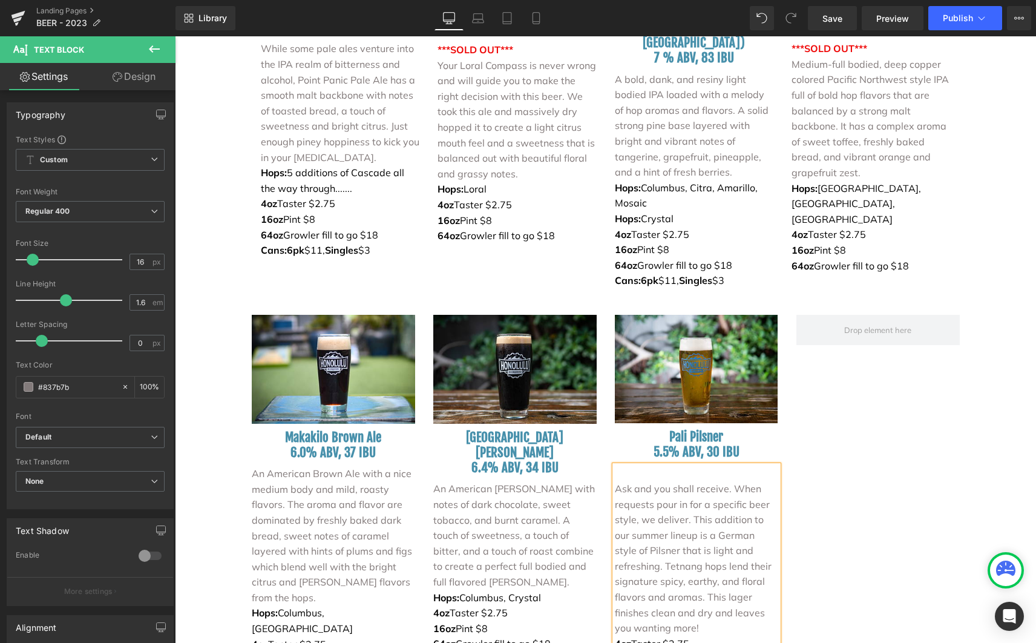
click at [623, 465] on p at bounding box center [696, 473] width 163 height 16
drag, startPoint x: 638, startPoint y: 416, endPoint x: 611, endPoint y: 416, distance: 27.2
click at [615, 465] on p "***SOLD OUT***" at bounding box center [696, 473] width 163 height 16
click at [613, 390] on icon at bounding box center [611, 388] width 15 height 15
click at [707, 389] on icon at bounding box center [703, 388] width 15 height 15
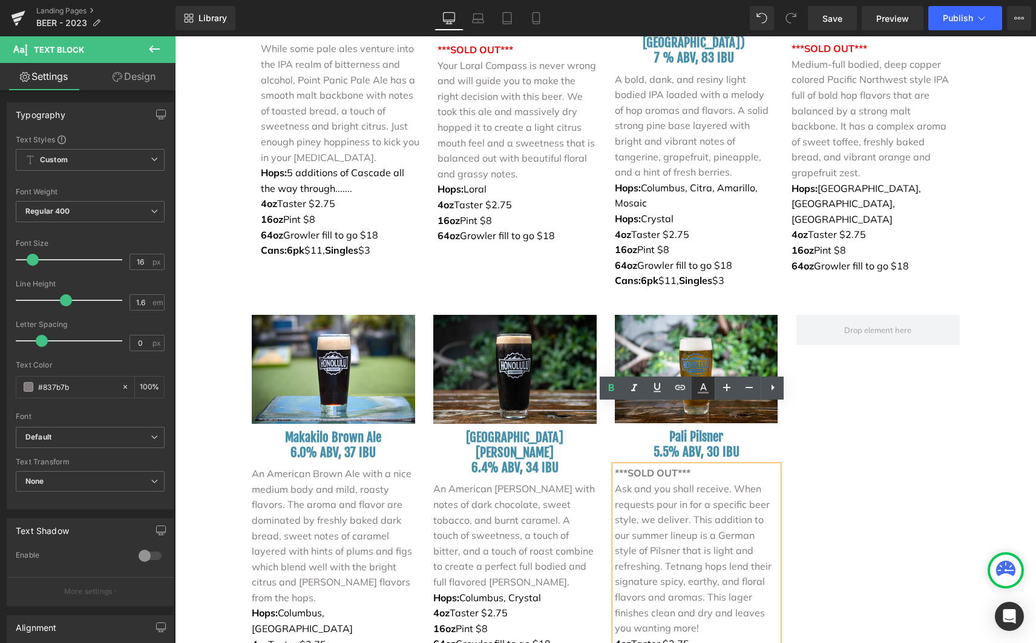
type input "#837b7b"
type input "100"
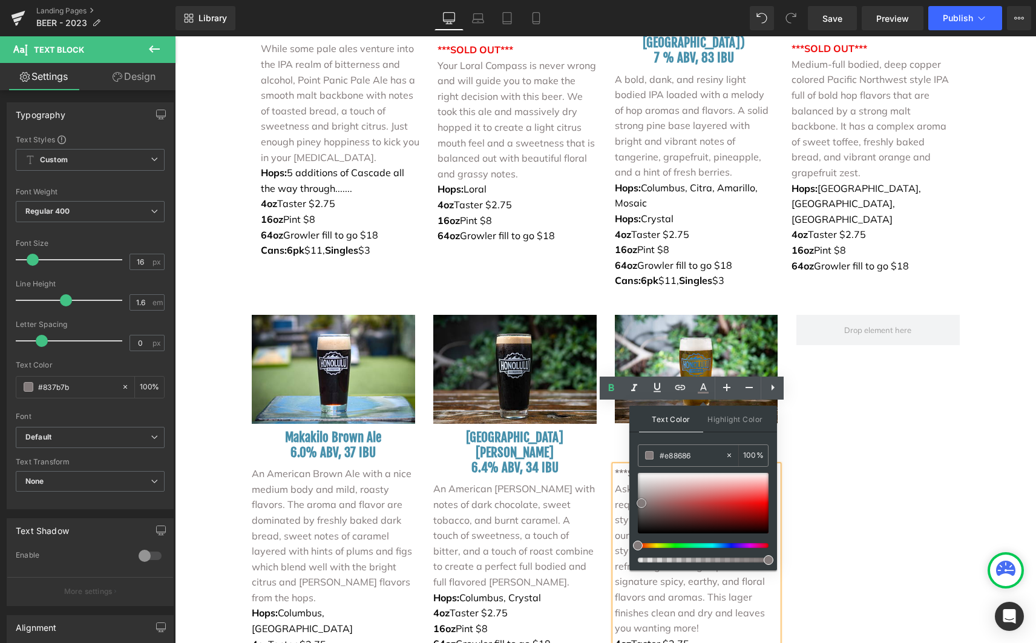
click at [729, 490] on div at bounding box center [703, 503] width 131 height 61
click at [862, 440] on div "Image [PERSON_NAME] Ale 6.0% ABV, 37 IBU Heading An American Brown Ale with a n…" at bounding box center [606, 499] width 726 height 368
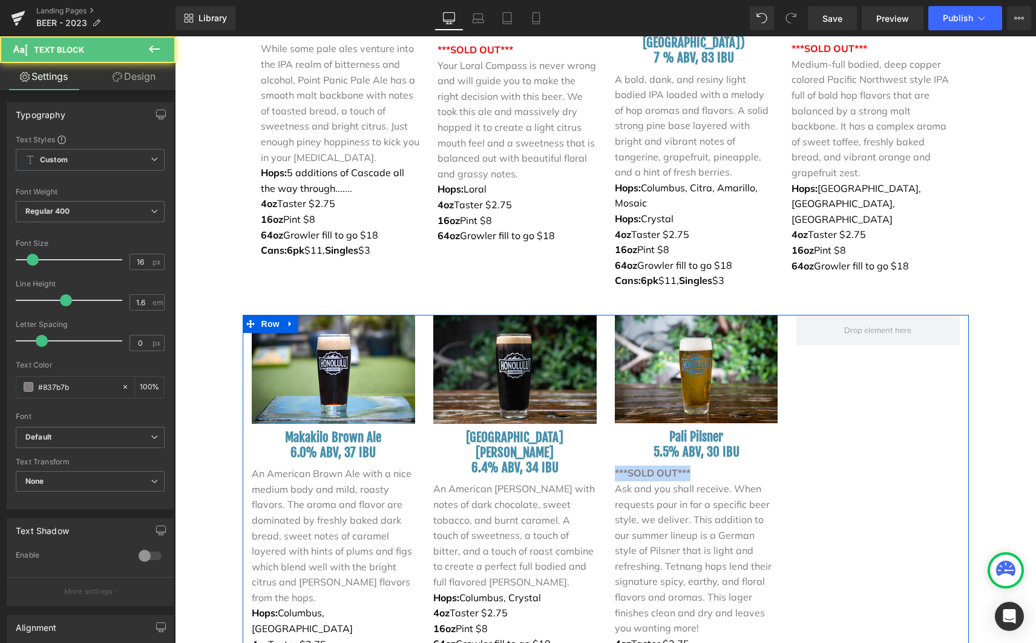
drag, startPoint x: 595, startPoint y: 408, endPoint x: 606, endPoint y: 408, distance: 10.3
click at [595, 408] on div "Image [PERSON_NAME] Ale 6.0% ABV, 37 IBU Heading An American Brown Ale with a n…" at bounding box center [606, 499] width 726 height 368
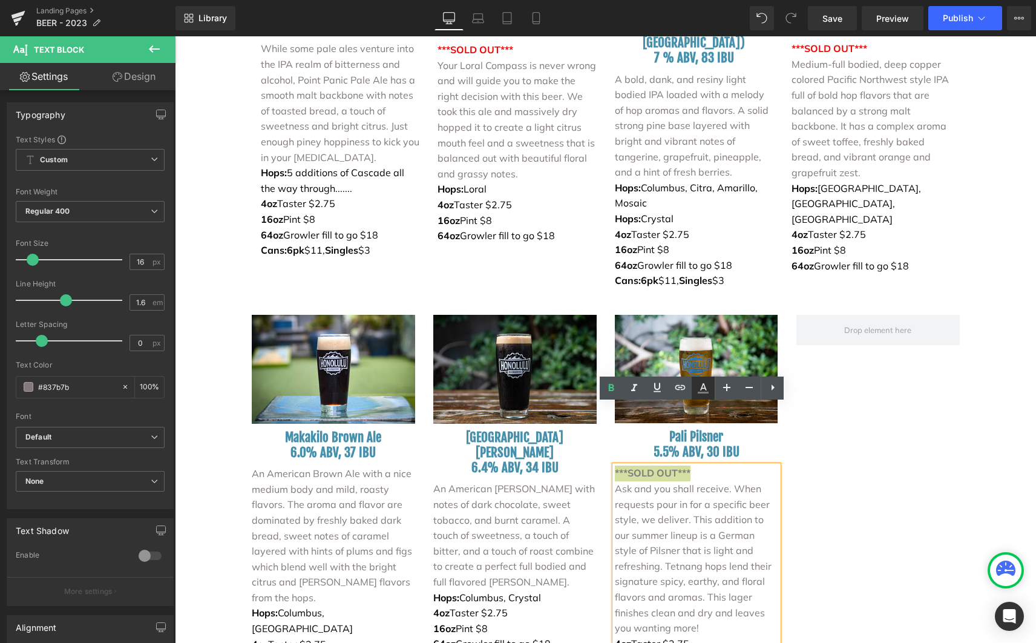
click at [710, 388] on icon at bounding box center [703, 388] width 15 height 15
type input "#000000"
type input "100"
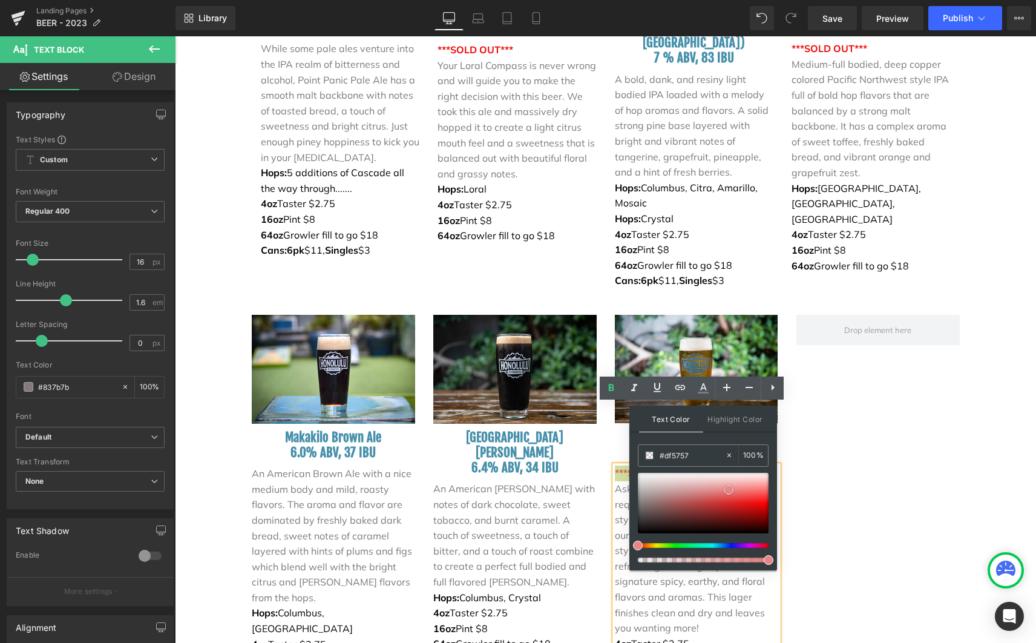
click at [727, 496] on div at bounding box center [703, 503] width 131 height 61
click at [723, 500] on div at bounding box center [703, 503] width 131 height 61
type input "#c91616"
click at [742, 506] on div at bounding box center [703, 503] width 131 height 61
click at [906, 480] on div "Image [PERSON_NAME] Ale 6.0% ABV, 37 IBU Heading An American Brown Ale with a n…" at bounding box center [606, 499] width 726 height 368
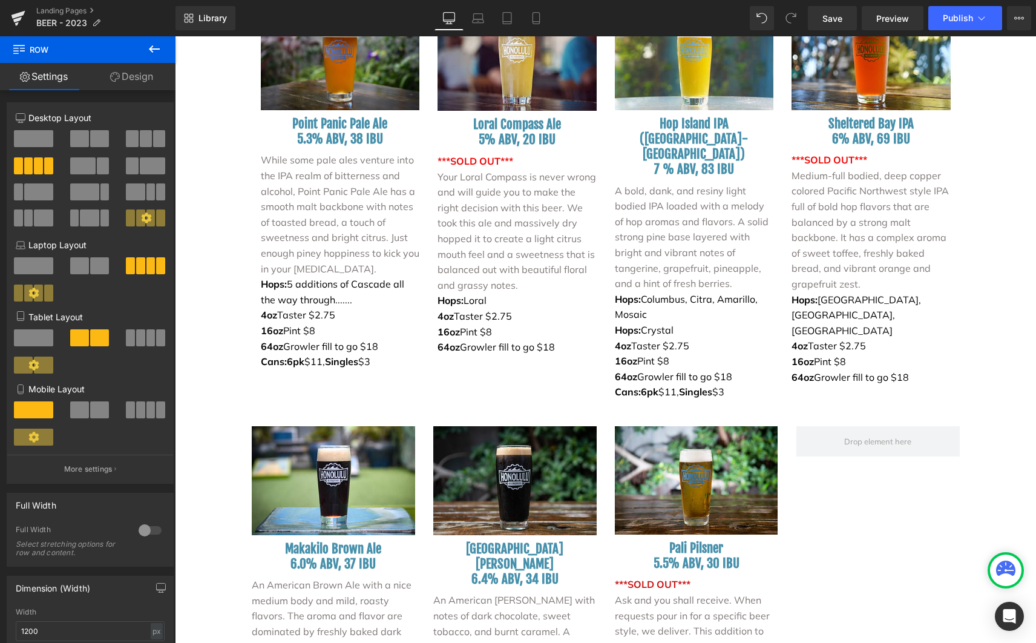
scroll to position [1536, 0]
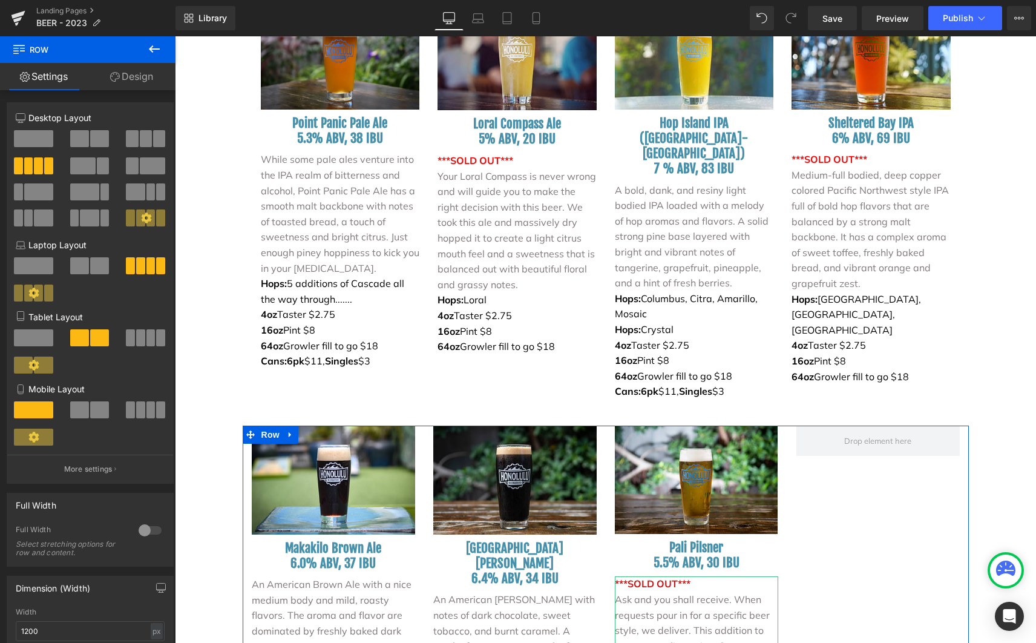
click at [655, 577] on span "***SOLD OUT***" at bounding box center [653, 583] width 76 height 12
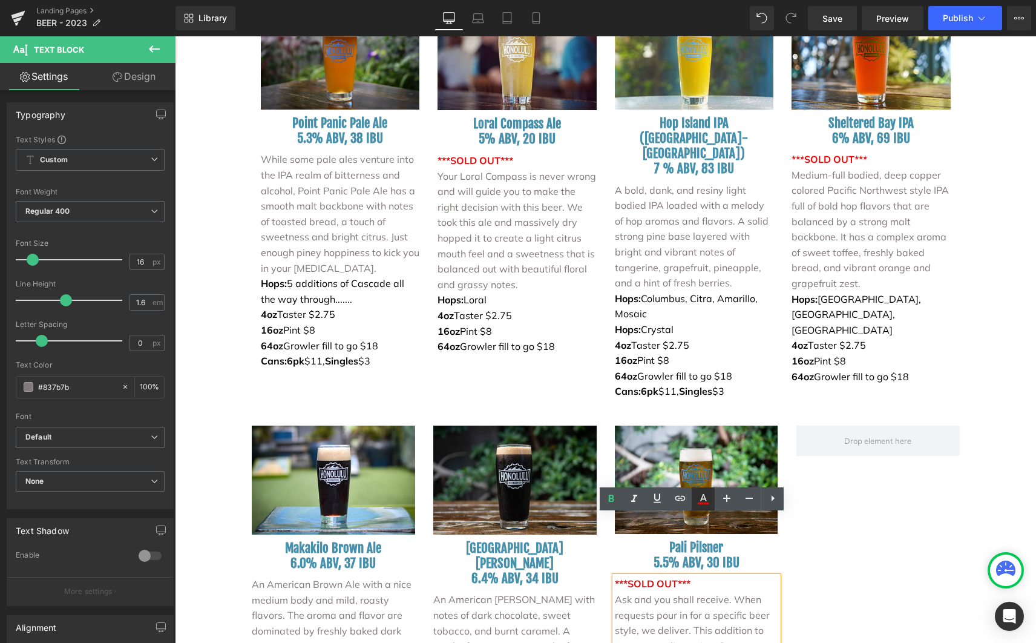
click at [700, 498] on icon at bounding box center [703, 498] width 15 height 15
type input "100"
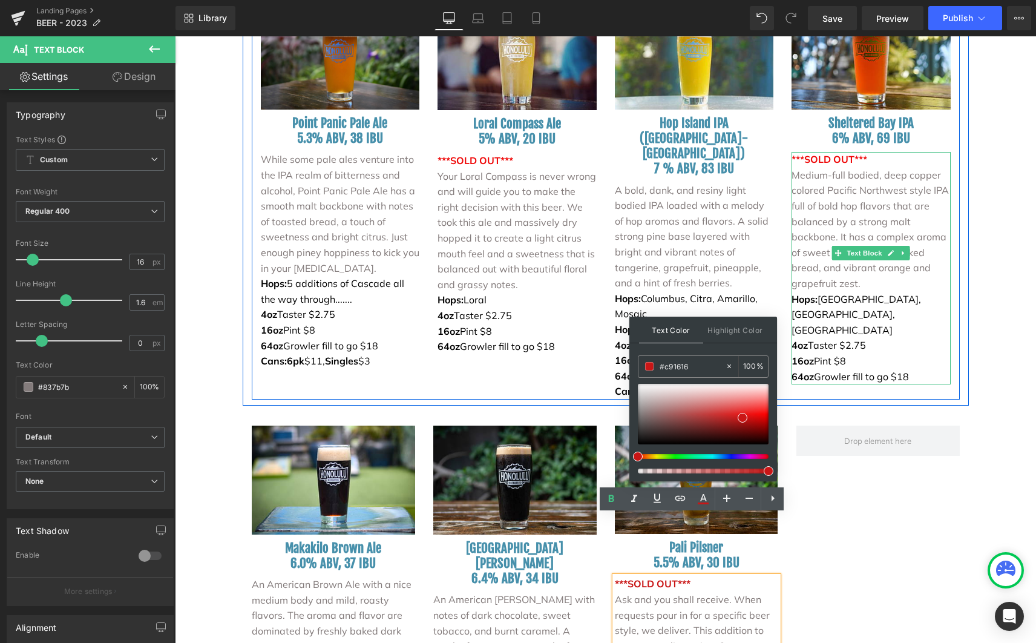
click at [822, 153] on span "***SOLD OUT***" at bounding box center [829, 159] width 76 height 12
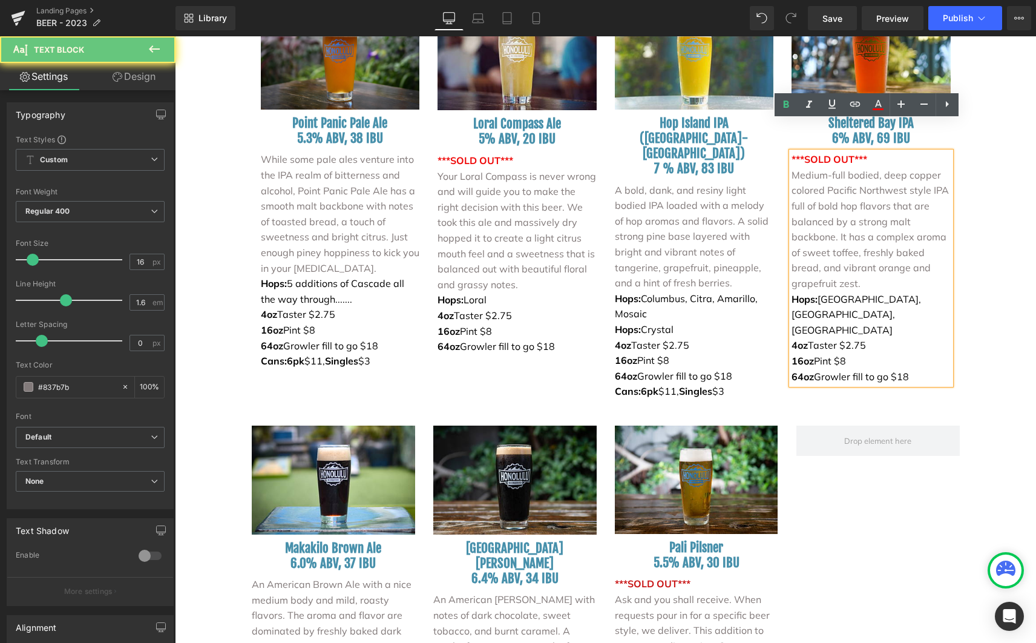
click at [822, 153] on span "***SOLD OUT***" at bounding box center [829, 159] width 76 height 12
click at [875, 113] on link at bounding box center [878, 104] width 23 height 23
type input "#ef0909"
type input "100"
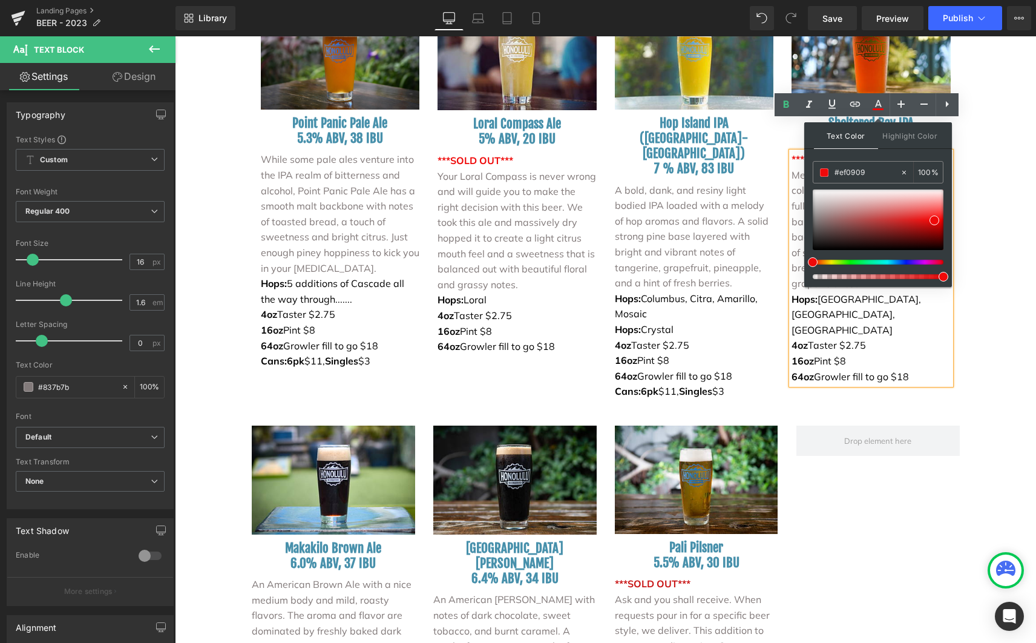
click at [983, 202] on div "BEER MENU Heading FOOD - COCKTAILS Text Block Row Image Row Image CORE STYLES H…" at bounding box center [605, 392] width 861 height 3349
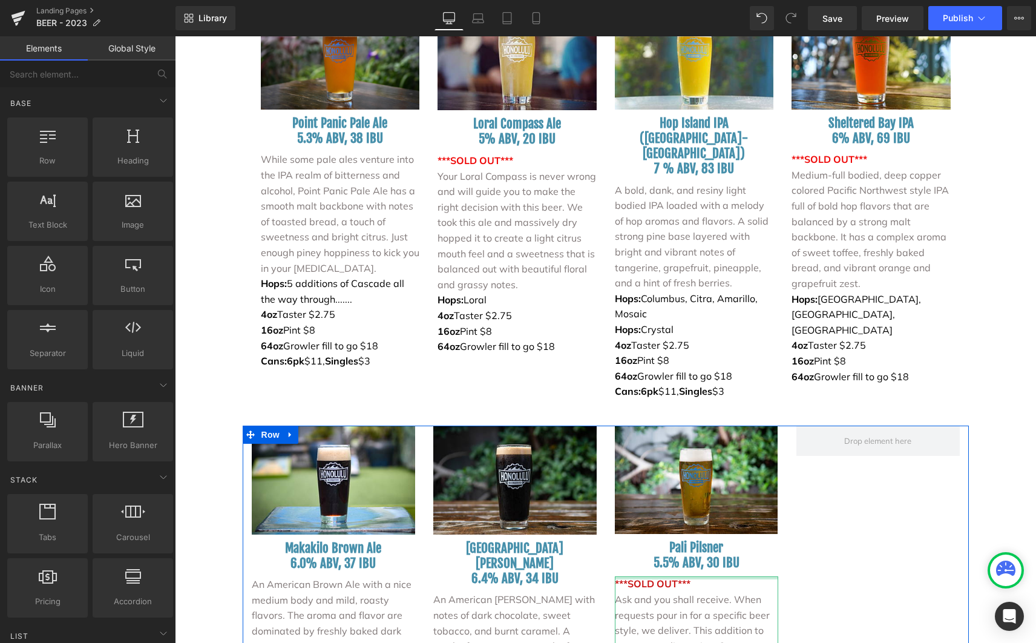
click at [635, 577] on span "***SOLD OUT***" at bounding box center [653, 583] width 76 height 12
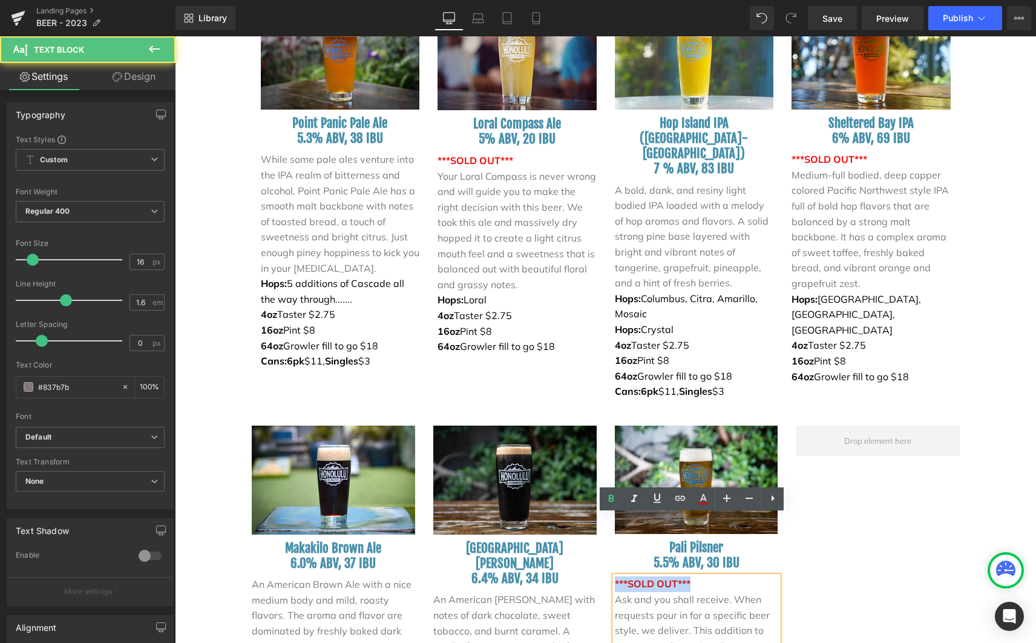
drag, startPoint x: 684, startPoint y: 520, endPoint x: 598, endPoint y: 522, distance: 85.9
click at [598, 522] on div "Image [PERSON_NAME] Ale 6.0% ABV, 37 IBU Heading An American Brown Ale with a n…" at bounding box center [606, 609] width 726 height 368
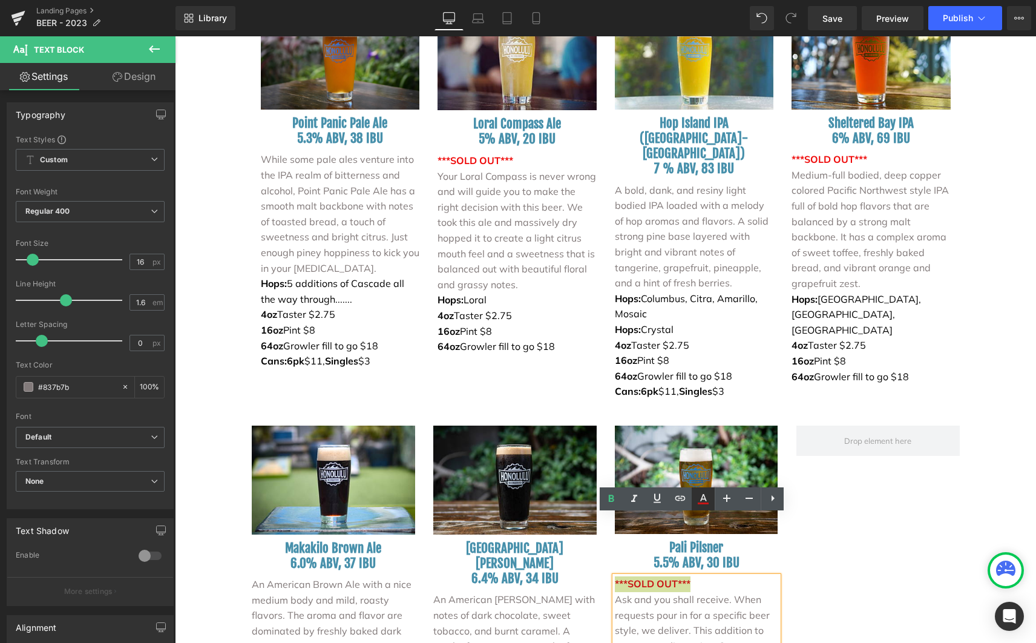
click at [708, 503] on icon at bounding box center [703, 503] width 11 height 2
type input "#c91616"
type input "100"
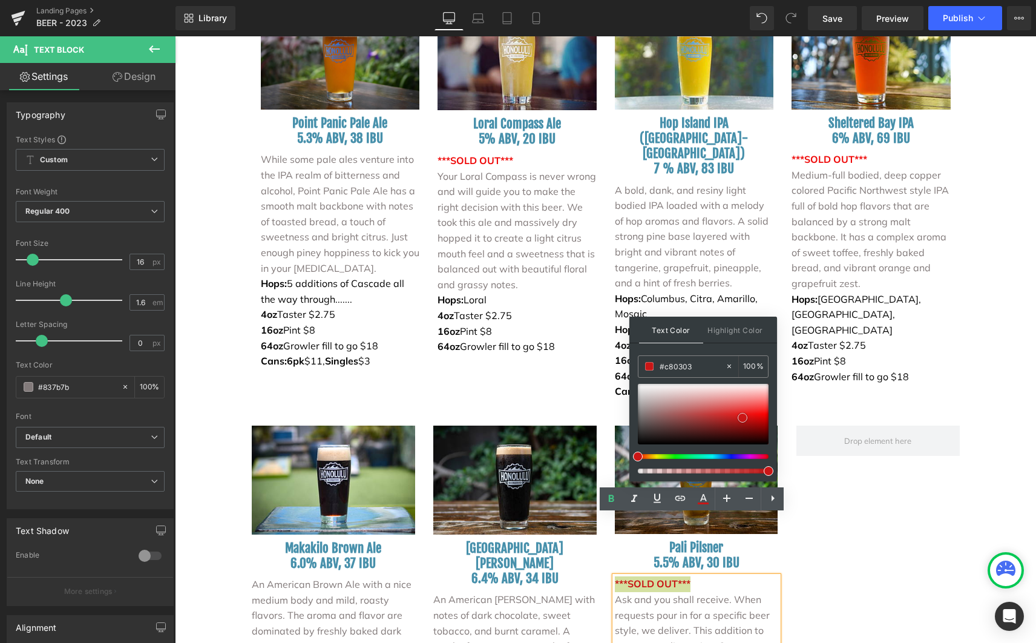
click at [764, 420] on div at bounding box center [703, 414] width 131 height 61
click at [756, 421] on div at bounding box center [703, 414] width 131 height 61
click at [761, 418] on div at bounding box center [703, 414] width 131 height 61
type input "#fc1616"
click at [766, 411] on div at bounding box center [703, 414] width 131 height 61
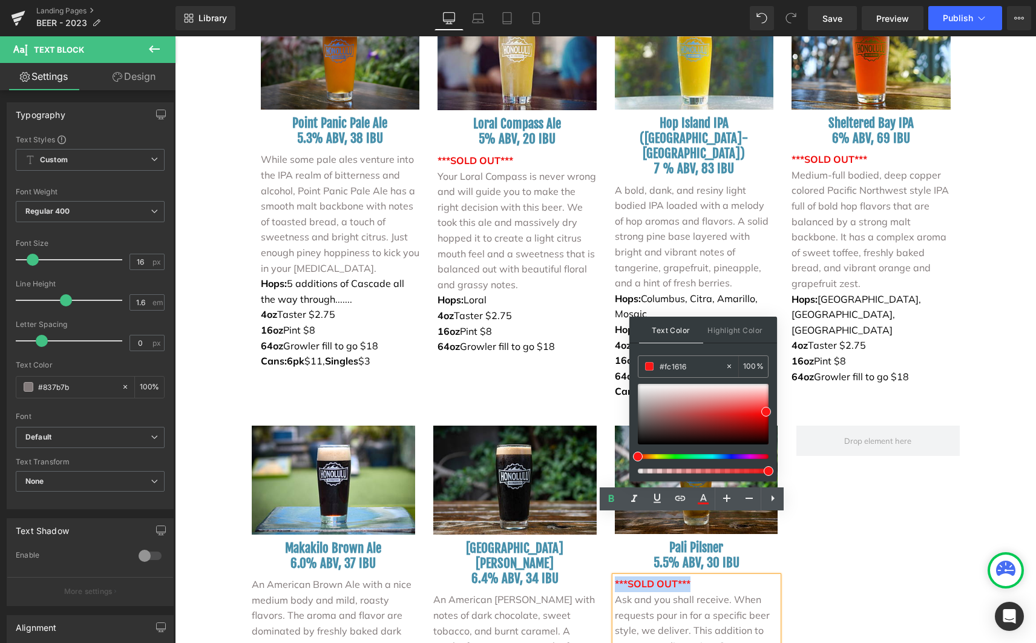
click at [870, 489] on div "Image [PERSON_NAME] Ale 6.0% ABV, 37 IBU Heading An American Brown Ale with a n…" at bounding box center [606, 609] width 726 height 368
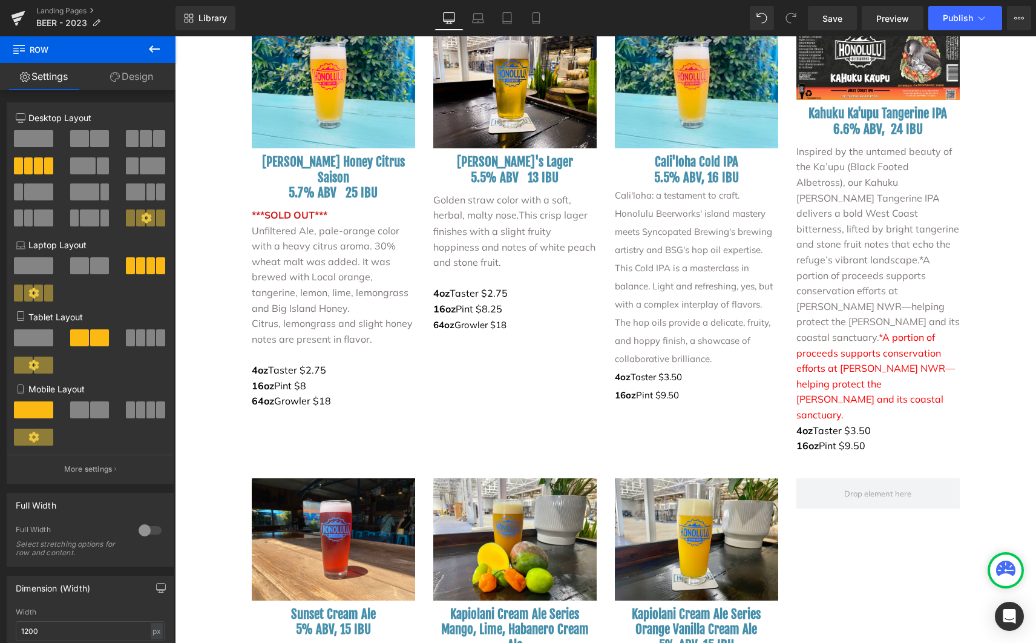
scroll to position [2563, 0]
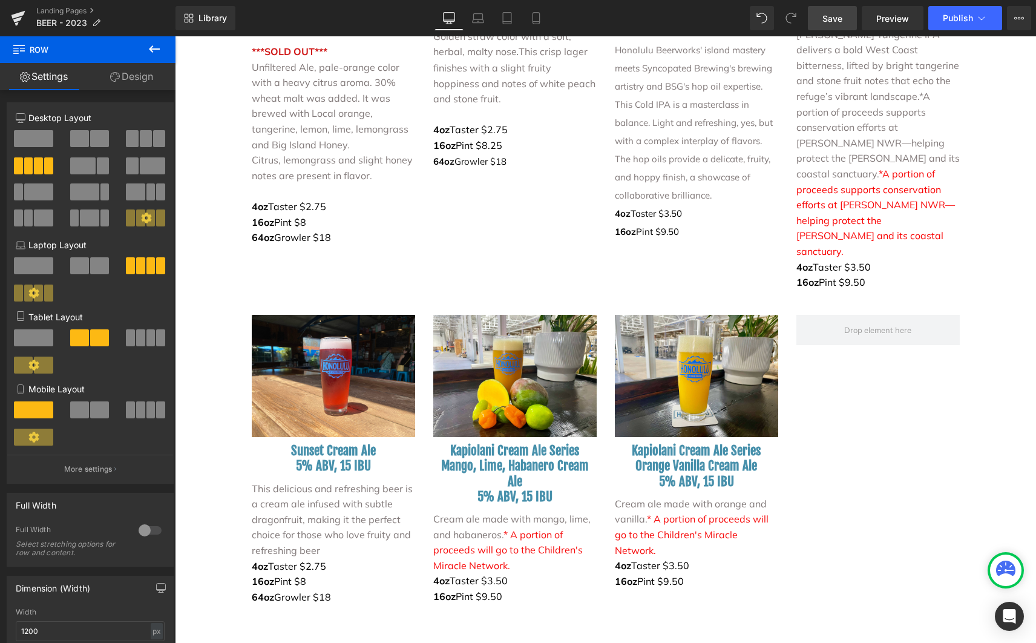
click at [837, 21] on span "Save" at bounding box center [832, 18] width 20 height 13
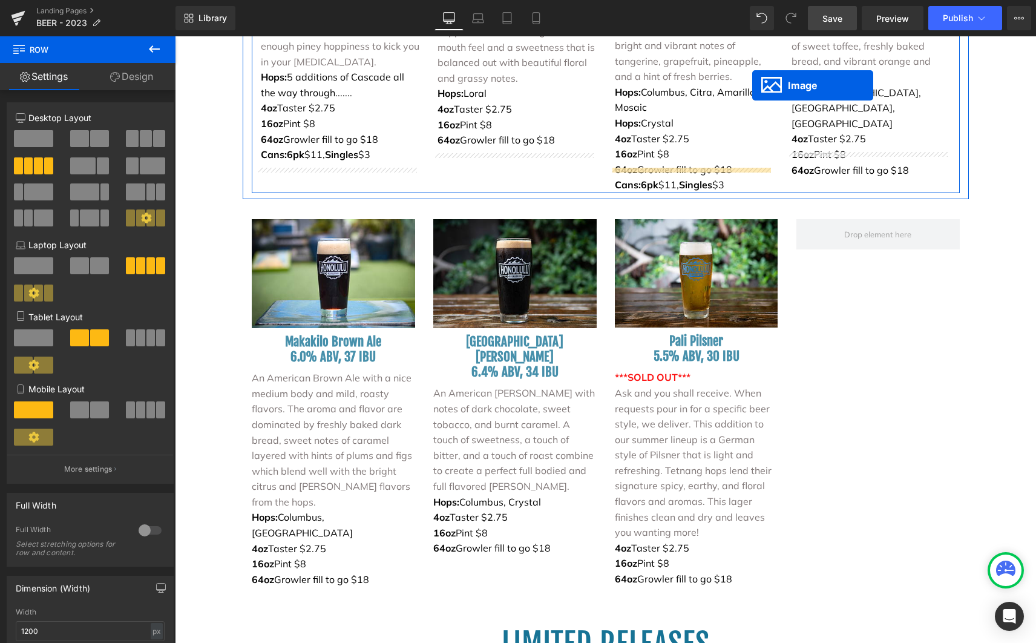
scroll to position [1706, 0]
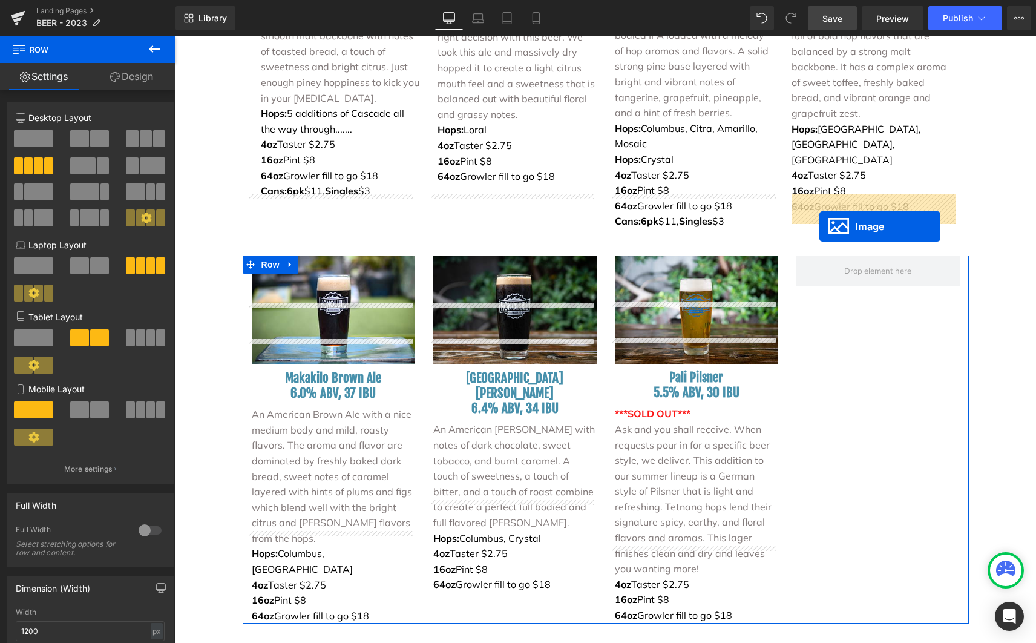
drag, startPoint x: 309, startPoint y: 430, endPoint x: 819, endPoint y: 226, distance: 549.4
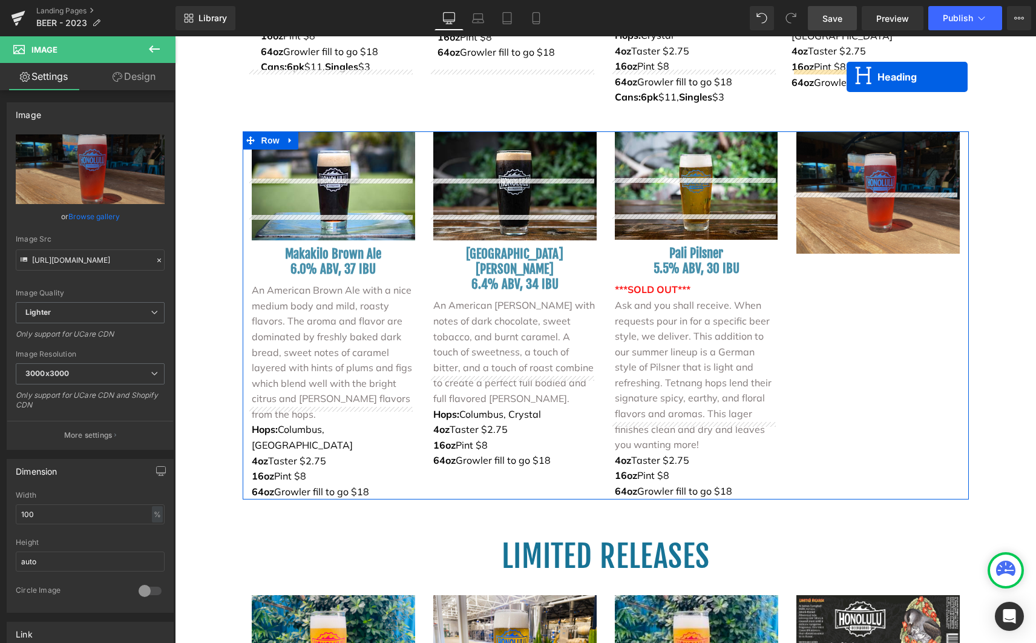
scroll to position [1782, 0]
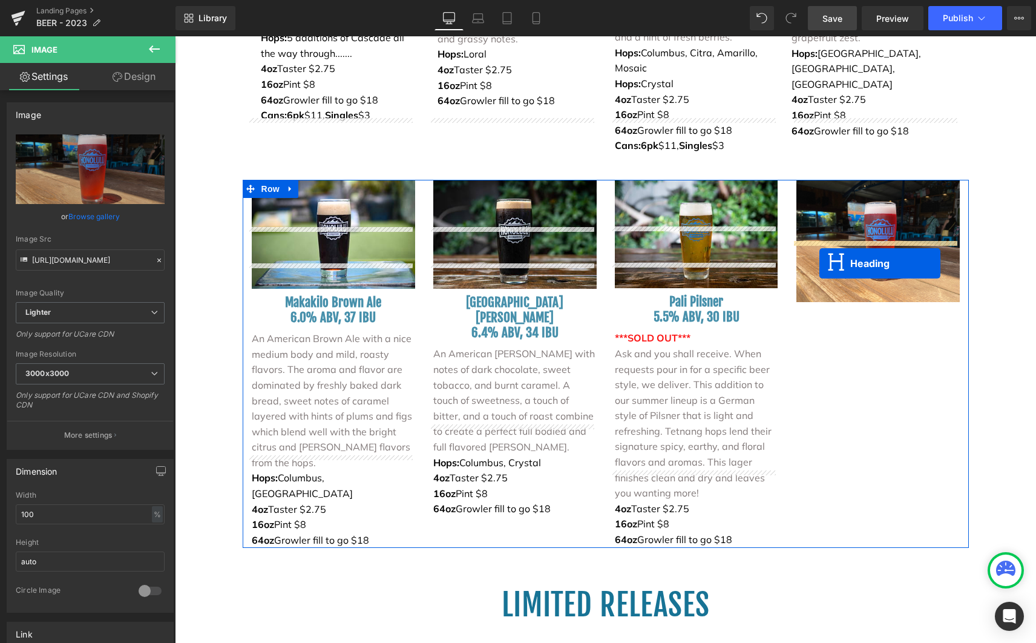
drag, startPoint x: 301, startPoint y: 316, endPoint x: 819, endPoint y: 263, distance: 520.7
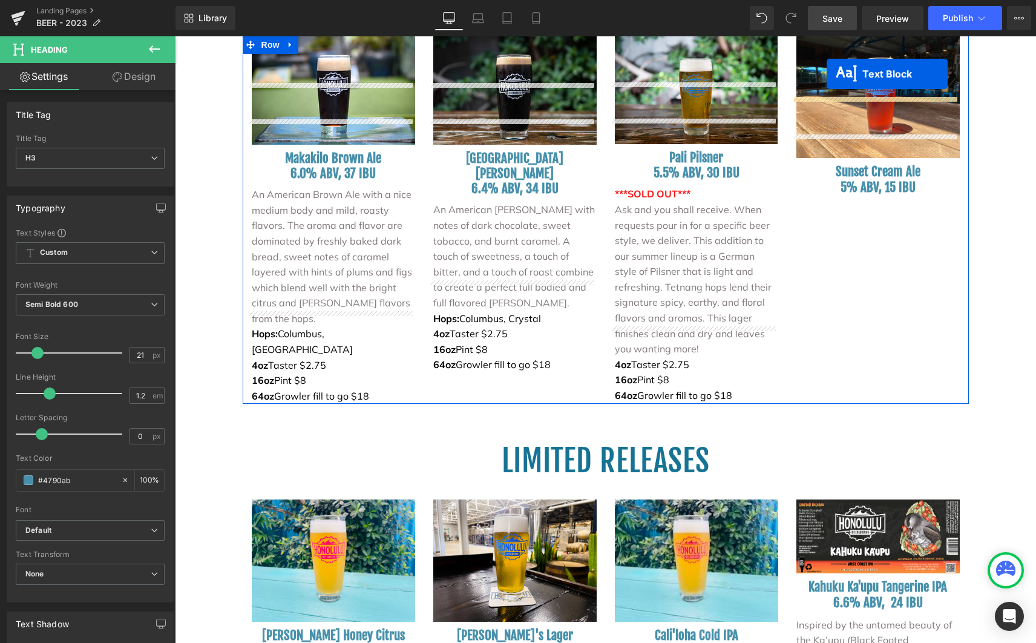
scroll to position [1902, 0]
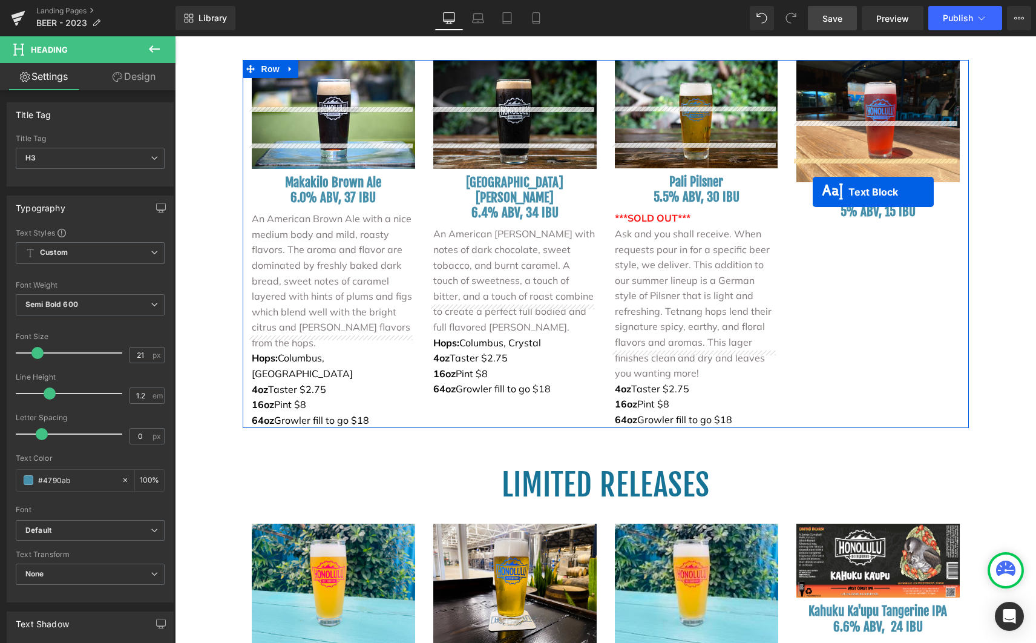
drag, startPoint x: 297, startPoint y: 314, endPoint x: 813, endPoint y: 192, distance: 529.9
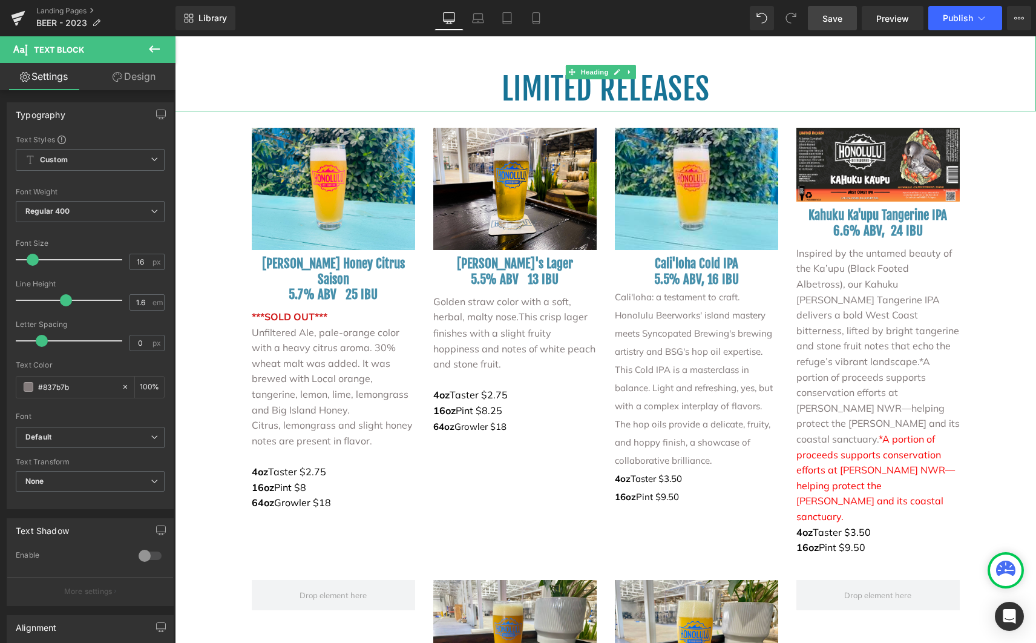
scroll to position [2502, 0]
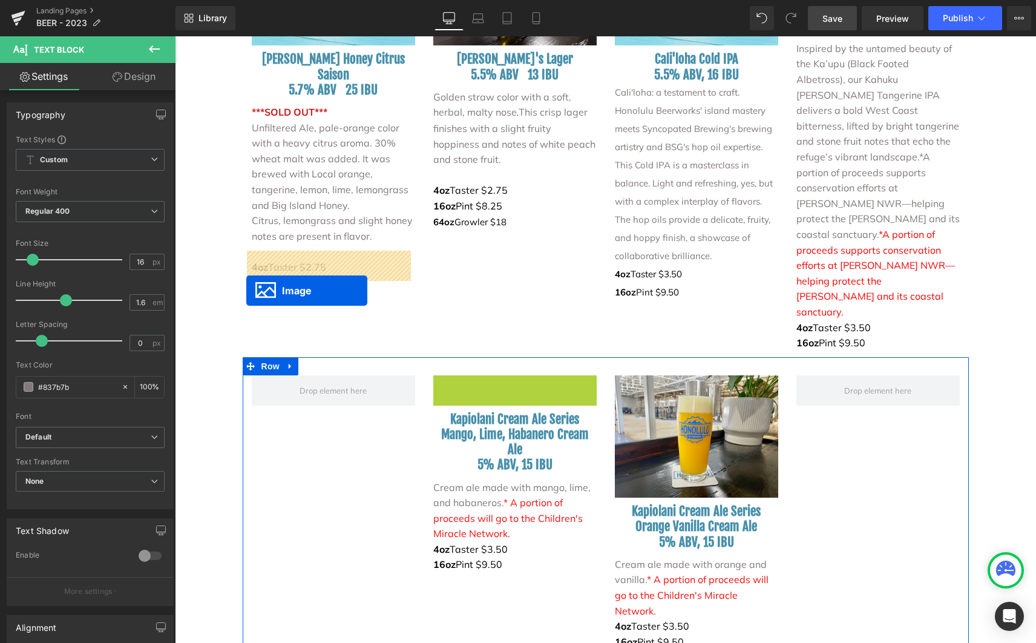
drag, startPoint x: 489, startPoint y: 310, endPoint x: 246, endPoint y: 290, distance: 243.5
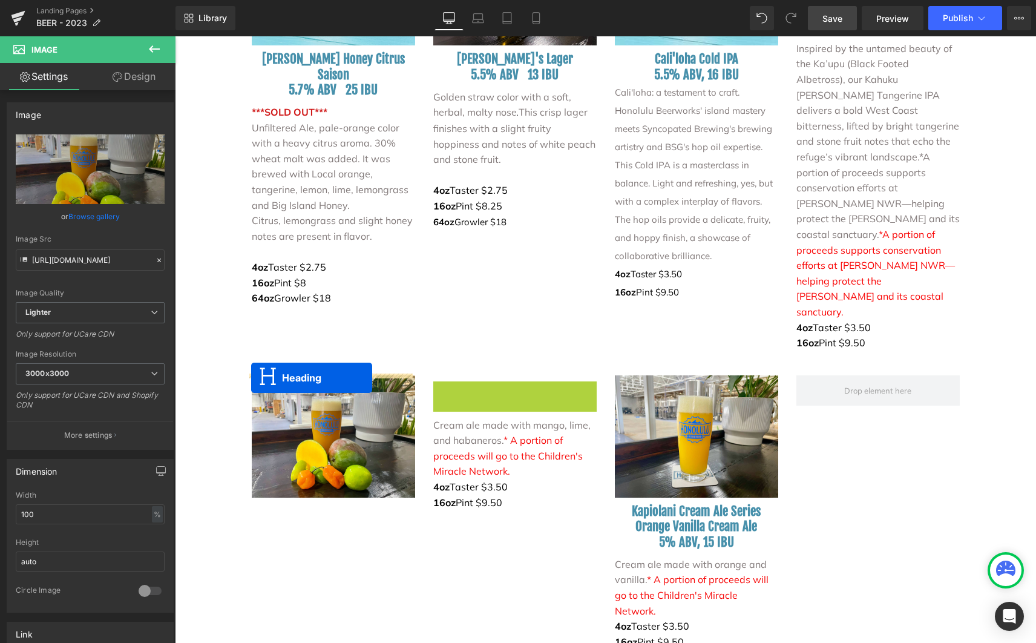
drag, startPoint x: 477, startPoint y: 288, endPoint x: 251, endPoint y: 378, distance: 243.4
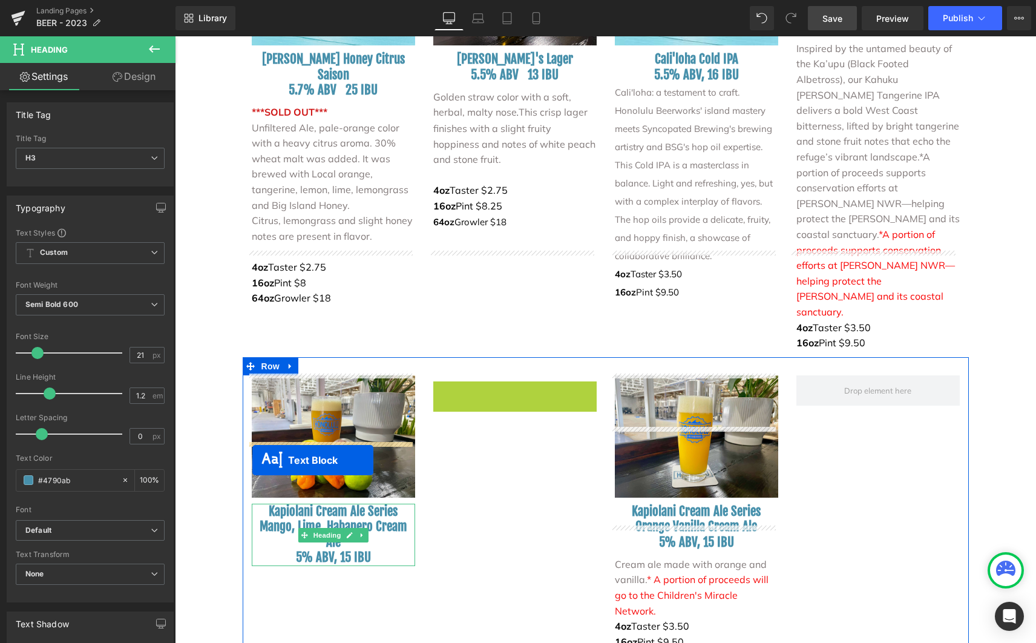
drag, startPoint x: 475, startPoint y: 311, endPoint x: 491, endPoint y: 475, distance: 164.8
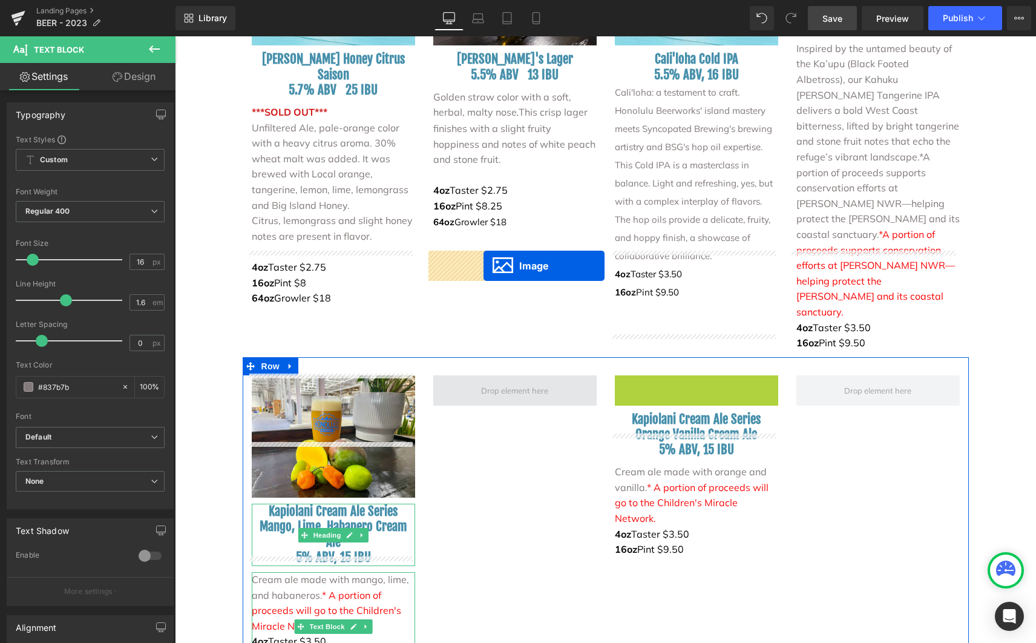
drag, startPoint x: 672, startPoint y: 310, endPoint x: 483, endPoint y: 266, distance: 193.4
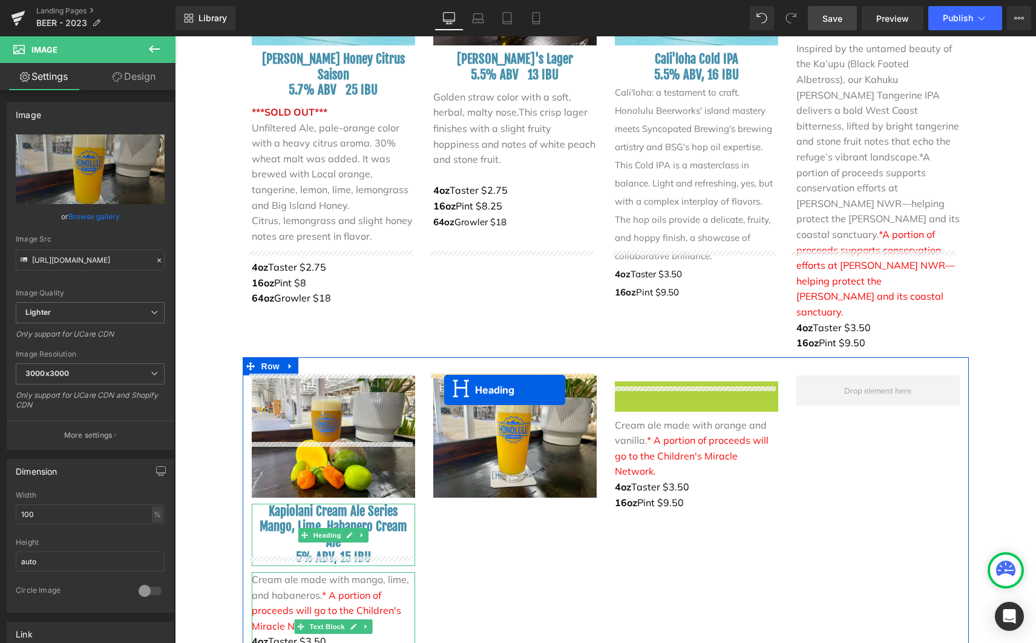
drag, startPoint x: 663, startPoint y: 283, endPoint x: 445, endPoint y: 388, distance: 242.2
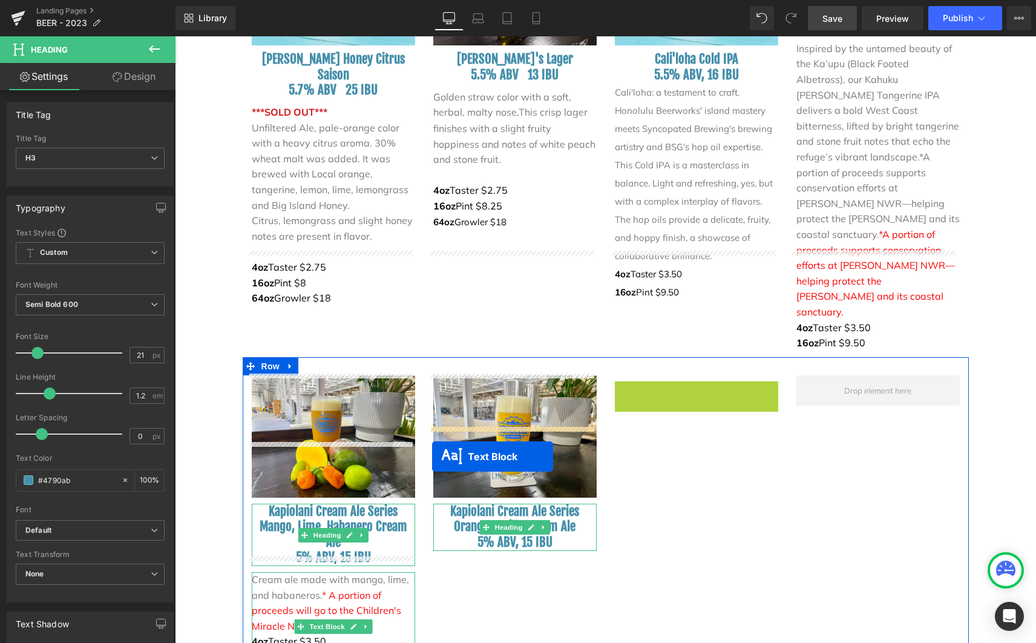
drag, startPoint x: 658, startPoint y: 301, endPoint x: 432, endPoint y: 456, distance: 274.3
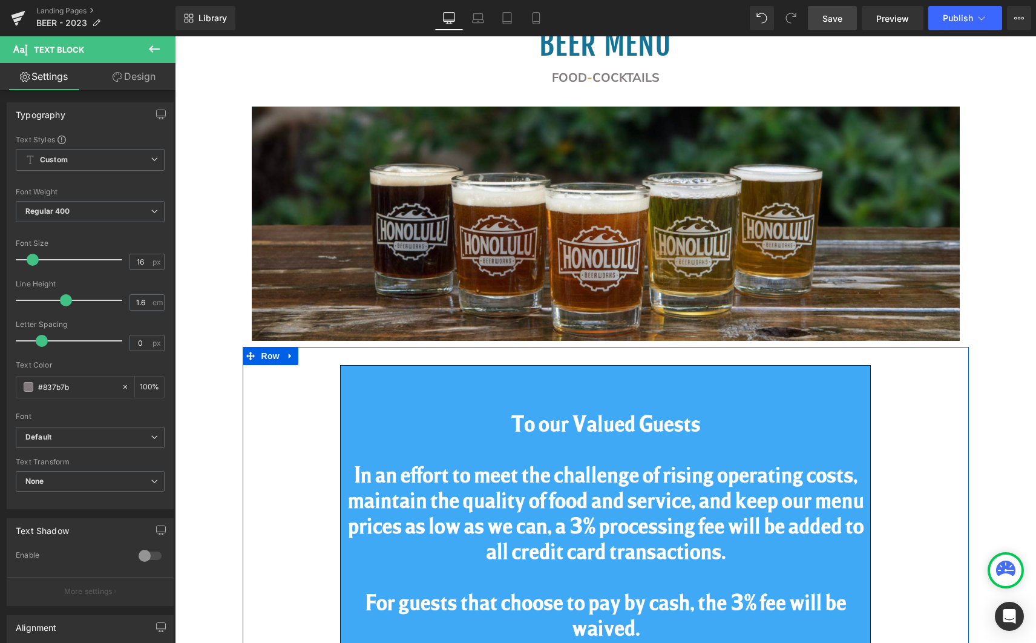
scroll to position [0, 0]
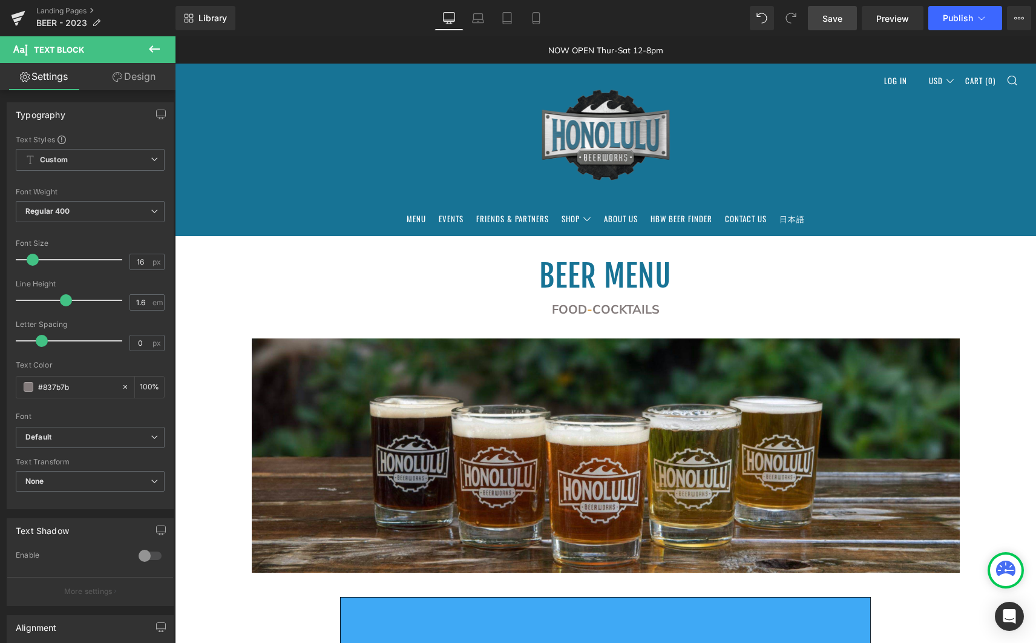
click at [839, 22] on span "Save" at bounding box center [832, 18] width 20 height 13
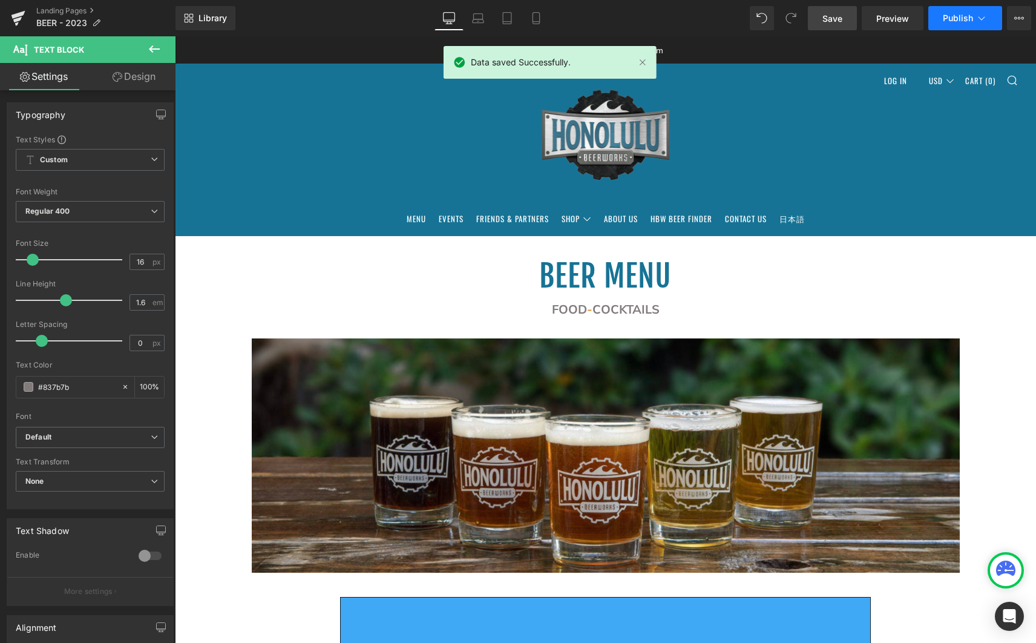
click at [951, 22] on span "Publish" at bounding box center [958, 18] width 30 height 10
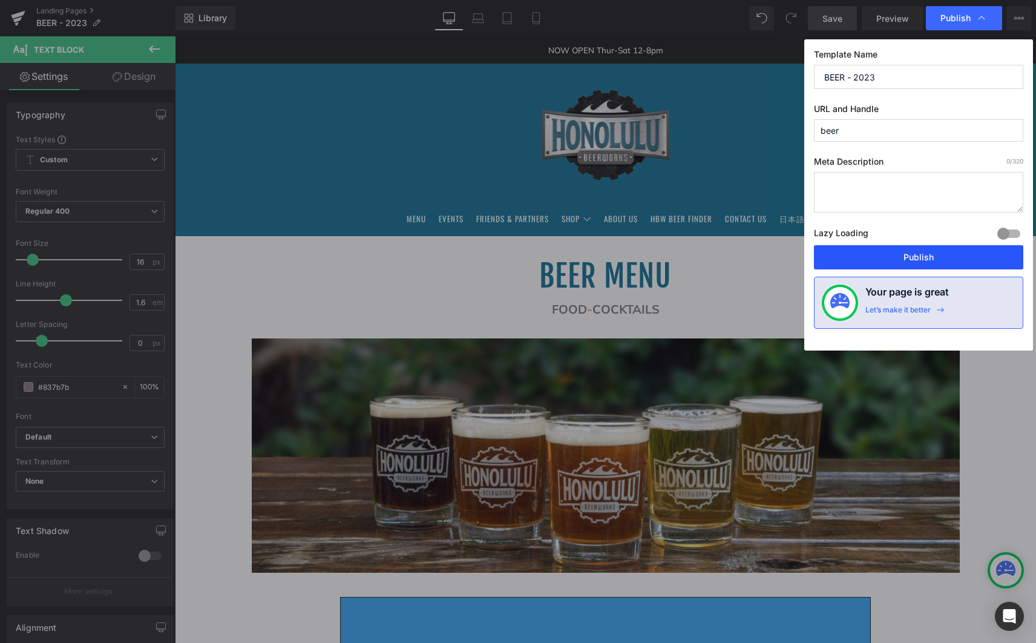
drag, startPoint x: 897, startPoint y: 258, endPoint x: 723, endPoint y: 221, distance: 178.6
click at [897, 258] on button "Publish" at bounding box center [918, 257] width 209 height 24
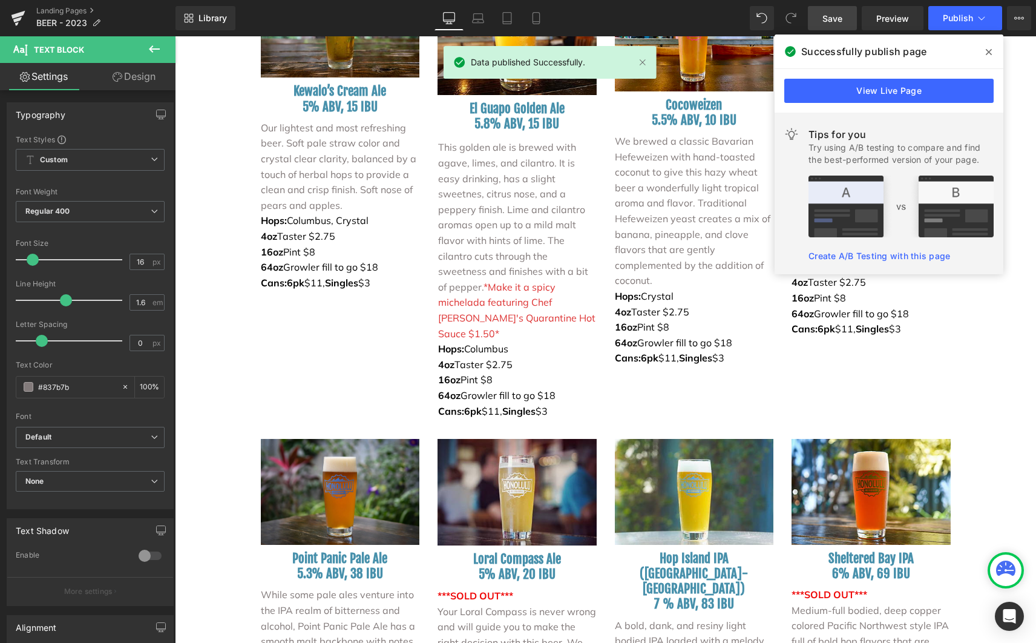
scroll to position [1409, 0]
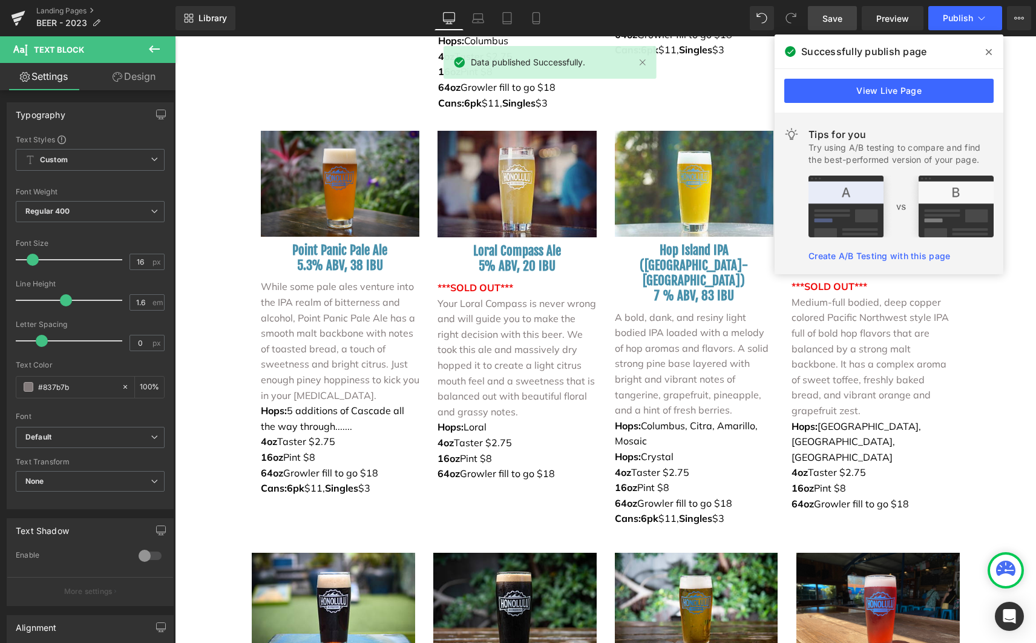
click at [995, 51] on span at bounding box center [988, 51] width 19 height 19
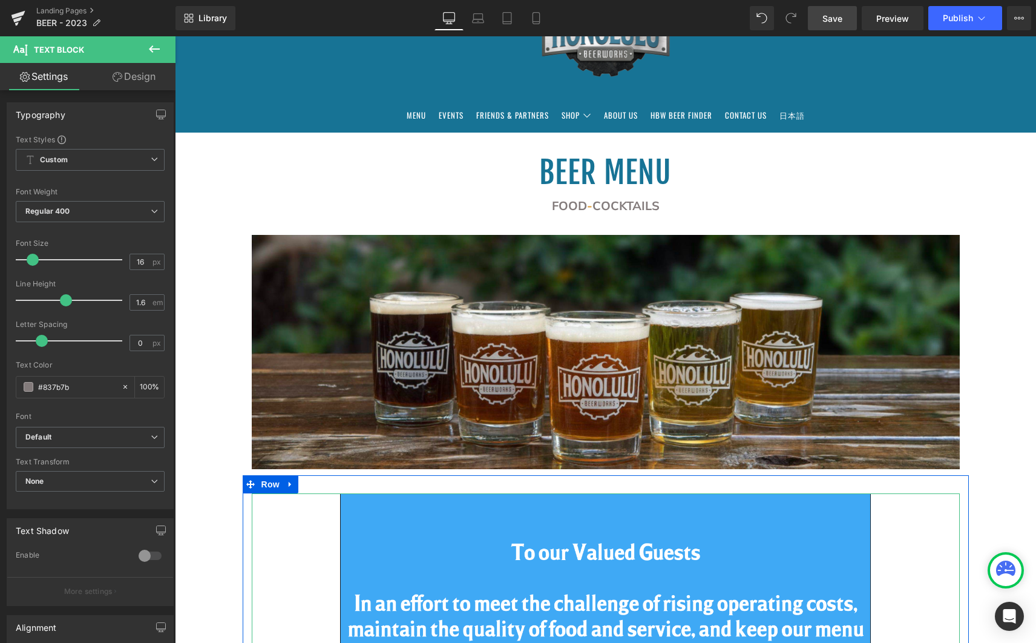
scroll to position [0, 0]
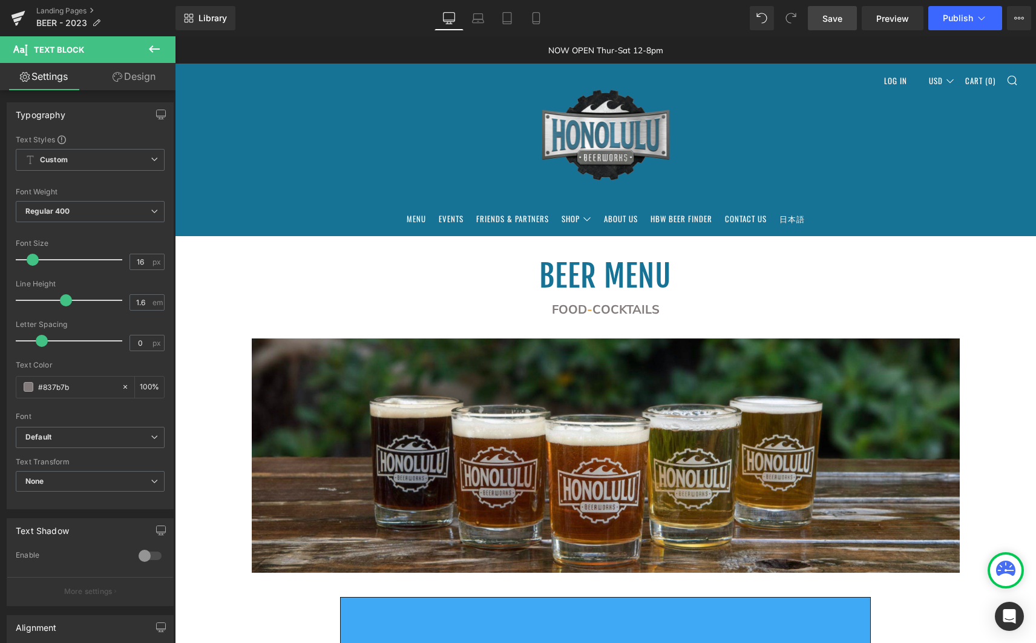
click at [157, 44] on icon at bounding box center [154, 49] width 15 height 15
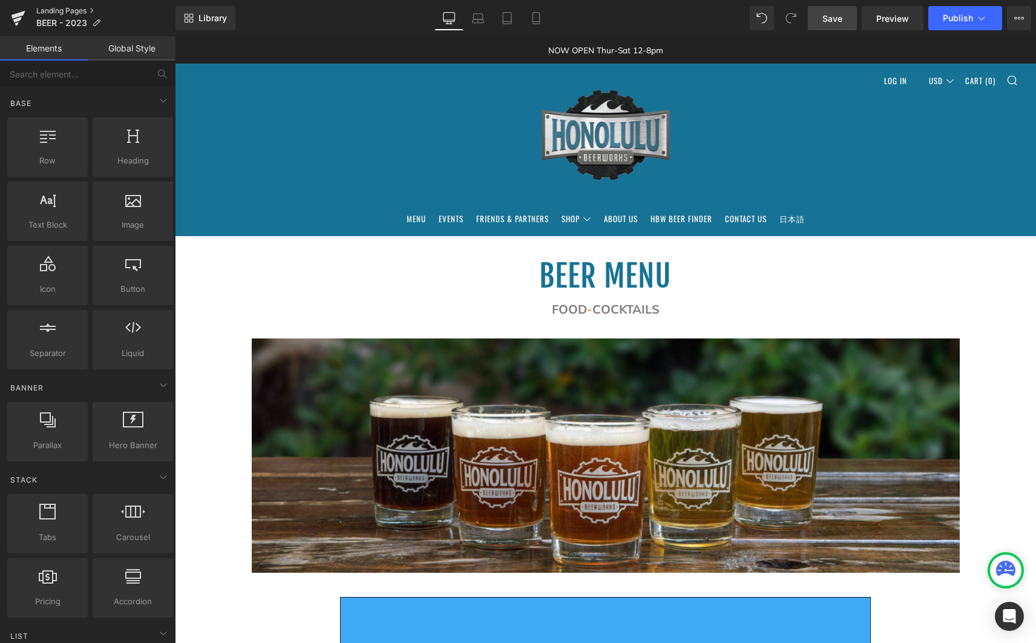
click at [71, 7] on link "Landing Pages" at bounding box center [105, 11] width 139 height 10
